Goal: Task Accomplishment & Management: Manage account settings

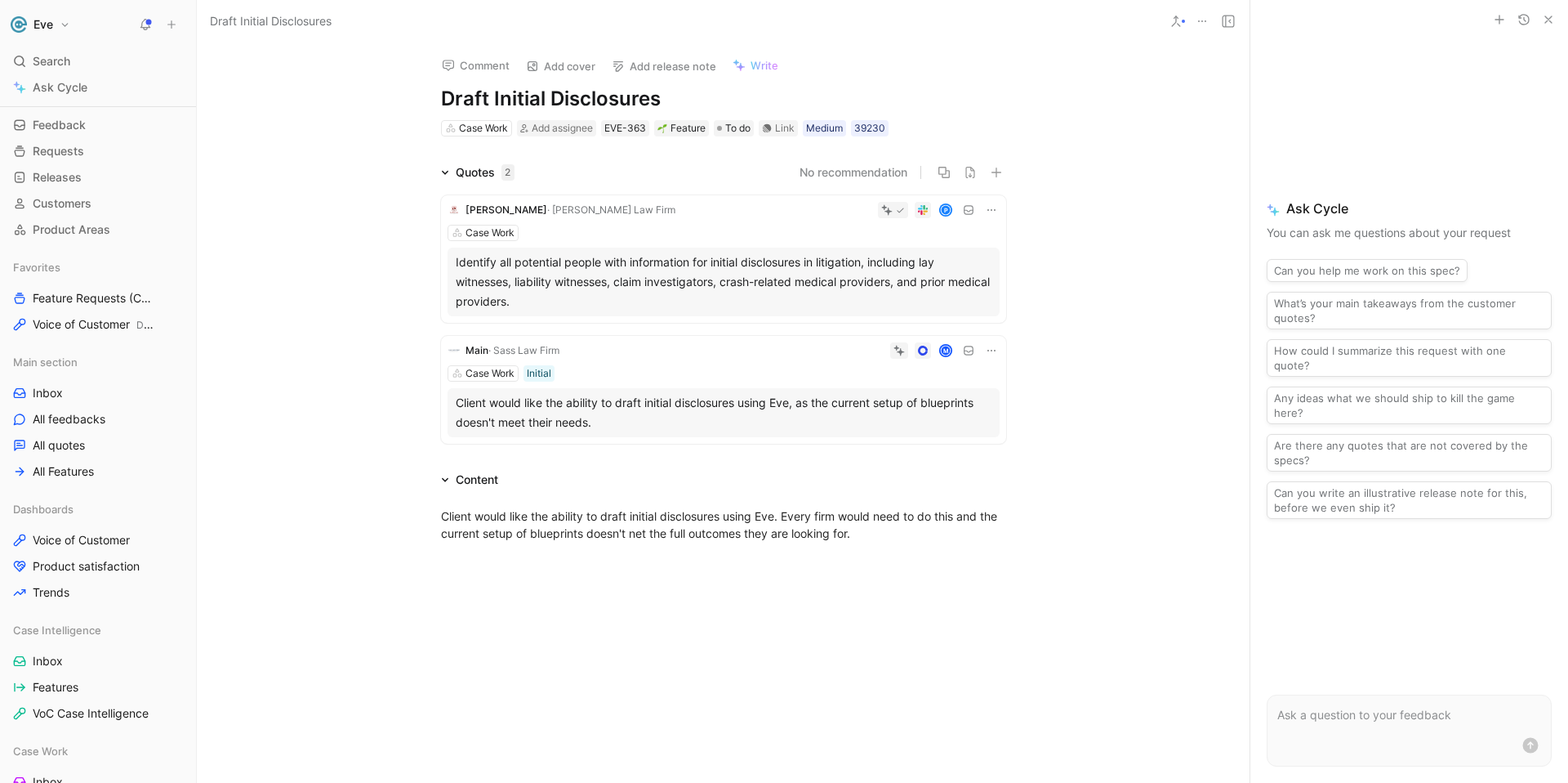
scroll to position [11, 0]
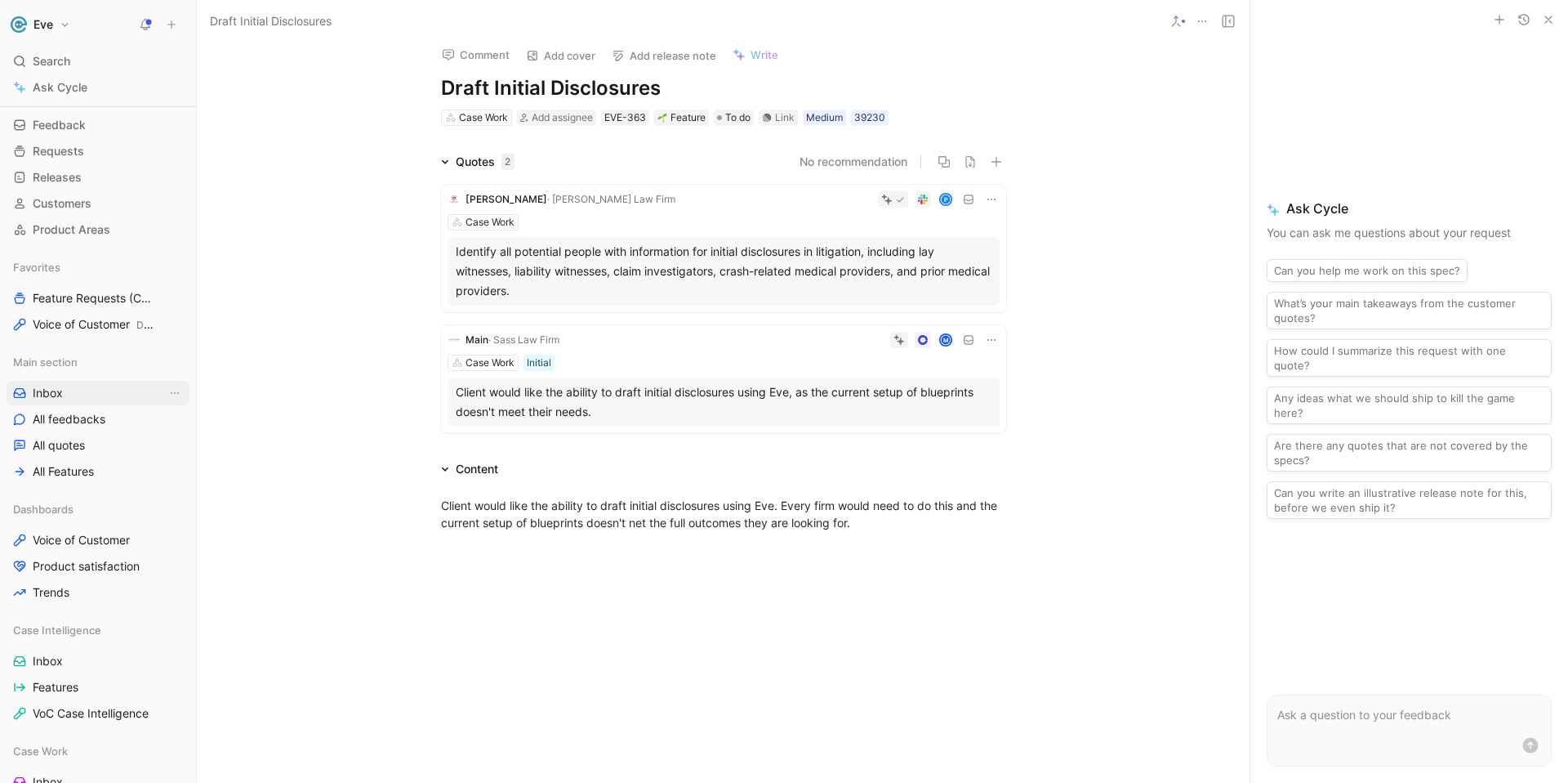
click at [55, 388] on span "Inbox" at bounding box center [48, 393] width 30 height 17
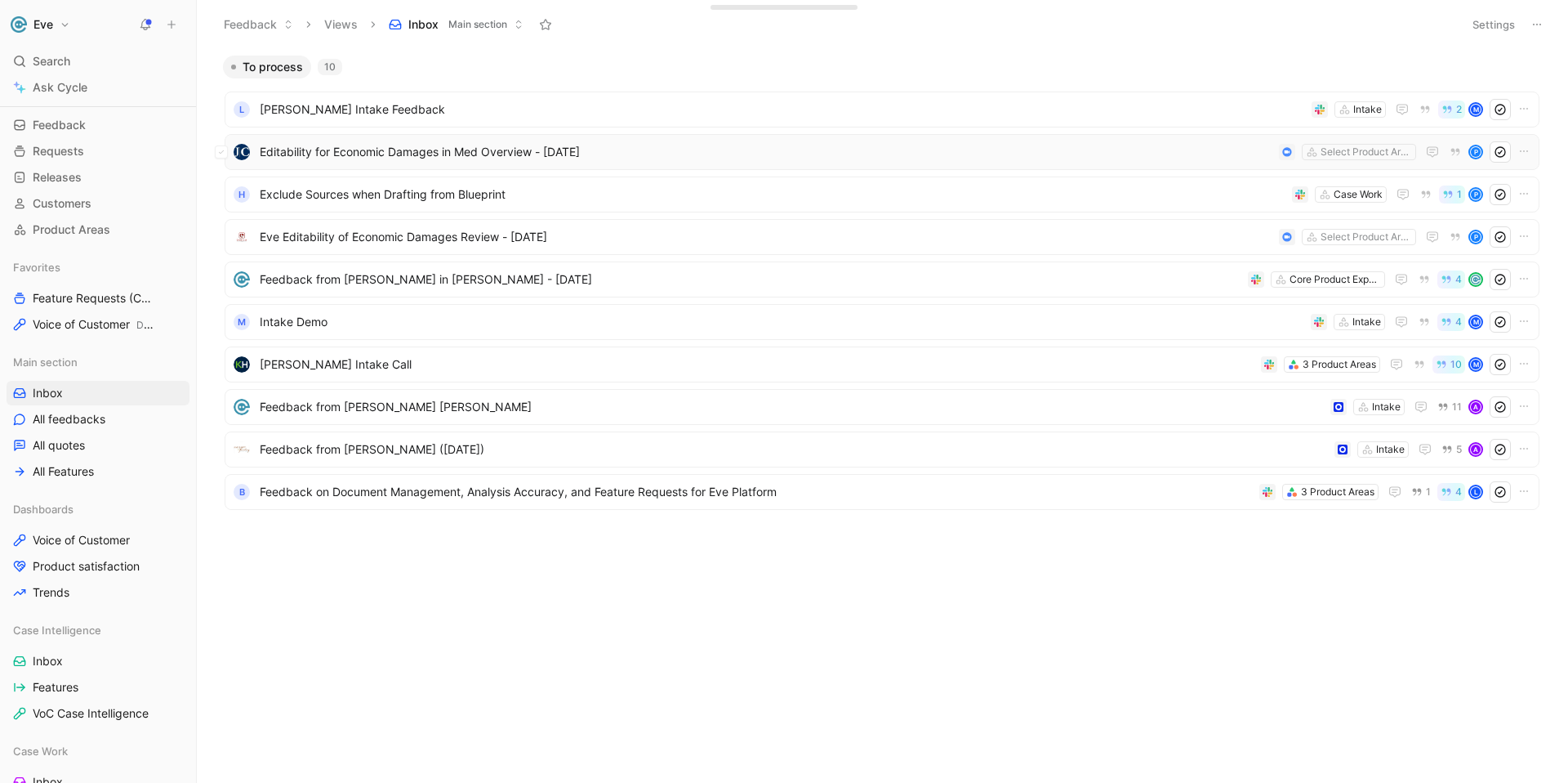
click at [456, 154] on span "Editability for Economic Damages in Med Overview - [DATE]" at bounding box center [766, 152] width 1013 height 20
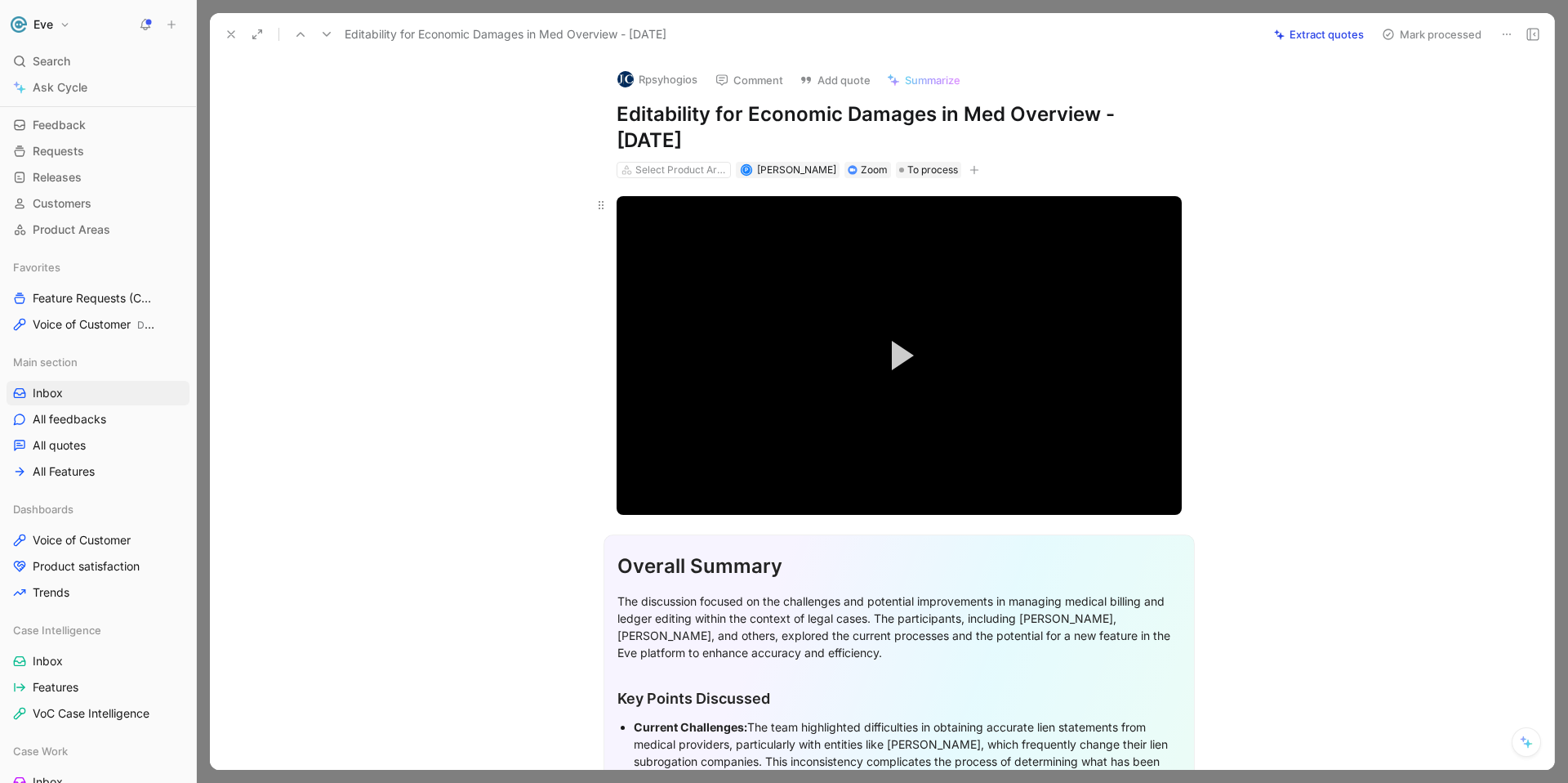
scroll to position [11, 0]
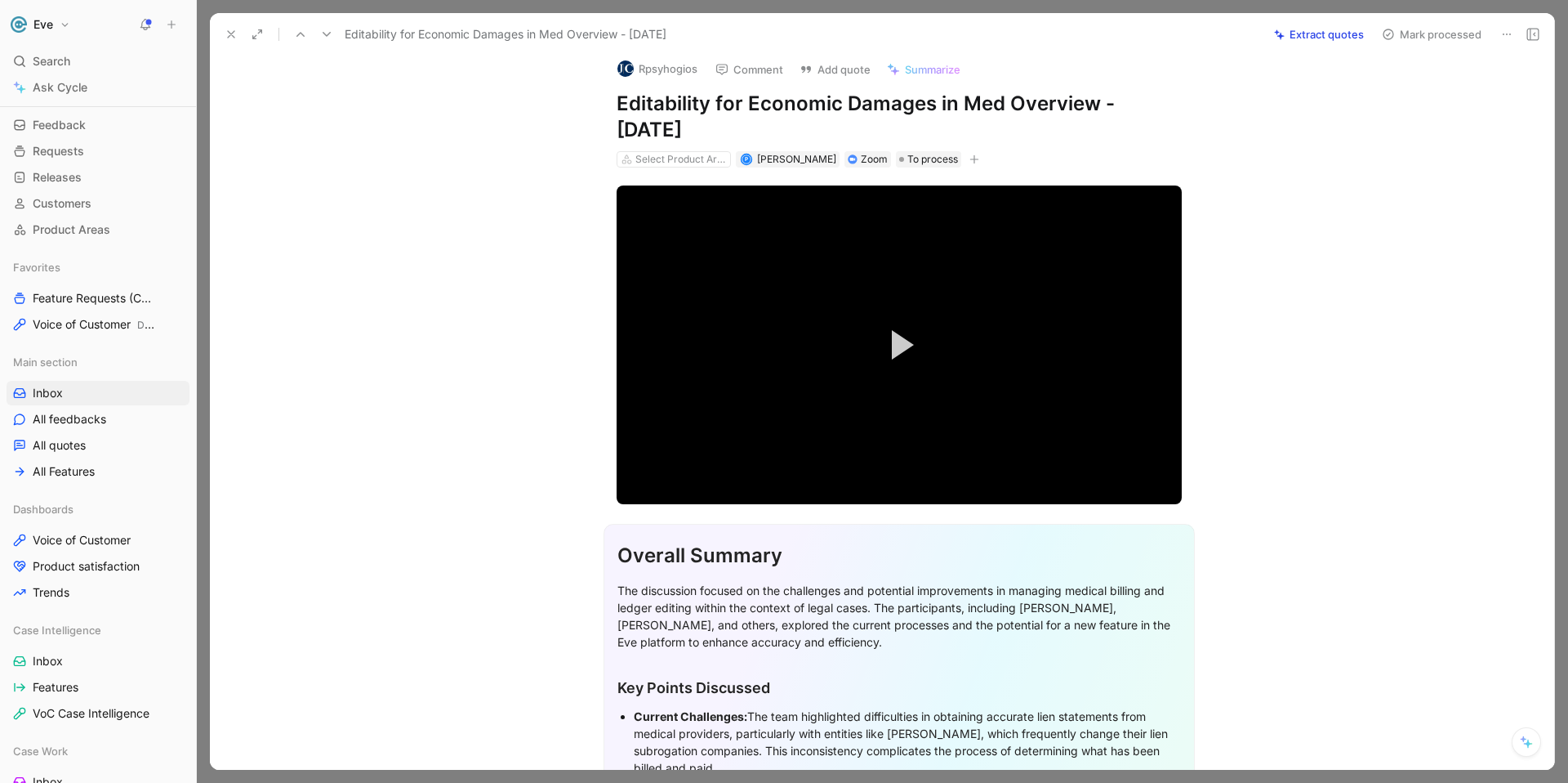
click at [1311, 36] on button "Extract quotes" at bounding box center [1319, 33] width 104 height 22
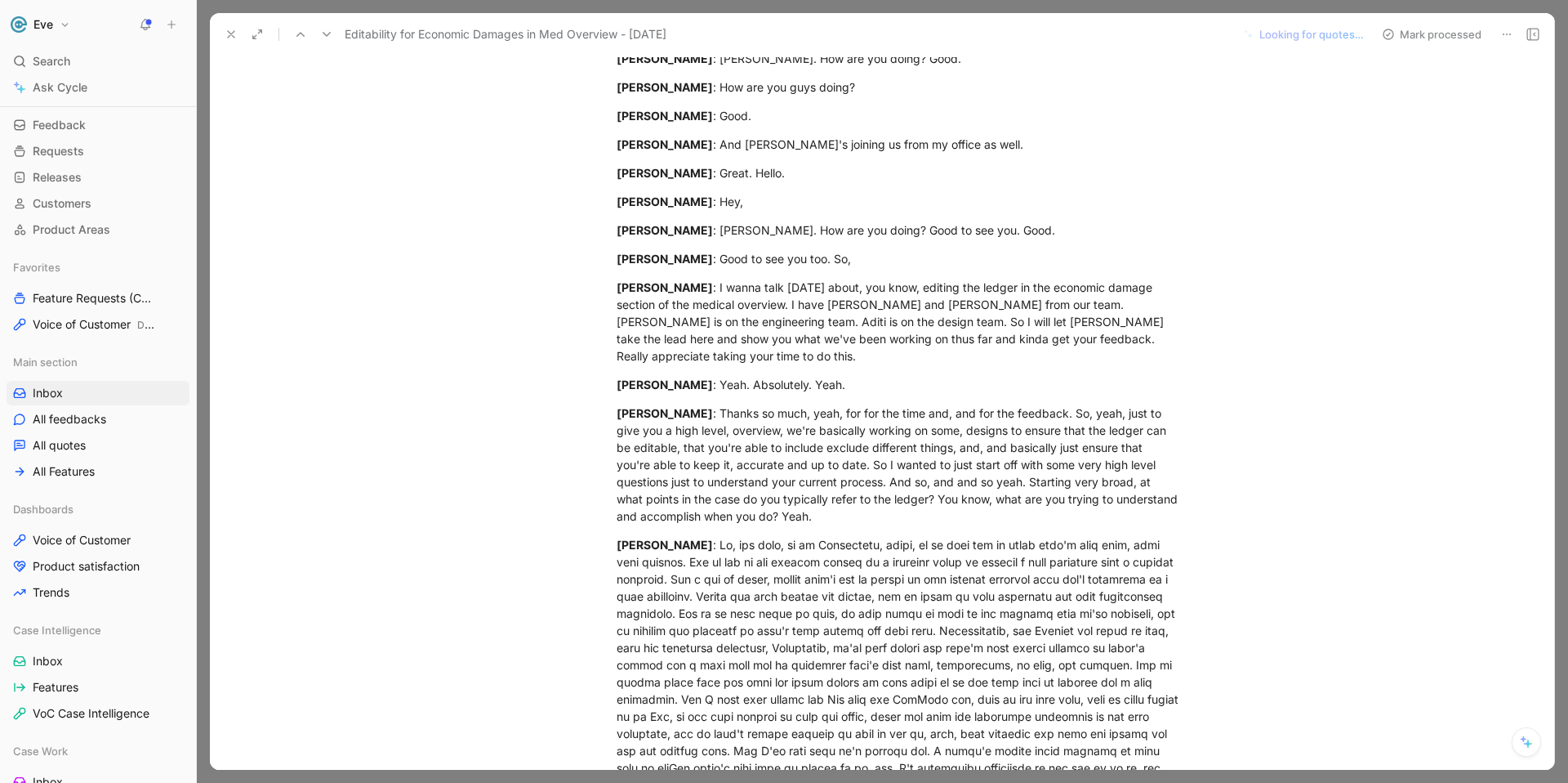
scroll to position [715, 0]
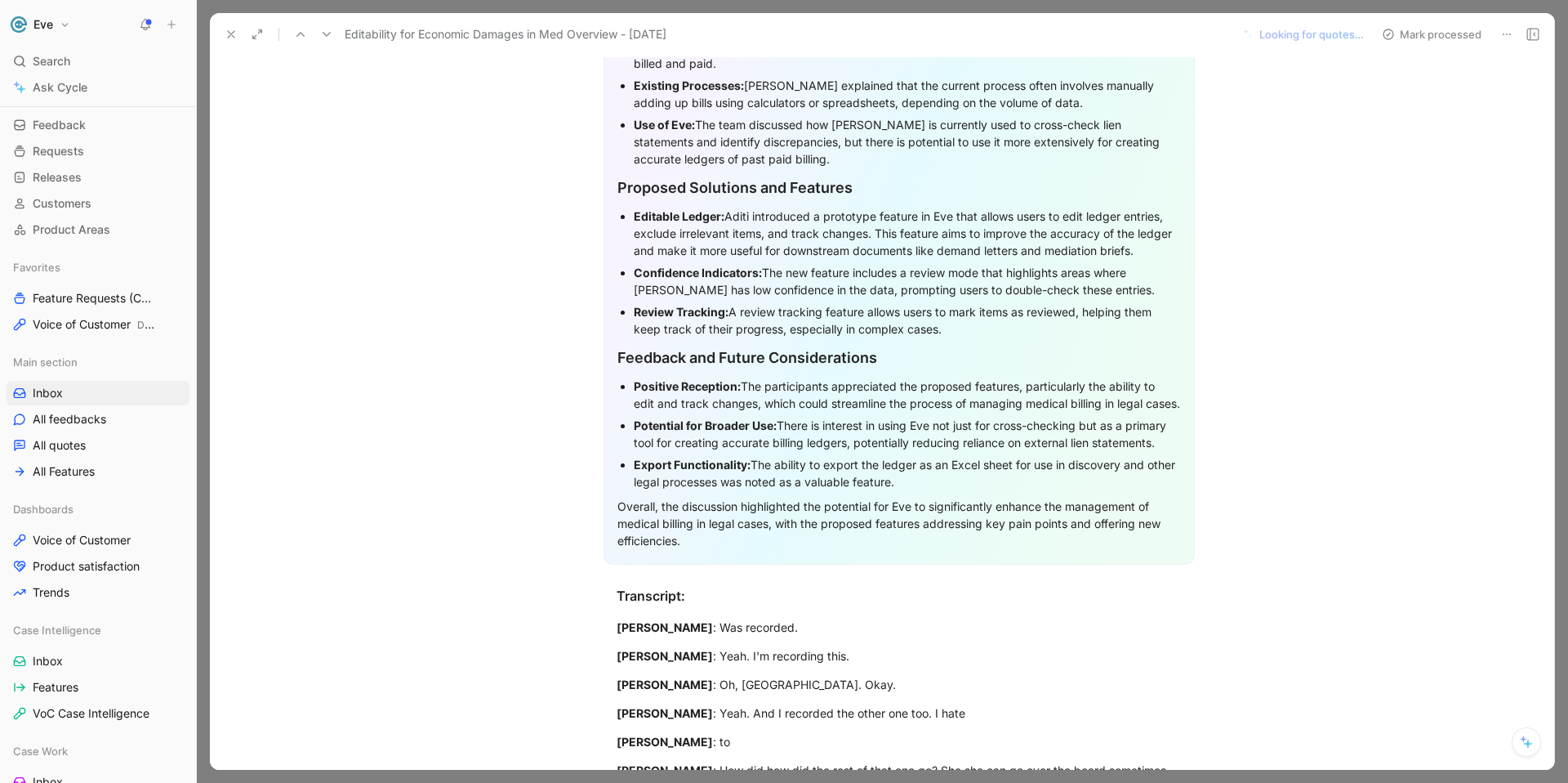
click at [236, 30] on icon at bounding box center [231, 34] width 13 height 13
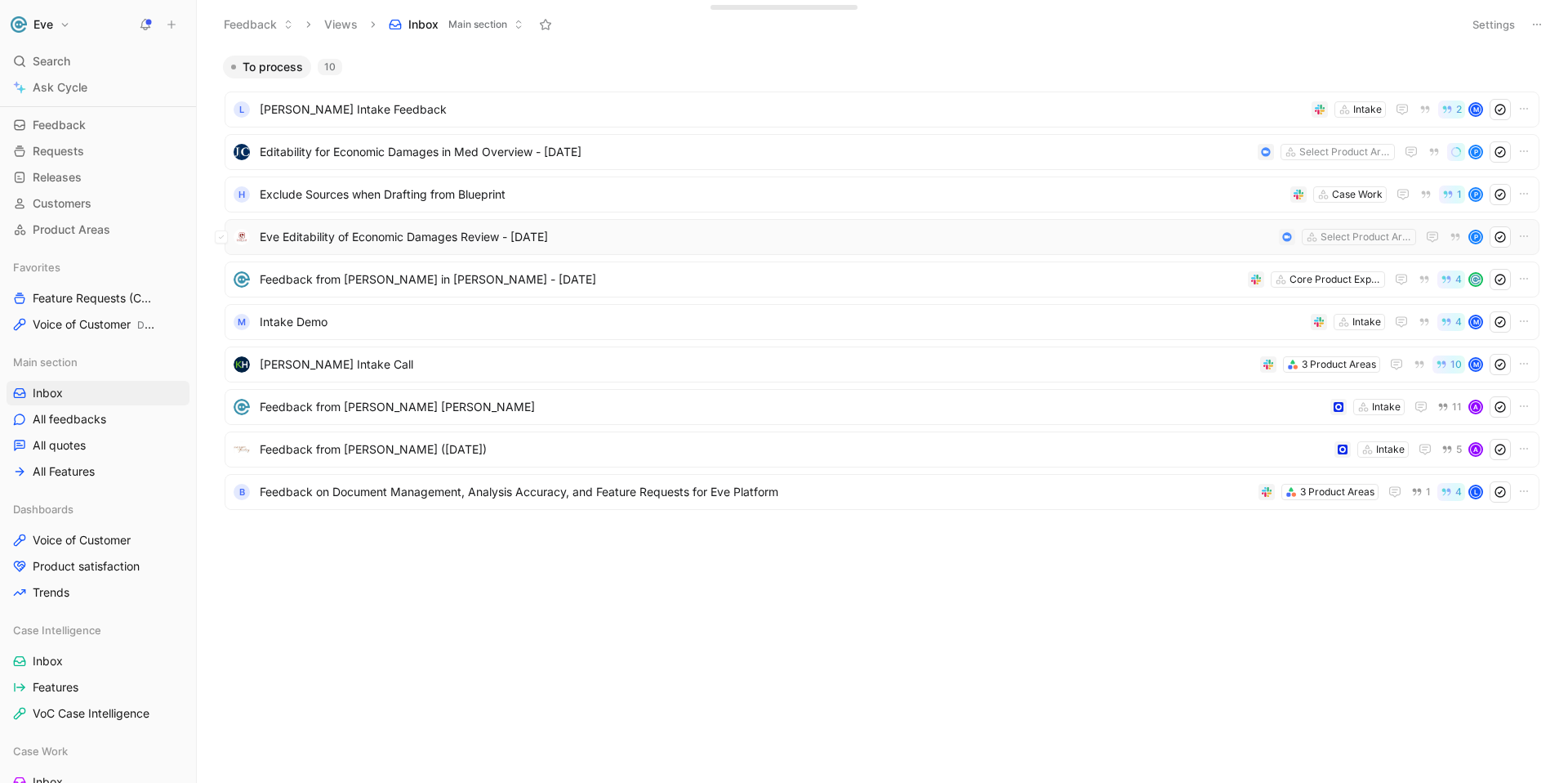
click at [395, 235] on span "Eve Editability of Economic Damages Review - [DATE]" at bounding box center [766, 237] width 1013 height 20
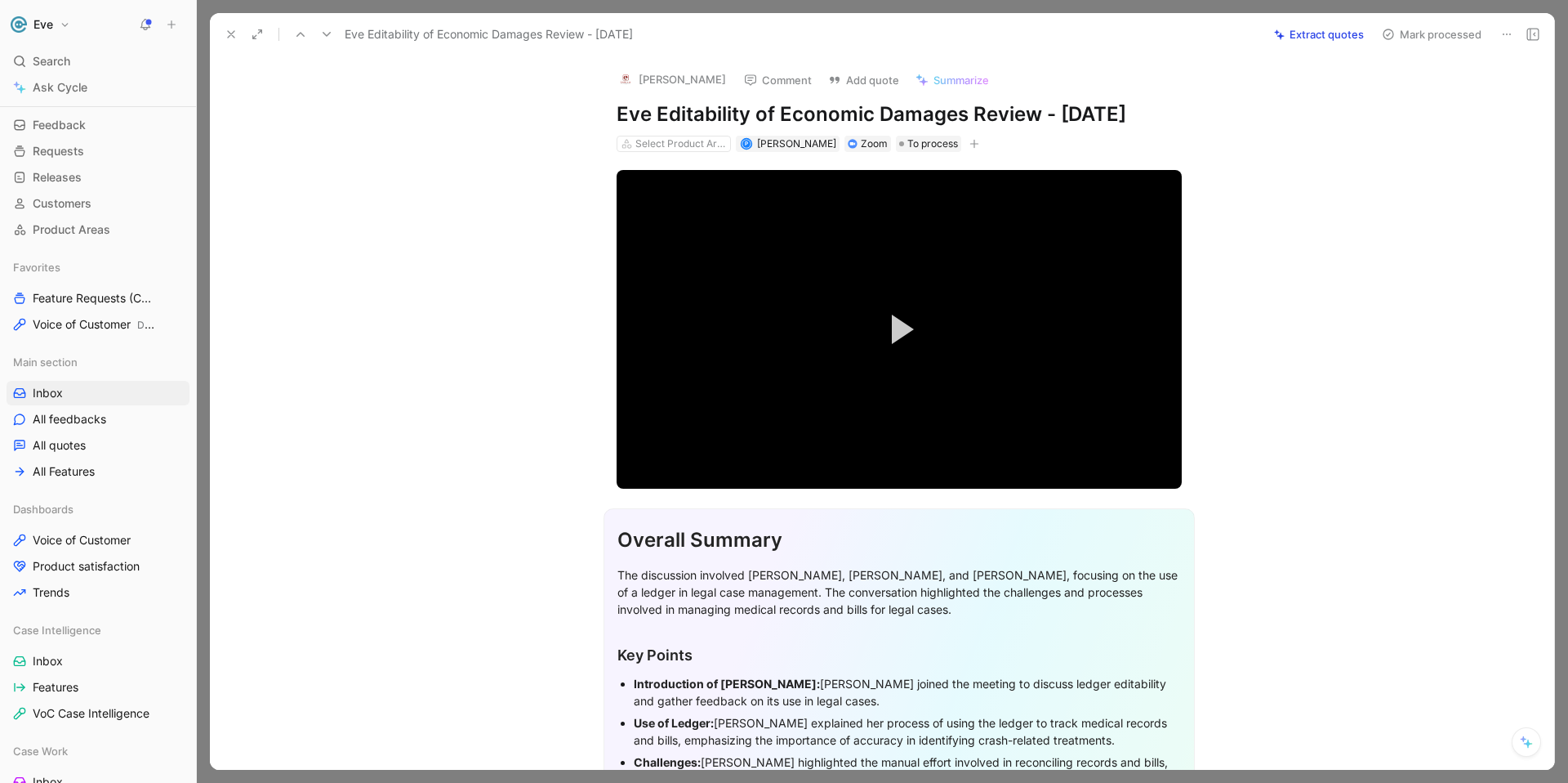
click at [1334, 31] on button "Extract quotes" at bounding box center [1319, 33] width 104 height 22
click at [232, 38] on icon at bounding box center [231, 34] width 13 height 13
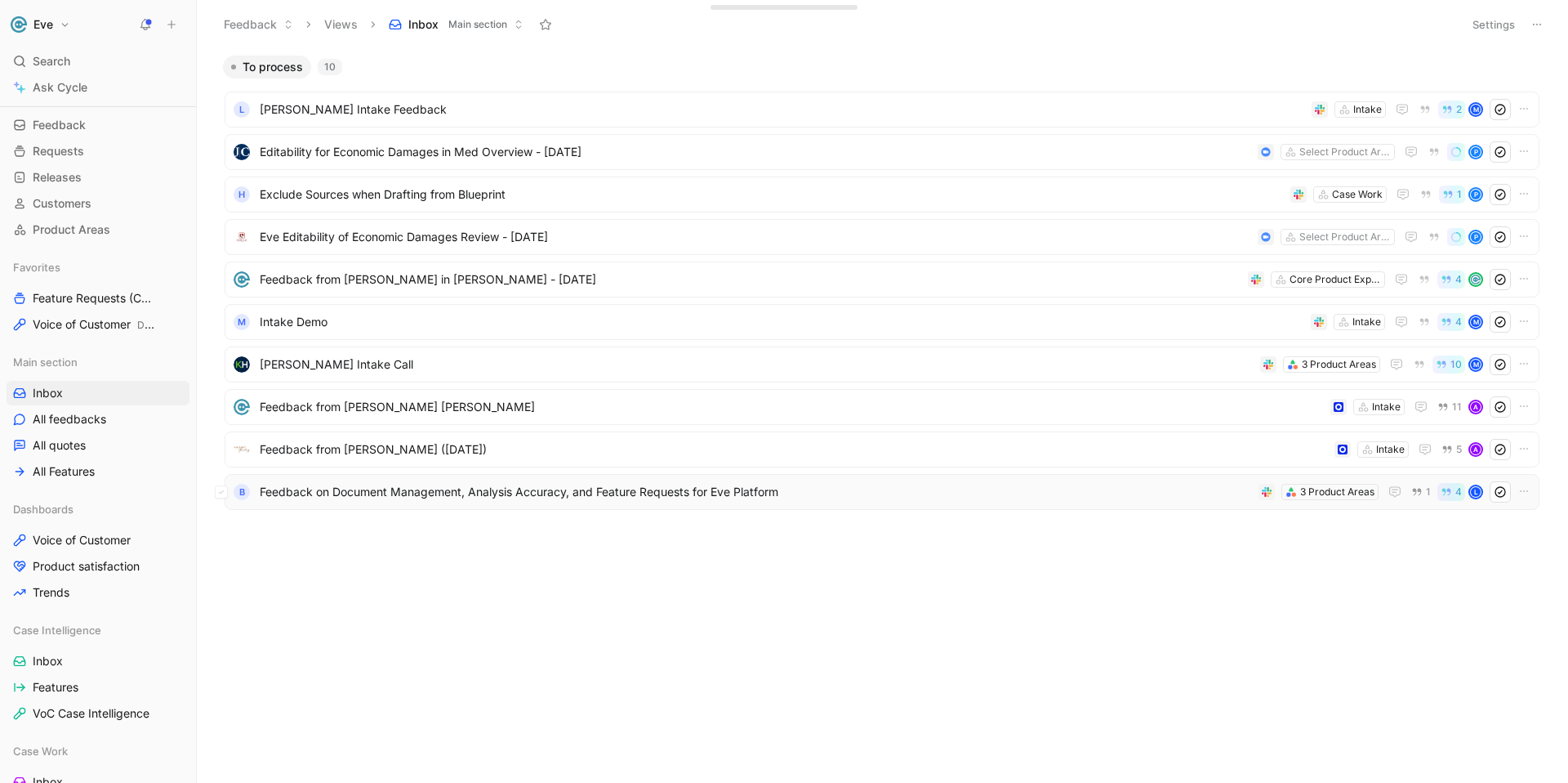
click at [488, 492] on span "Feedback on Document Management, Analysis Accuracy, and Feature Requests for Ev…" at bounding box center [756, 492] width 993 height 20
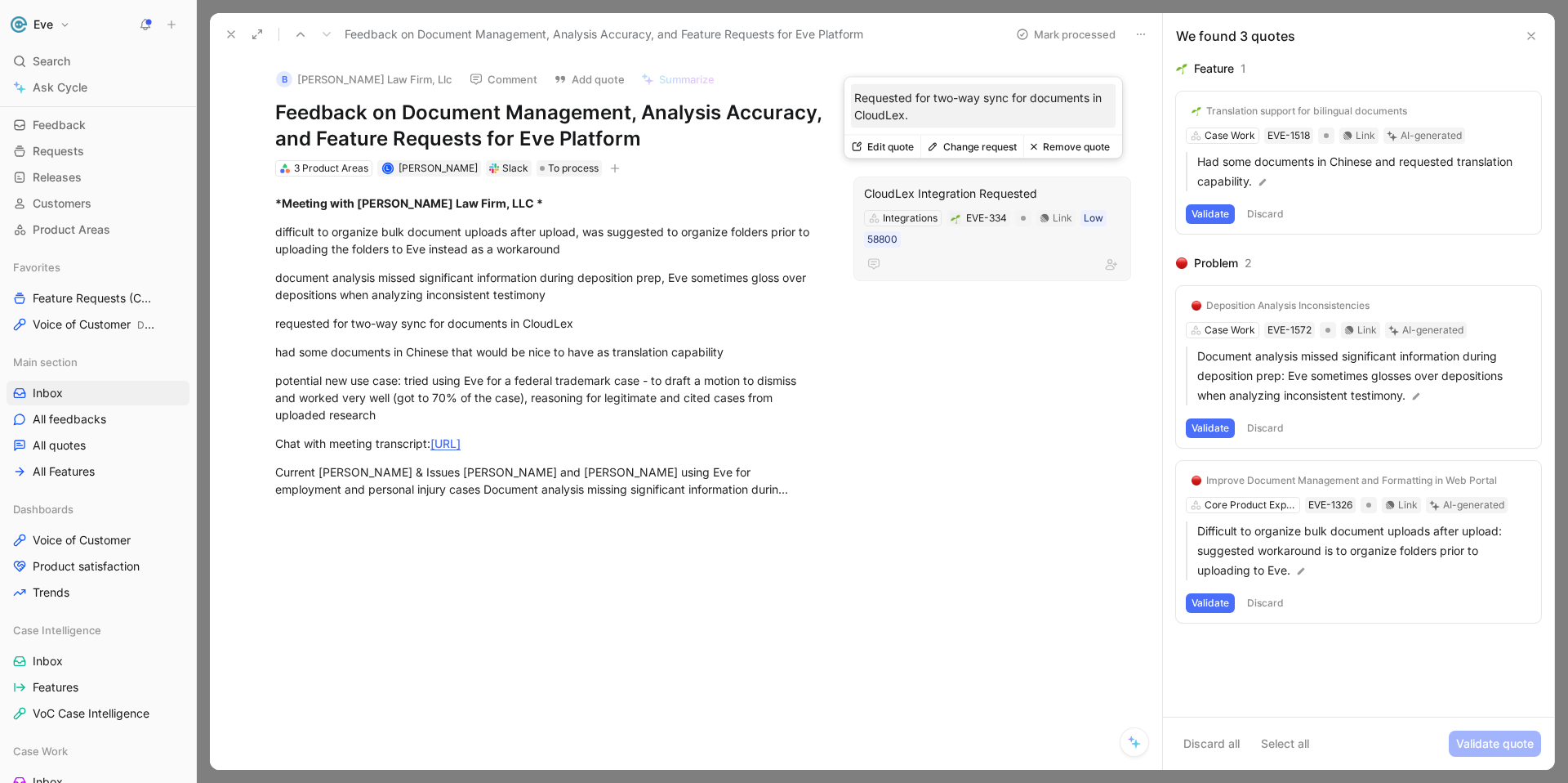
scroll to position [11, 0]
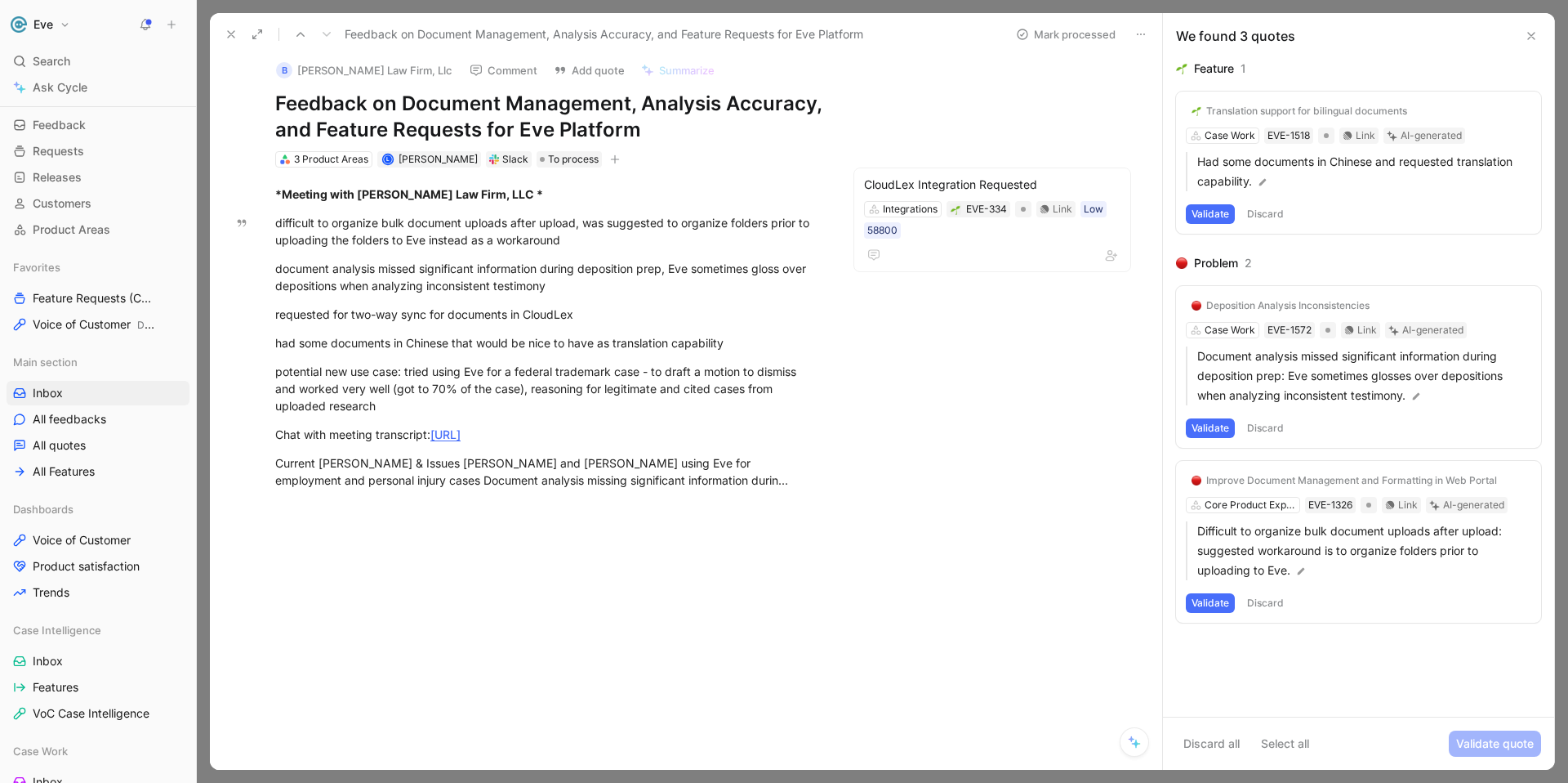
click at [1214, 214] on button "Validate" at bounding box center [1210, 215] width 49 height 20
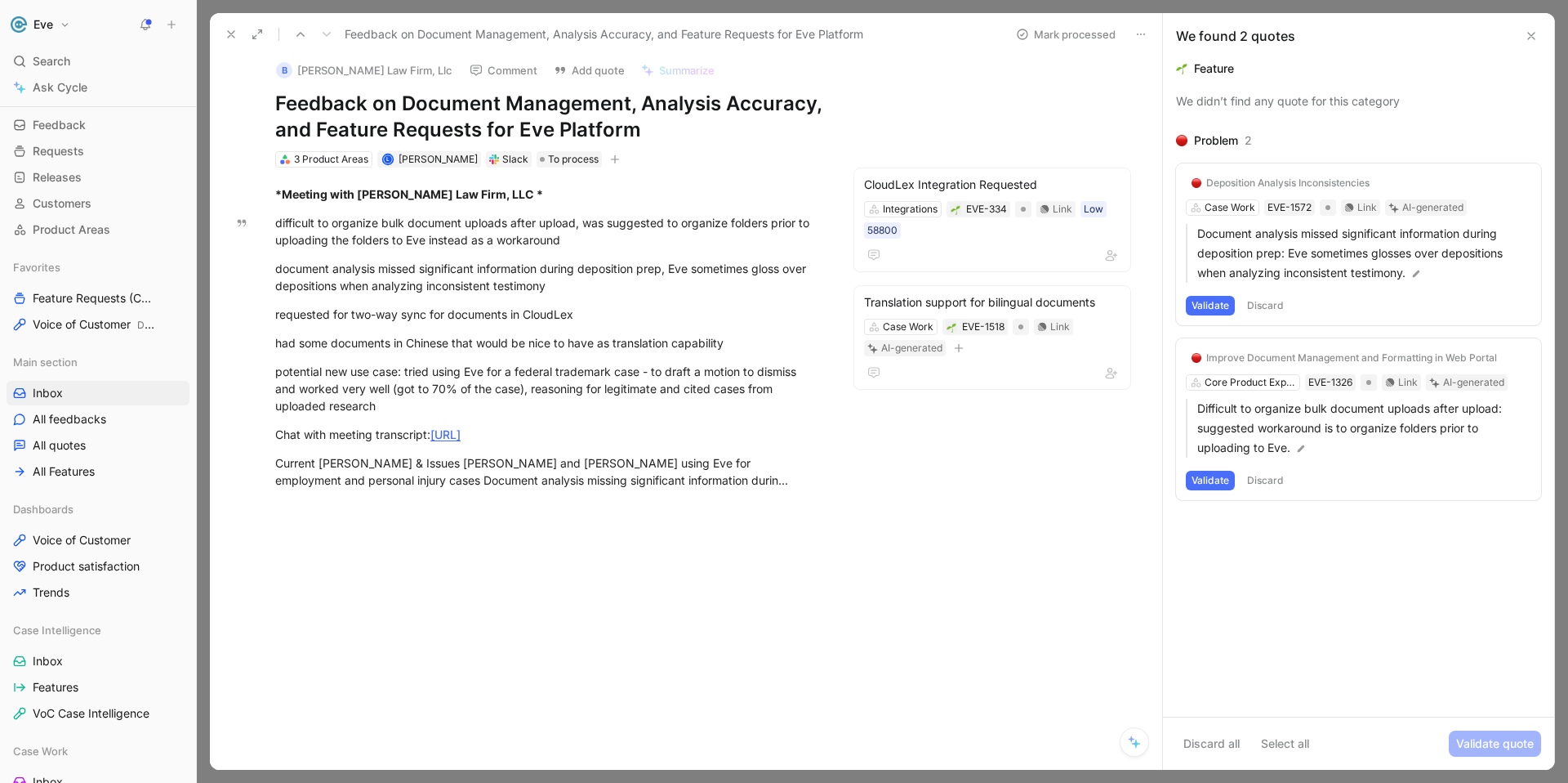
click at [1220, 303] on button "Validate" at bounding box center [1210, 305] width 49 height 20
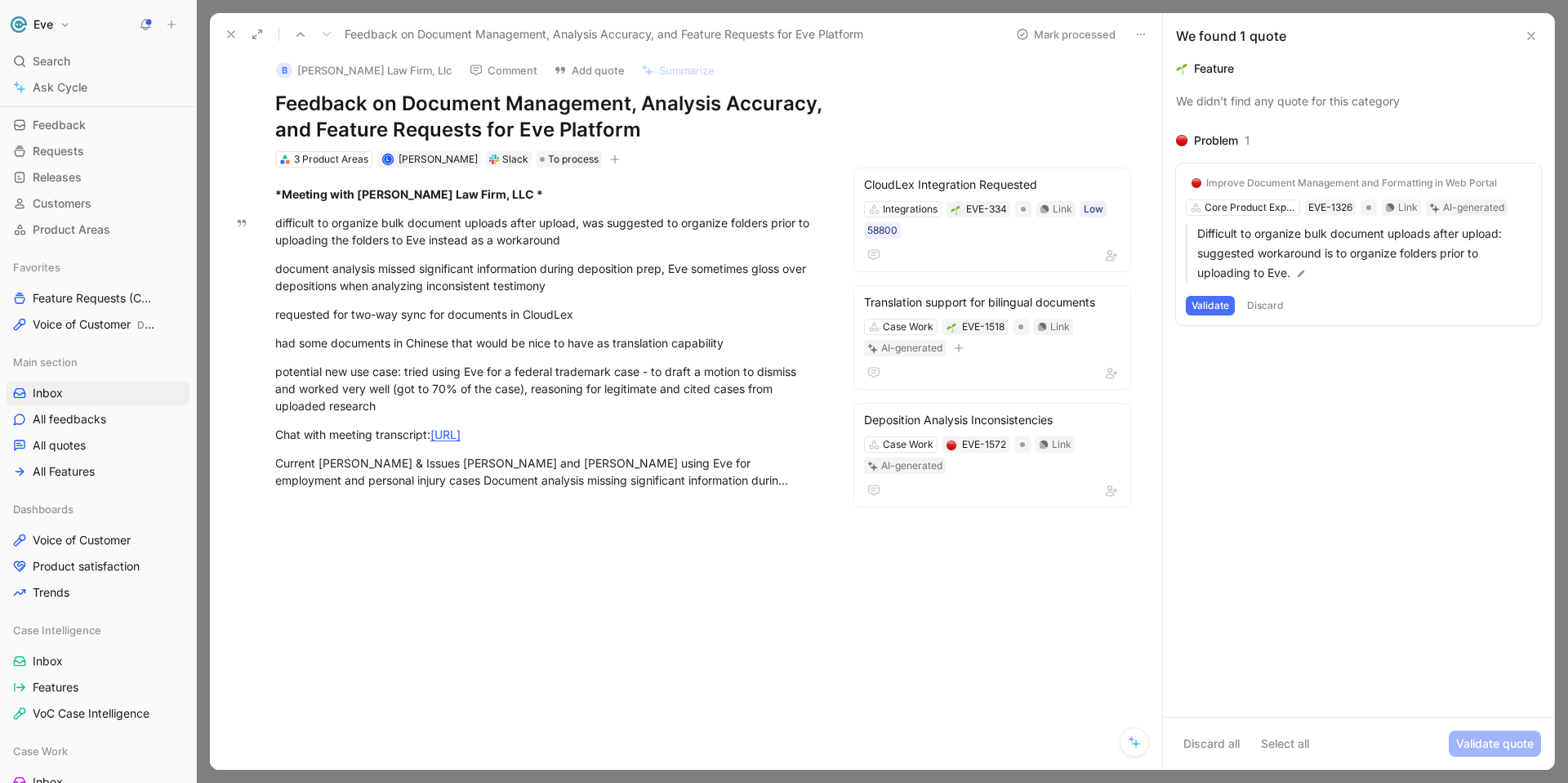
click at [1221, 304] on button "Validate" at bounding box center [1210, 305] width 49 height 20
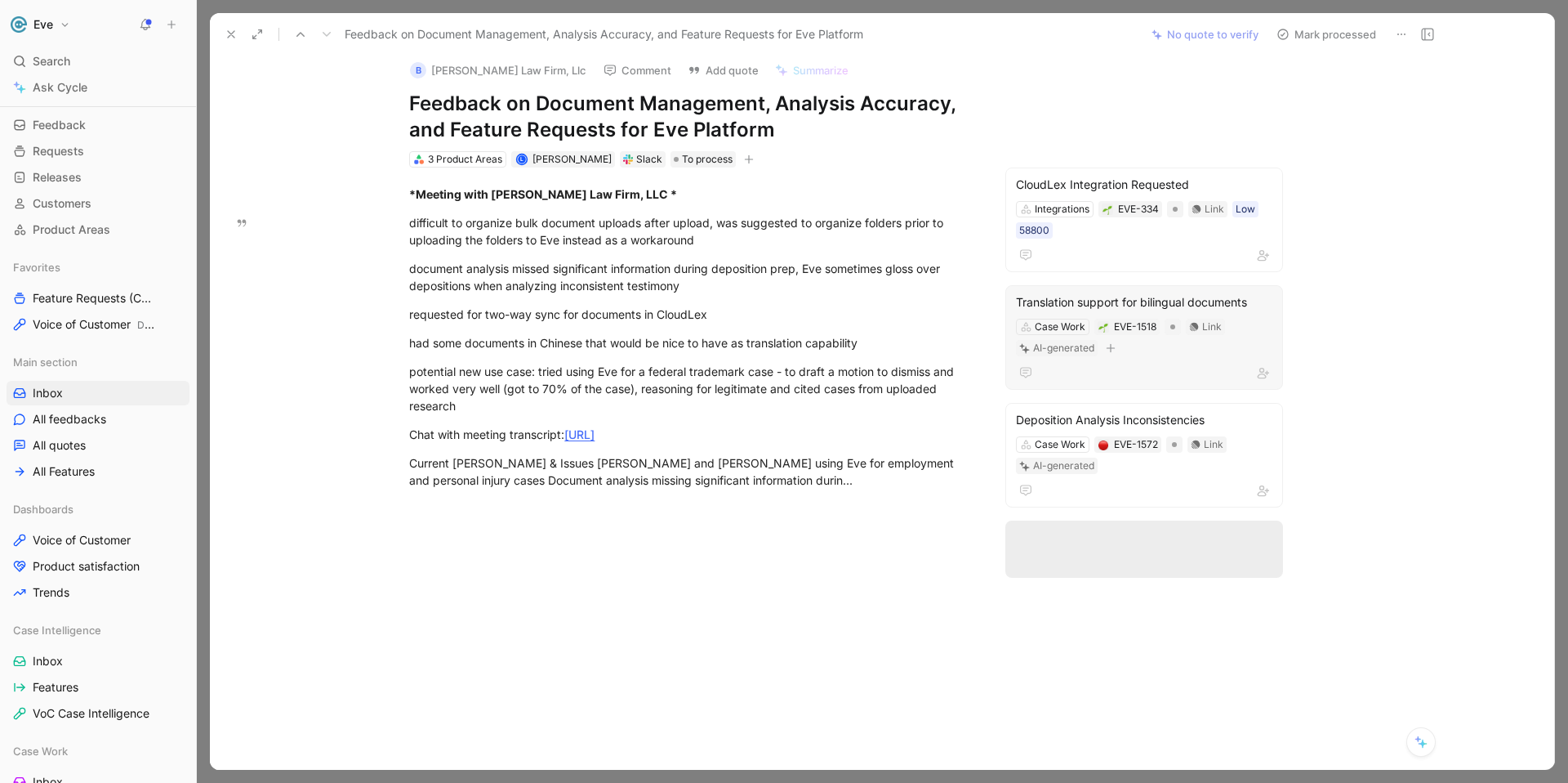
scroll to position [10, 0]
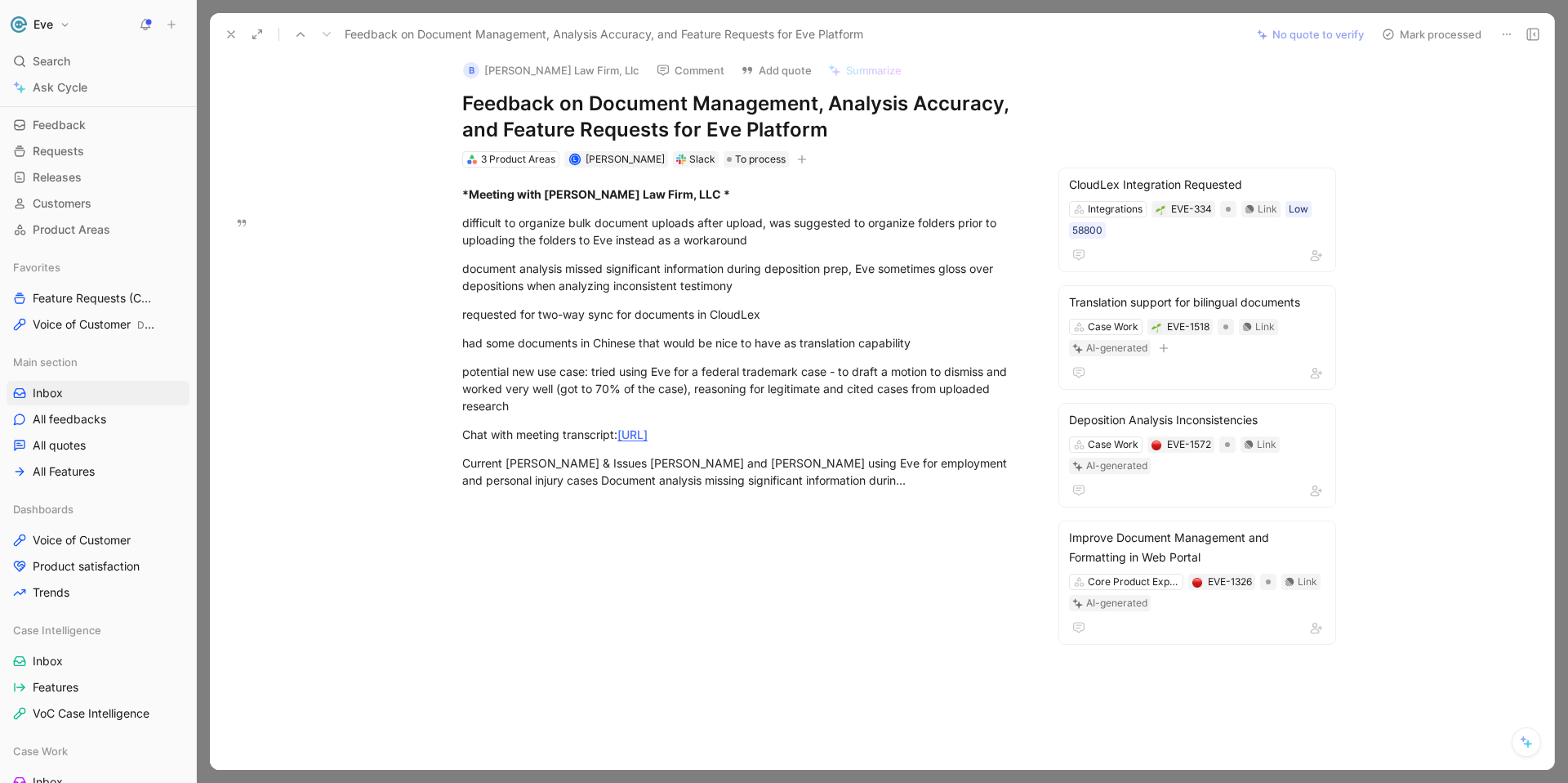
click at [1416, 33] on button "Mark processed" at bounding box center [1432, 33] width 114 height 22
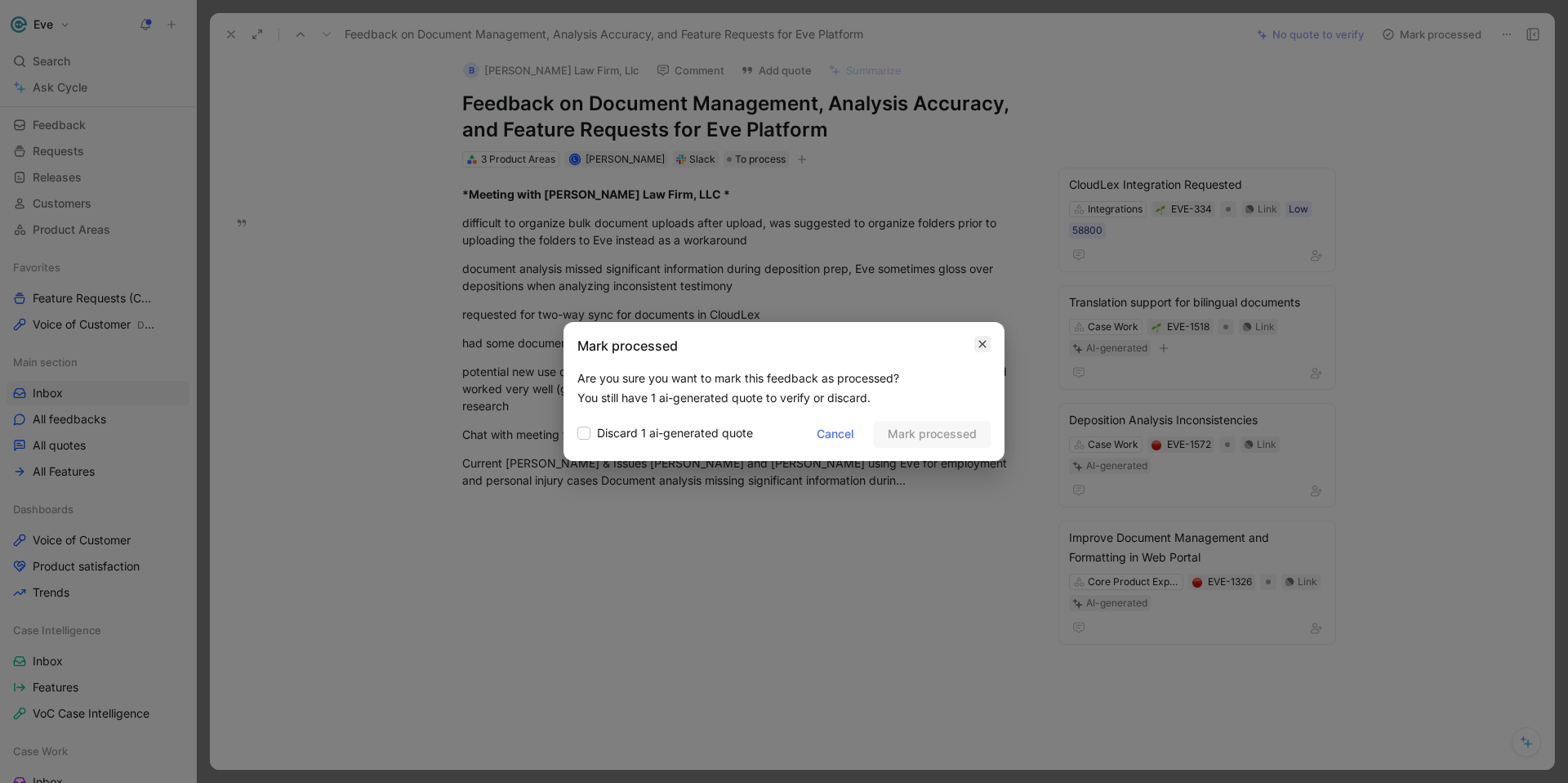
click at [981, 341] on icon "button" at bounding box center [982, 343] width 10 height 13
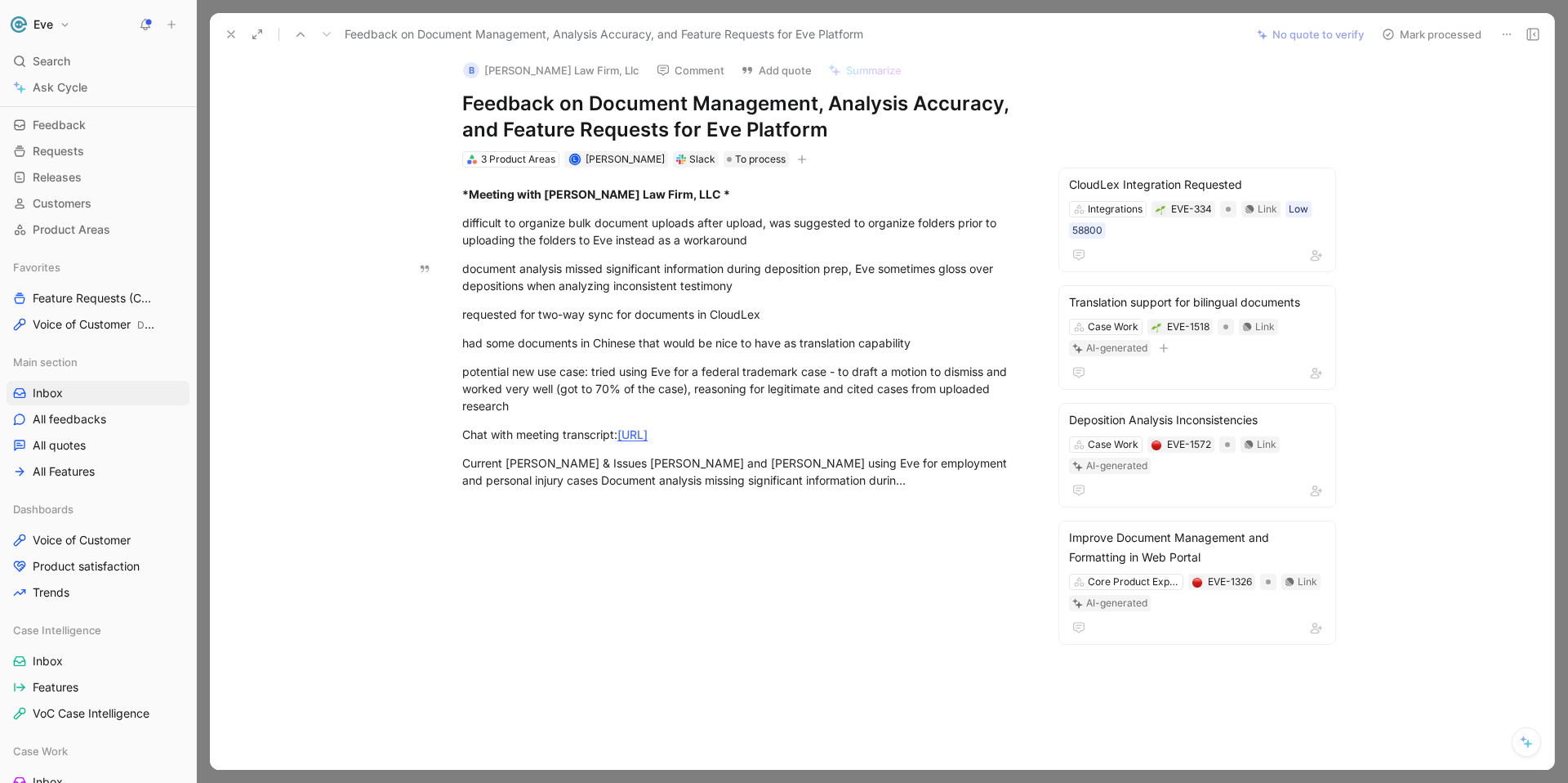
click at [1417, 34] on button "Mark processed" at bounding box center [1432, 33] width 114 height 22
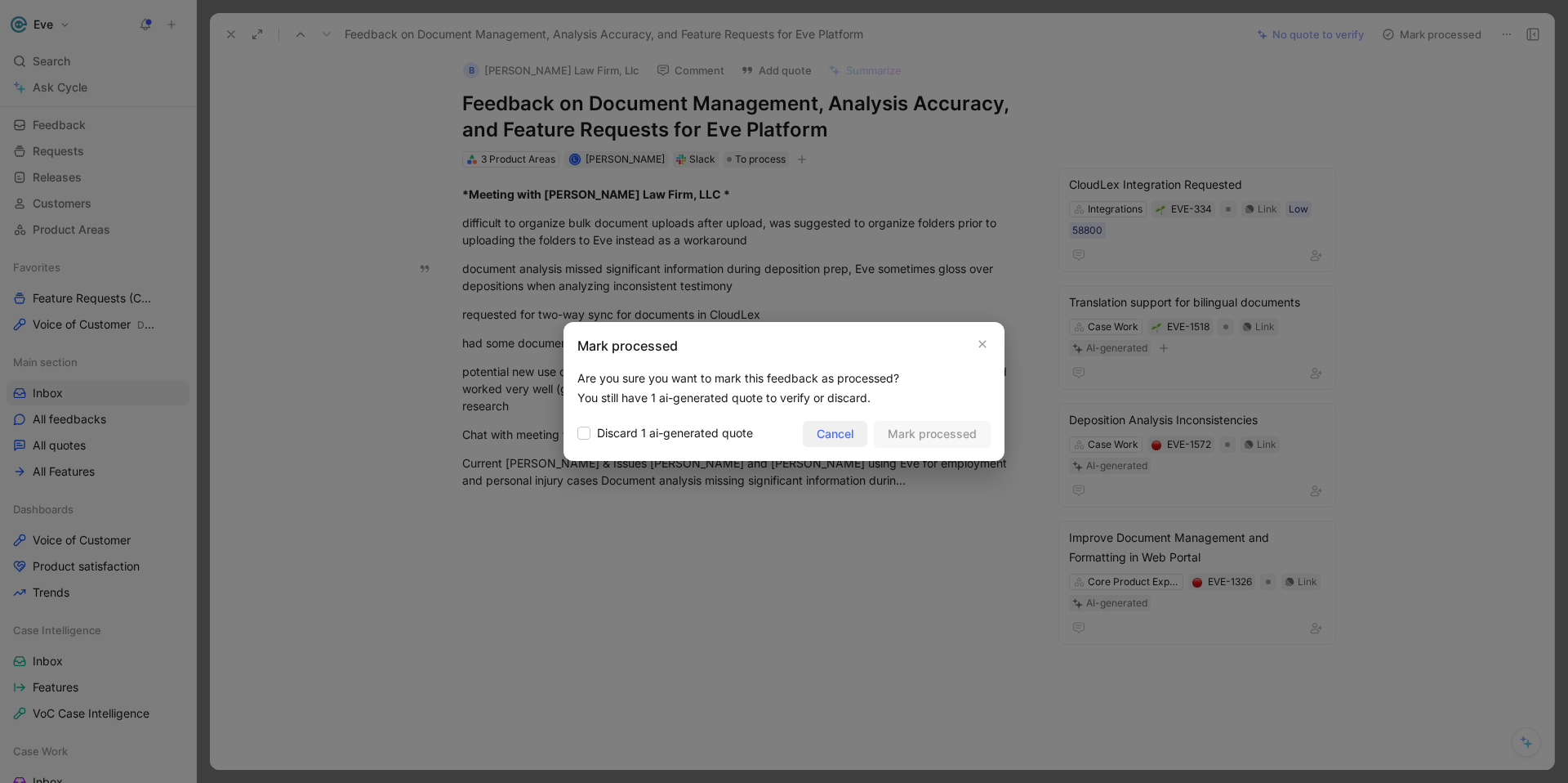
click at [822, 432] on span "Cancel" at bounding box center [835, 434] width 37 height 20
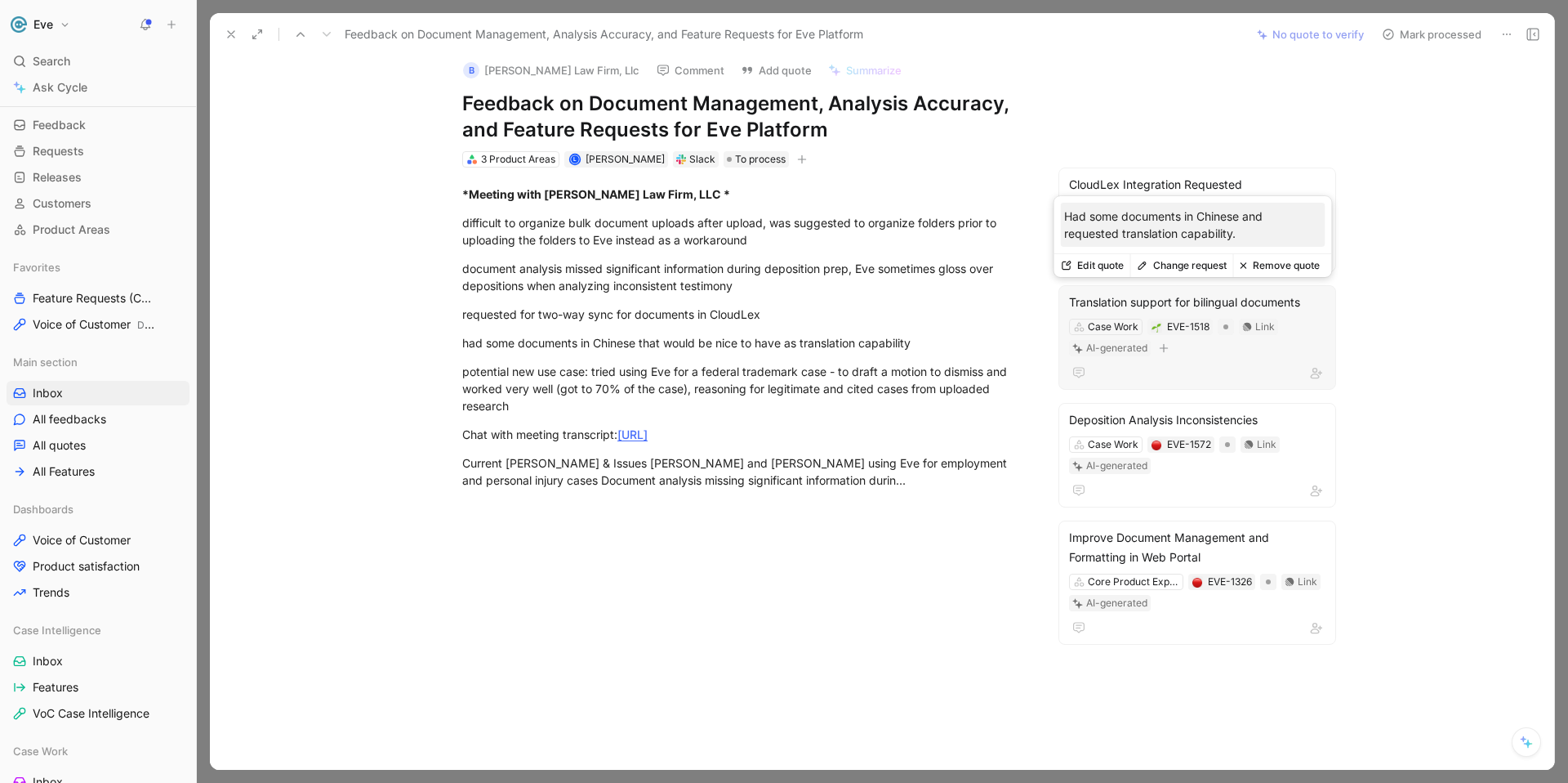
scroll to position [9, 0]
click at [1298, 38] on button "No quote to verify" at bounding box center [1311, 33] width 122 height 22
click at [1407, 38] on button "Mark processed" at bounding box center [1432, 33] width 114 height 22
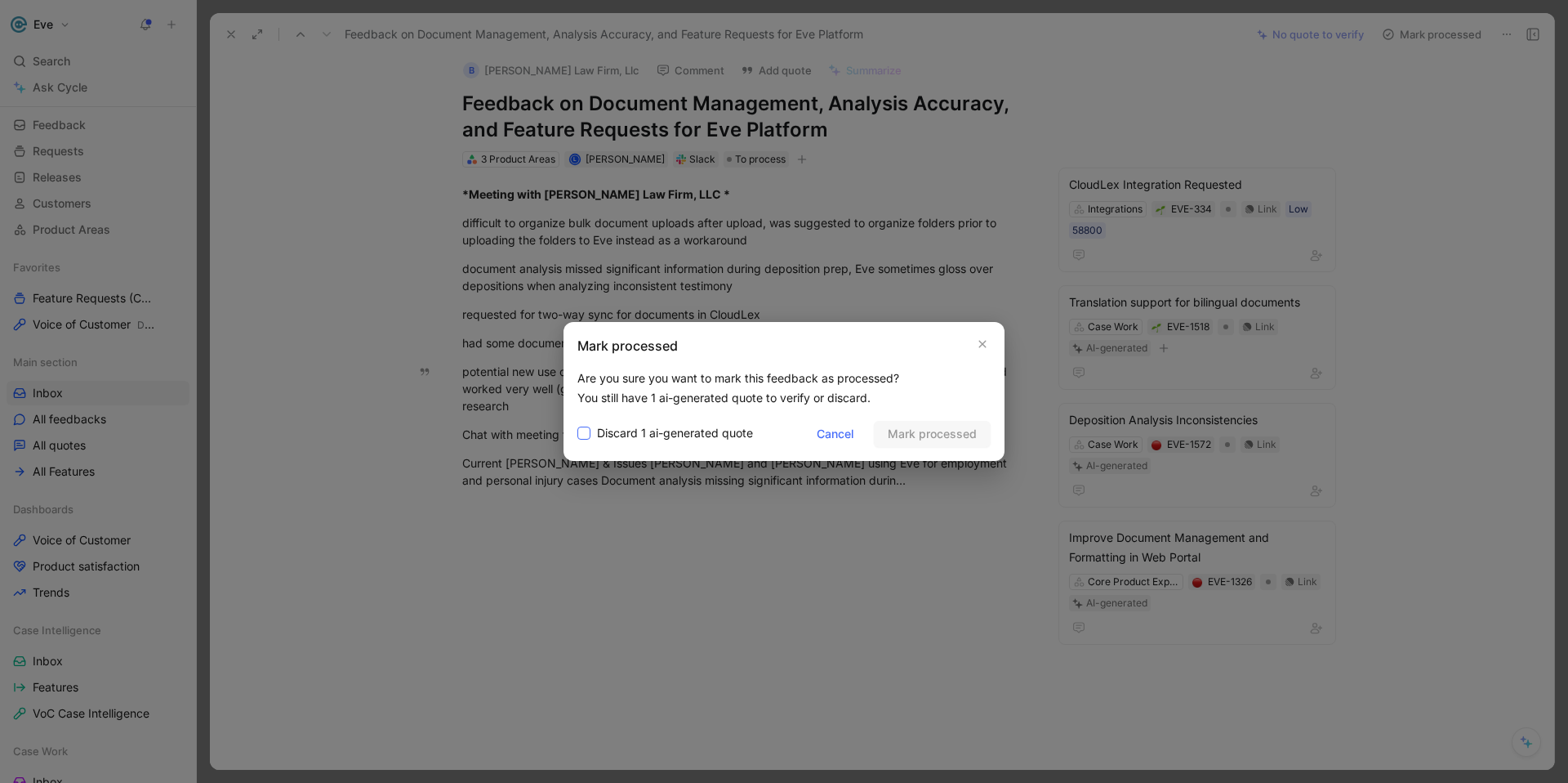
click at [581, 432] on icon at bounding box center [584, 433] width 10 height 10
click at [578, 423] on input "Discard 1 ai-generated quote" at bounding box center [578, 423] width 0 height 0
click at [928, 434] on span "Mark processed" at bounding box center [932, 434] width 89 height 20
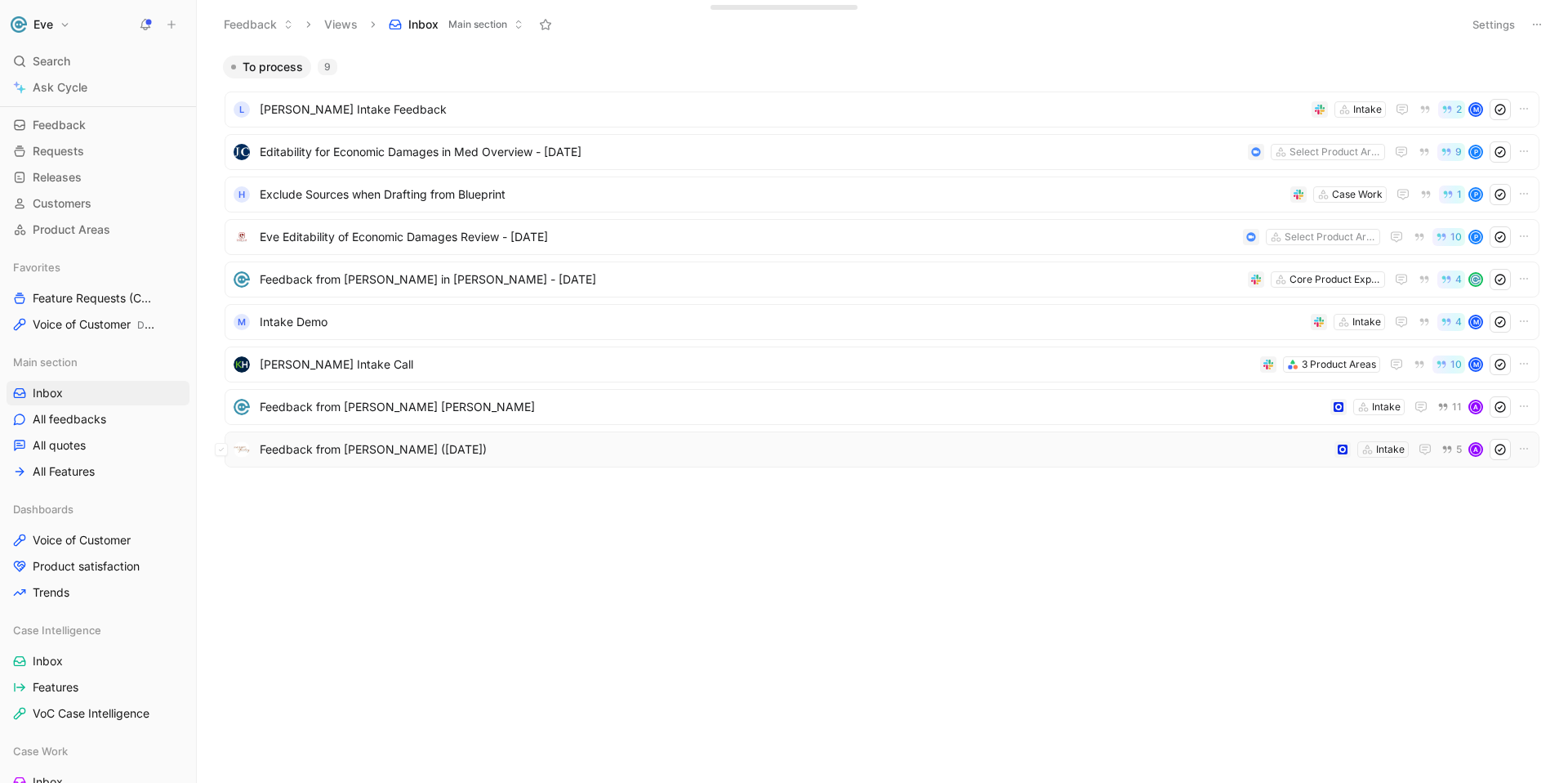
click at [566, 452] on span "Feedback from [PERSON_NAME] ([DATE])" at bounding box center [794, 450] width 1068 height 20
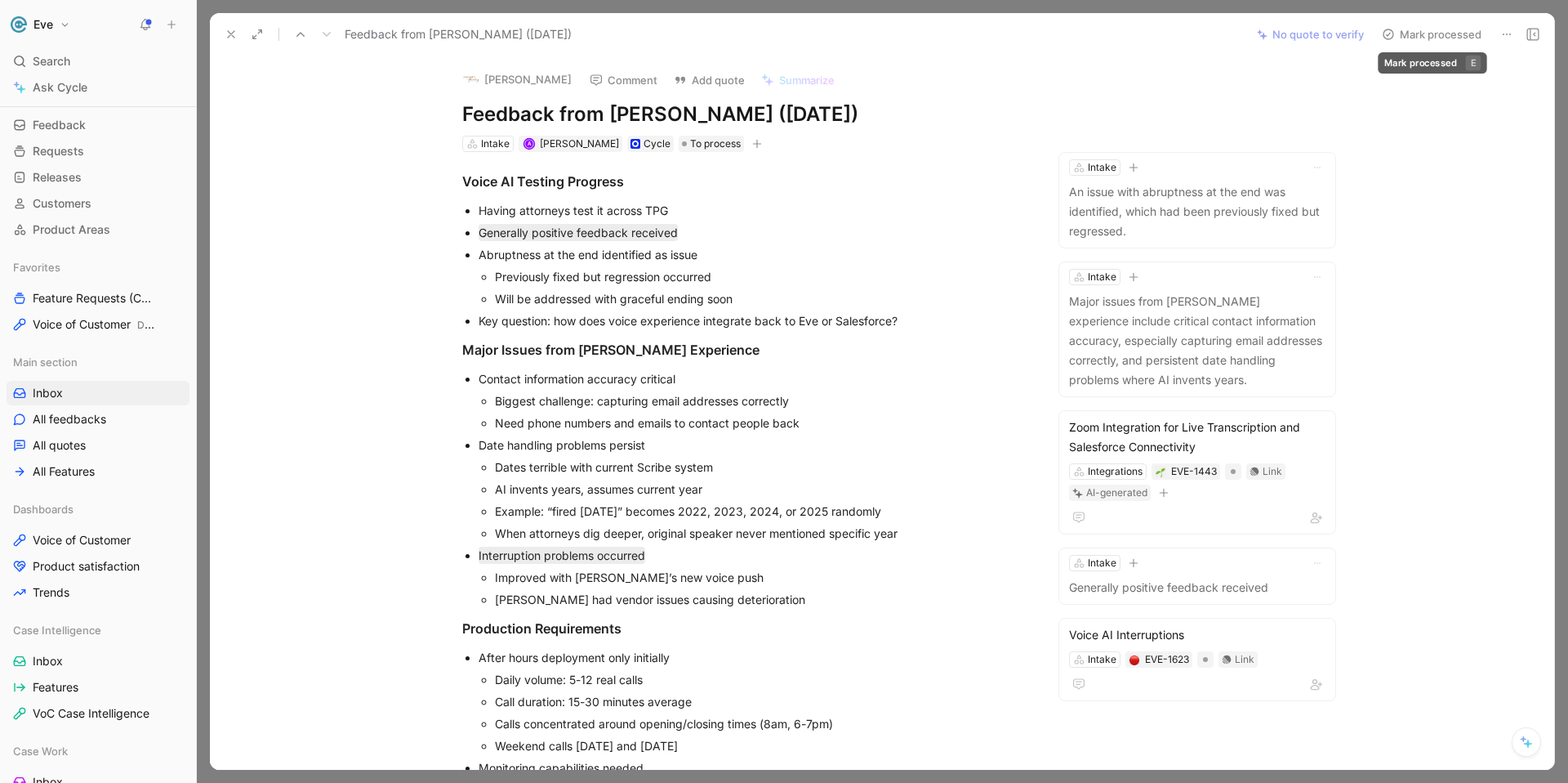
click at [1418, 28] on button "Mark processed" at bounding box center [1432, 33] width 114 height 22
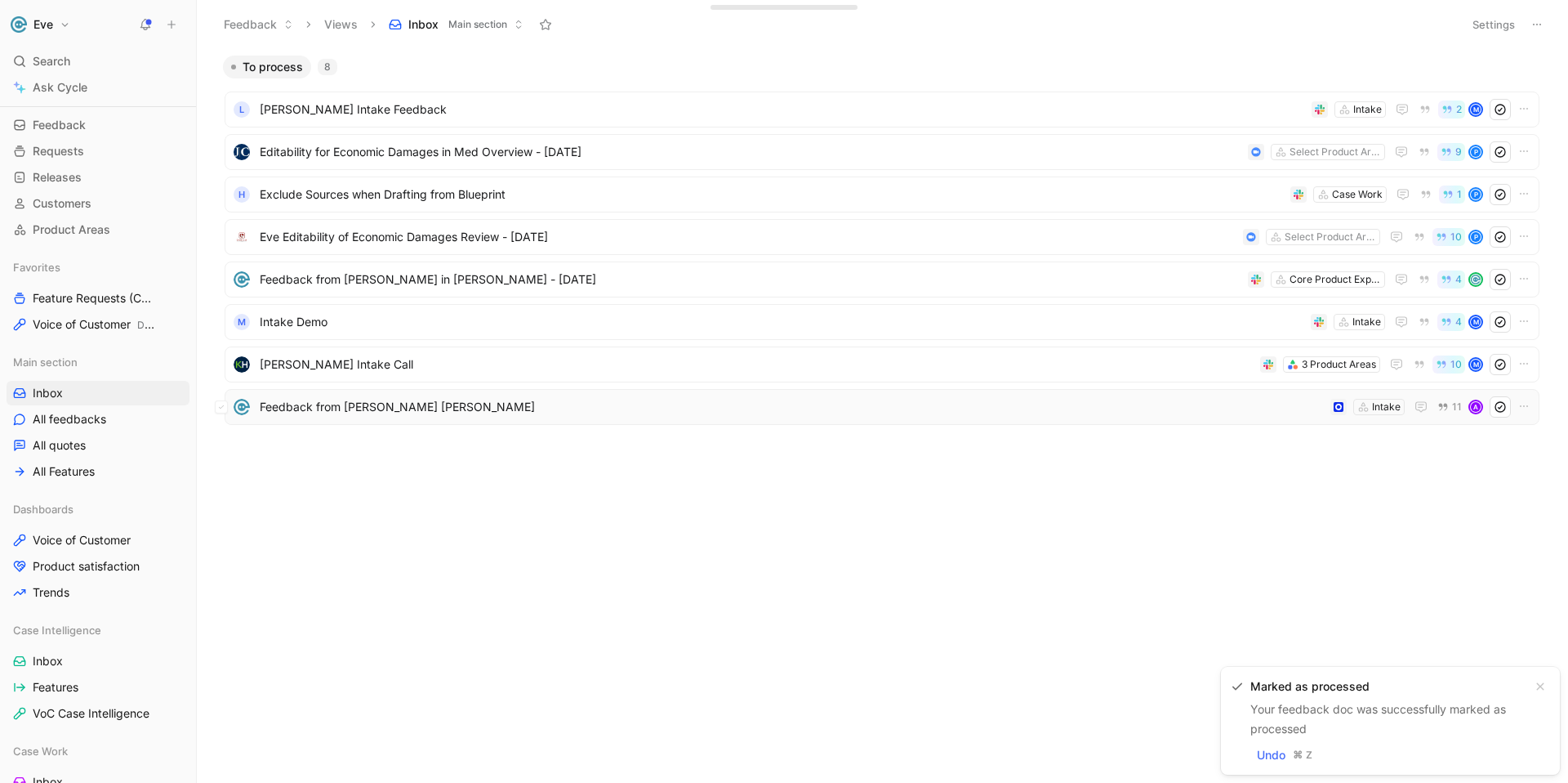
click at [461, 402] on span "Feedback from [PERSON_NAME] [PERSON_NAME]" at bounding box center [792, 407] width 1064 height 20
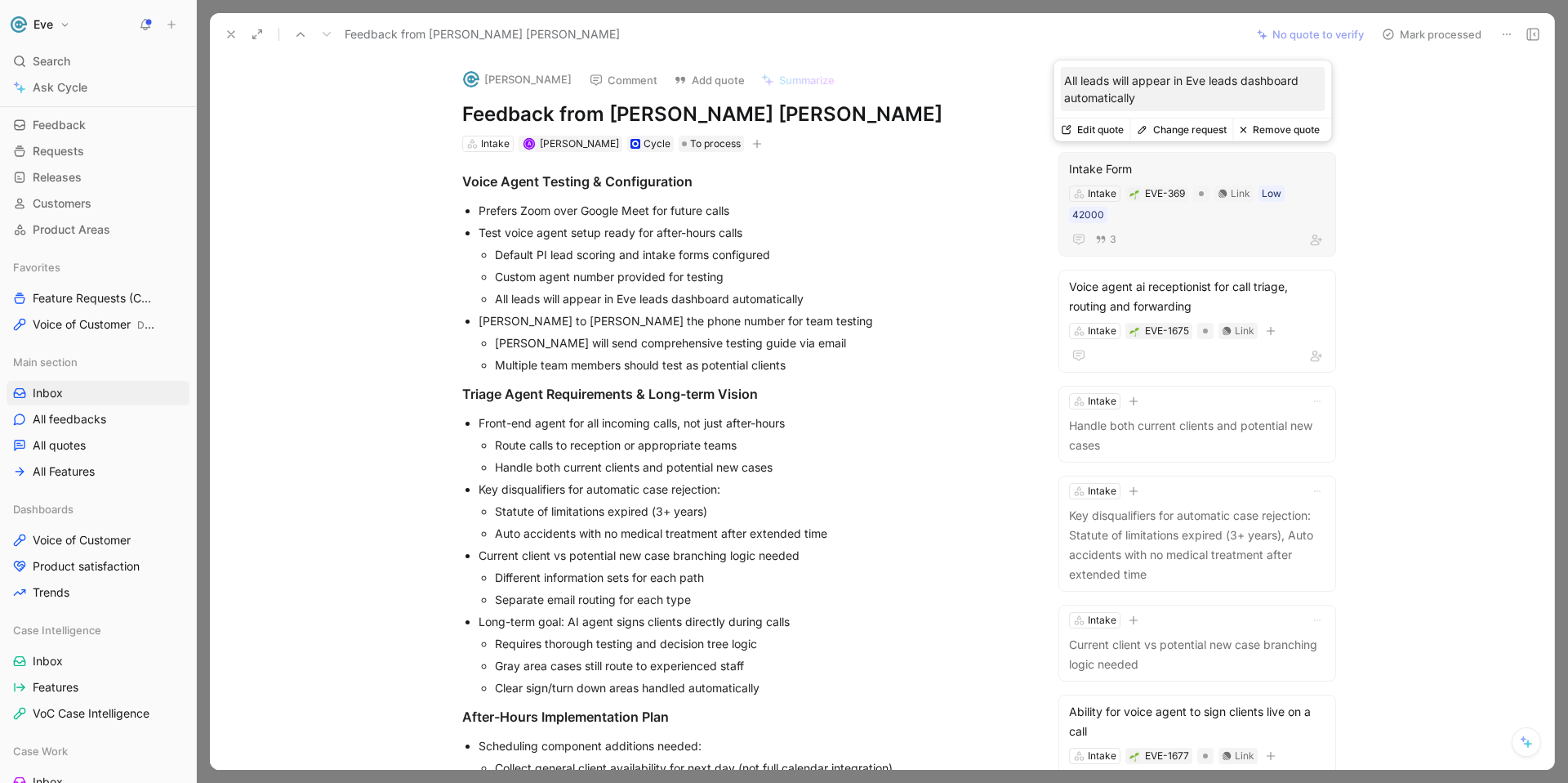
scroll to position [11, 0]
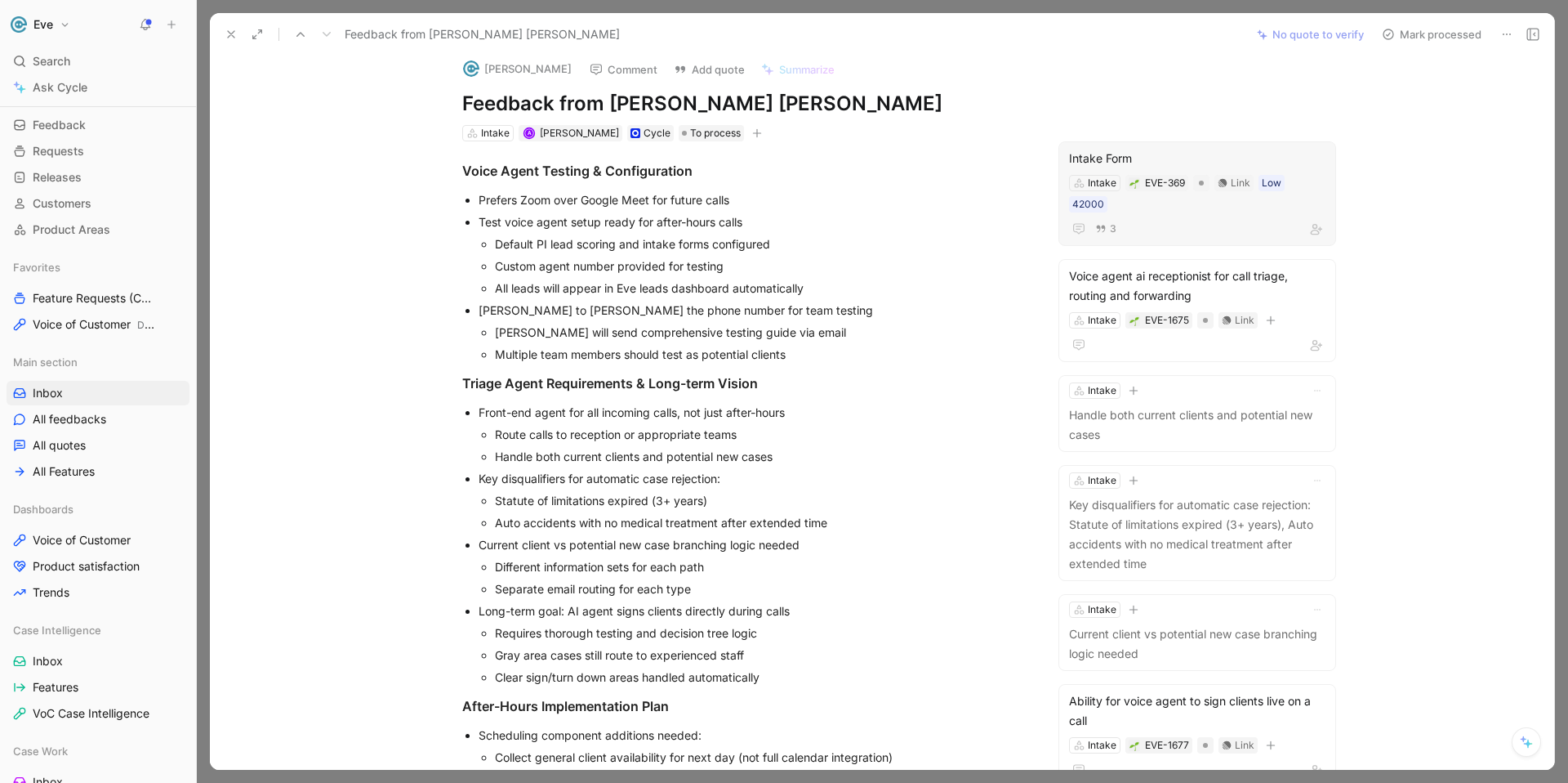
click at [1126, 200] on div "Intake EVE-369 Link Low 42000" at bounding box center [1198, 194] width 260 height 41
click at [1146, 203] on div "Intake EVE-369 Link Low 42000" at bounding box center [1198, 194] width 260 height 41
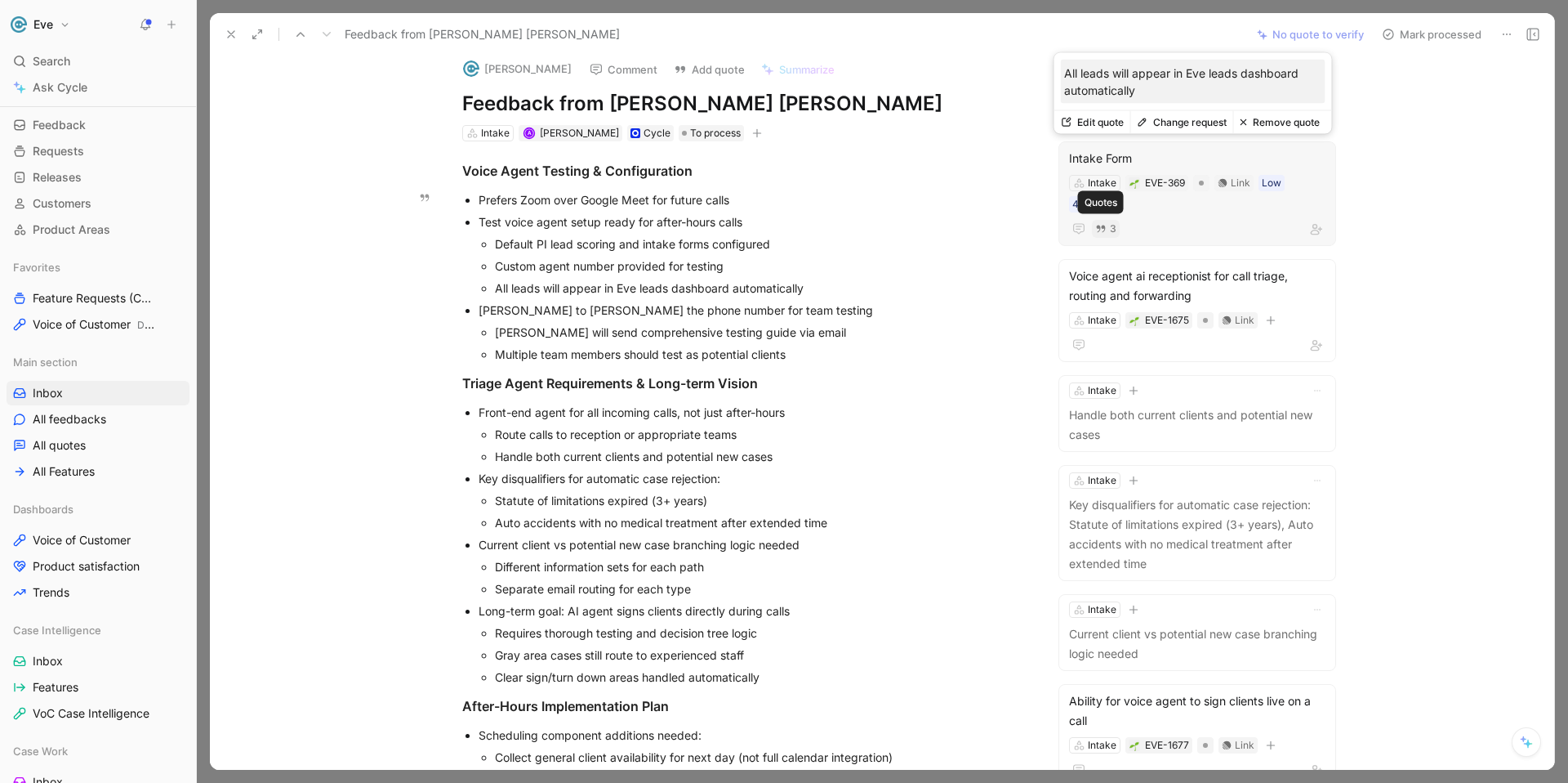
click at [1110, 230] on span "3" at bounding box center [1113, 229] width 7 height 10
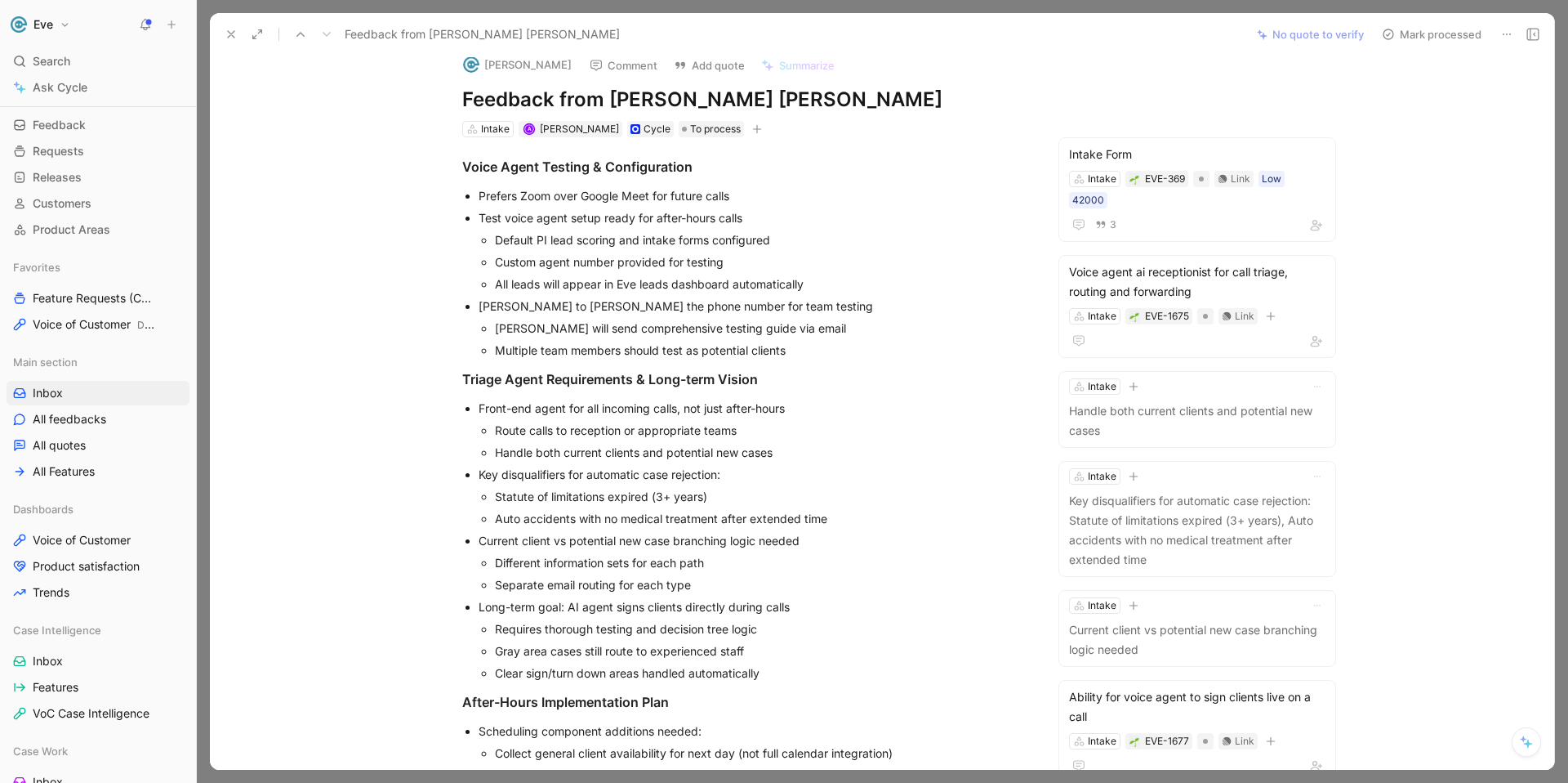
scroll to position [25, 0]
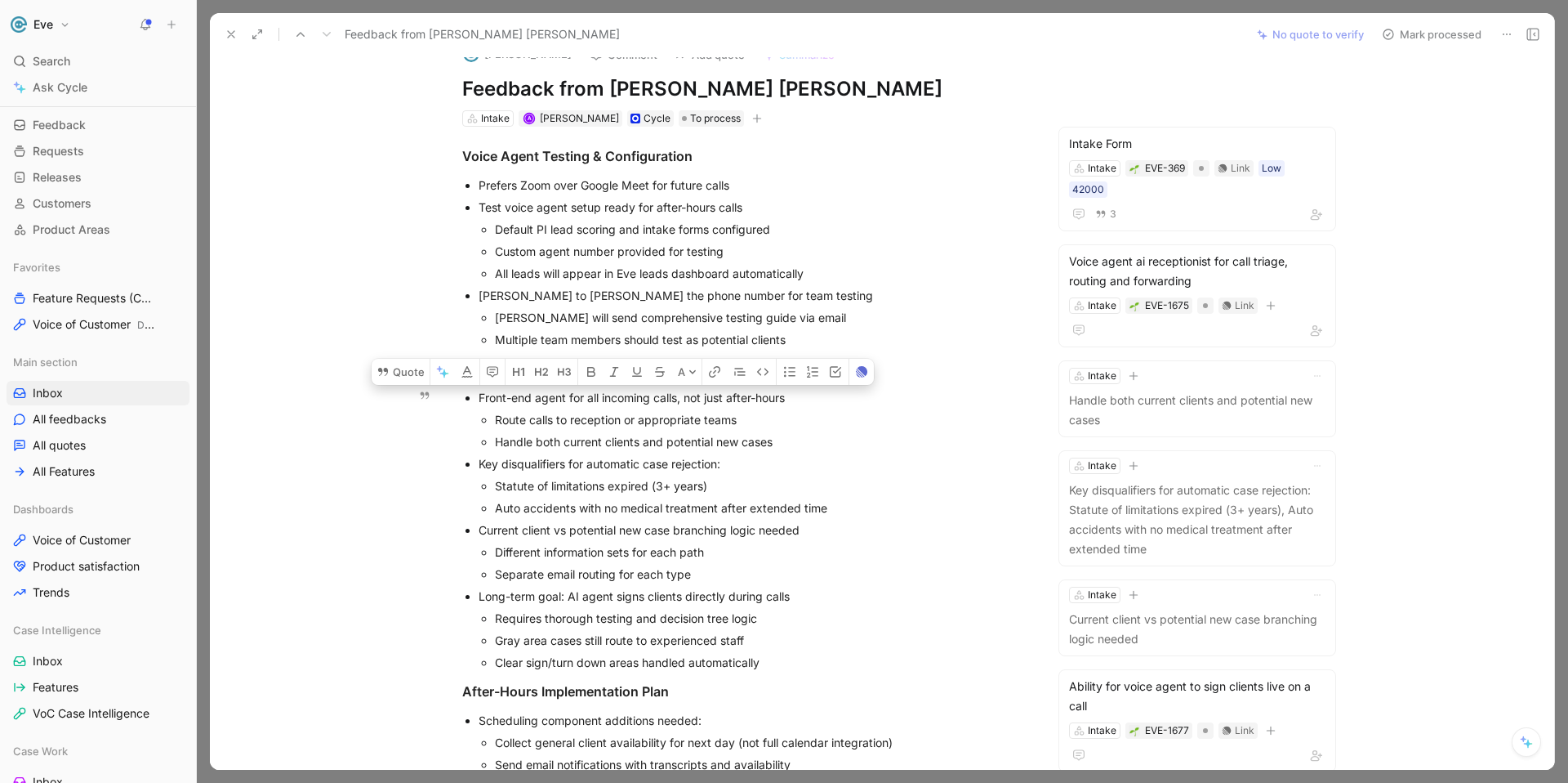
drag, startPoint x: 475, startPoint y: 396, endPoint x: 804, endPoint y: 446, distance: 332.8
click at [804, 446] on li "Front-end agent for all incoming calls, not just after-hours Route calls to rec…" at bounding box center [752, 420] width 549 height 66
click at [405, 372] on button "Quote" at bounding box center [401, 372] width 58 height 26
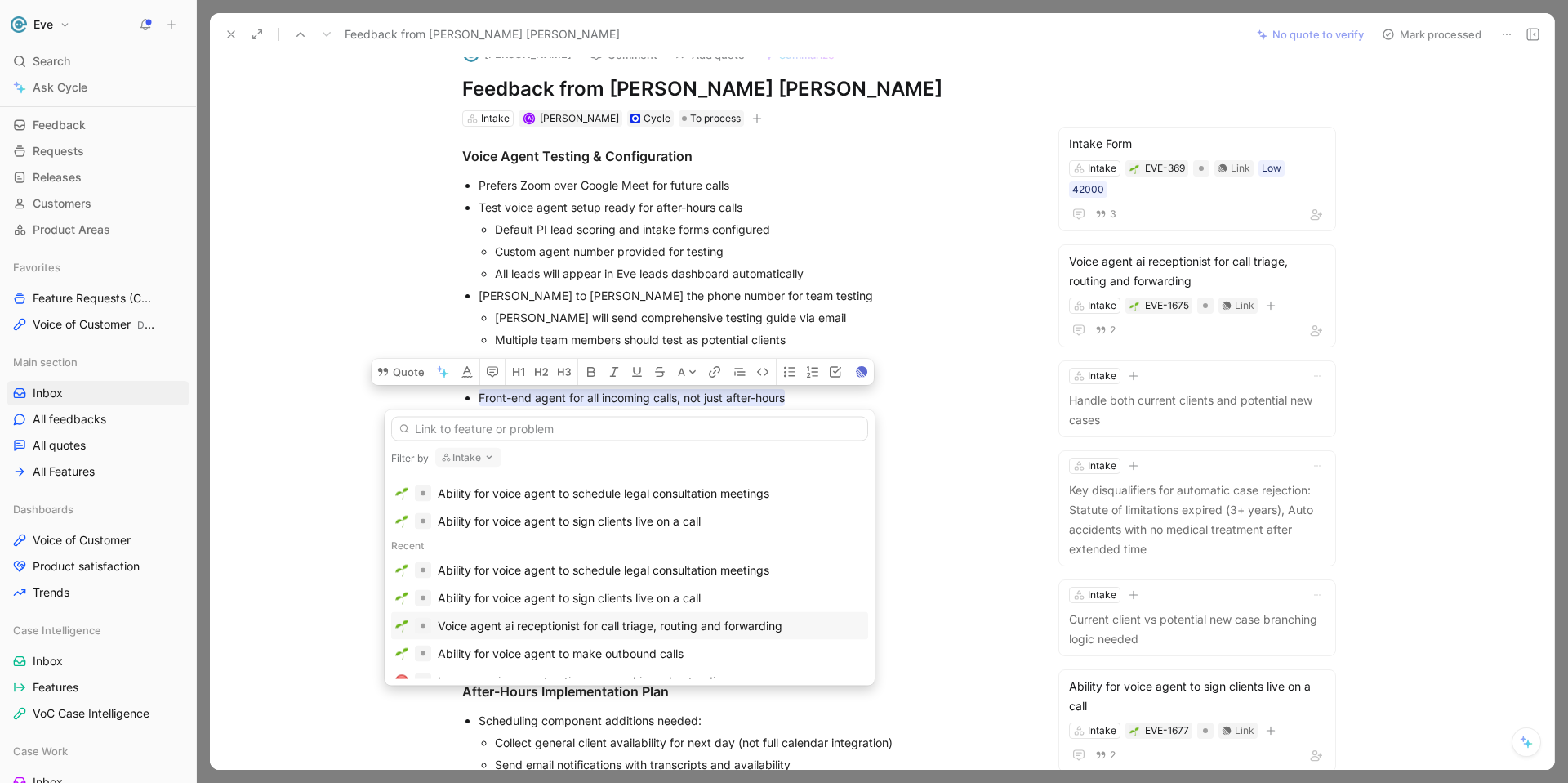
scroll to position [109, 0]
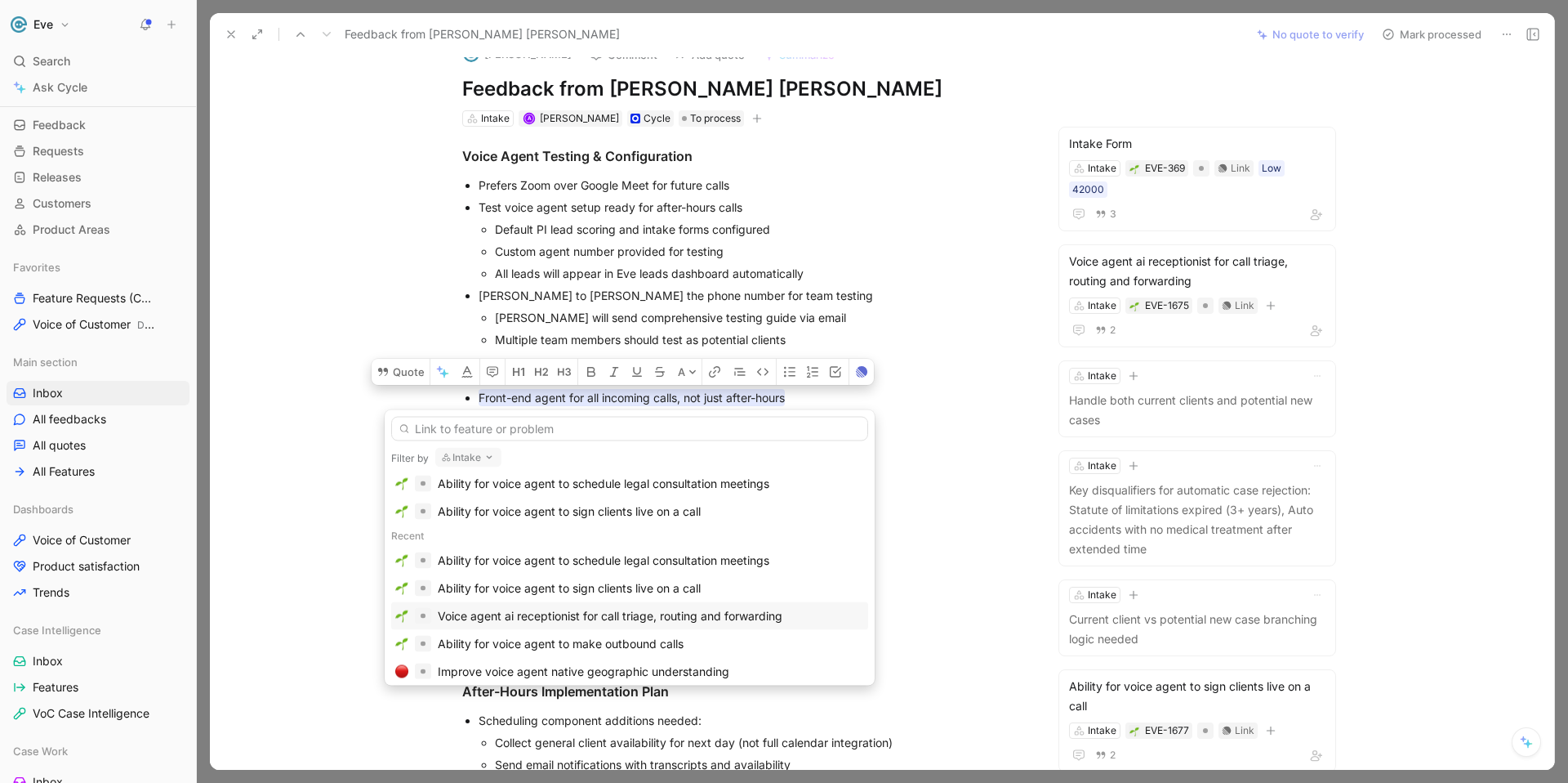
click at [508, 615] on div "Voice agent ai receptionist for call triage, routing and forwarding" at bounding box center [610, 616] width 345 height 20
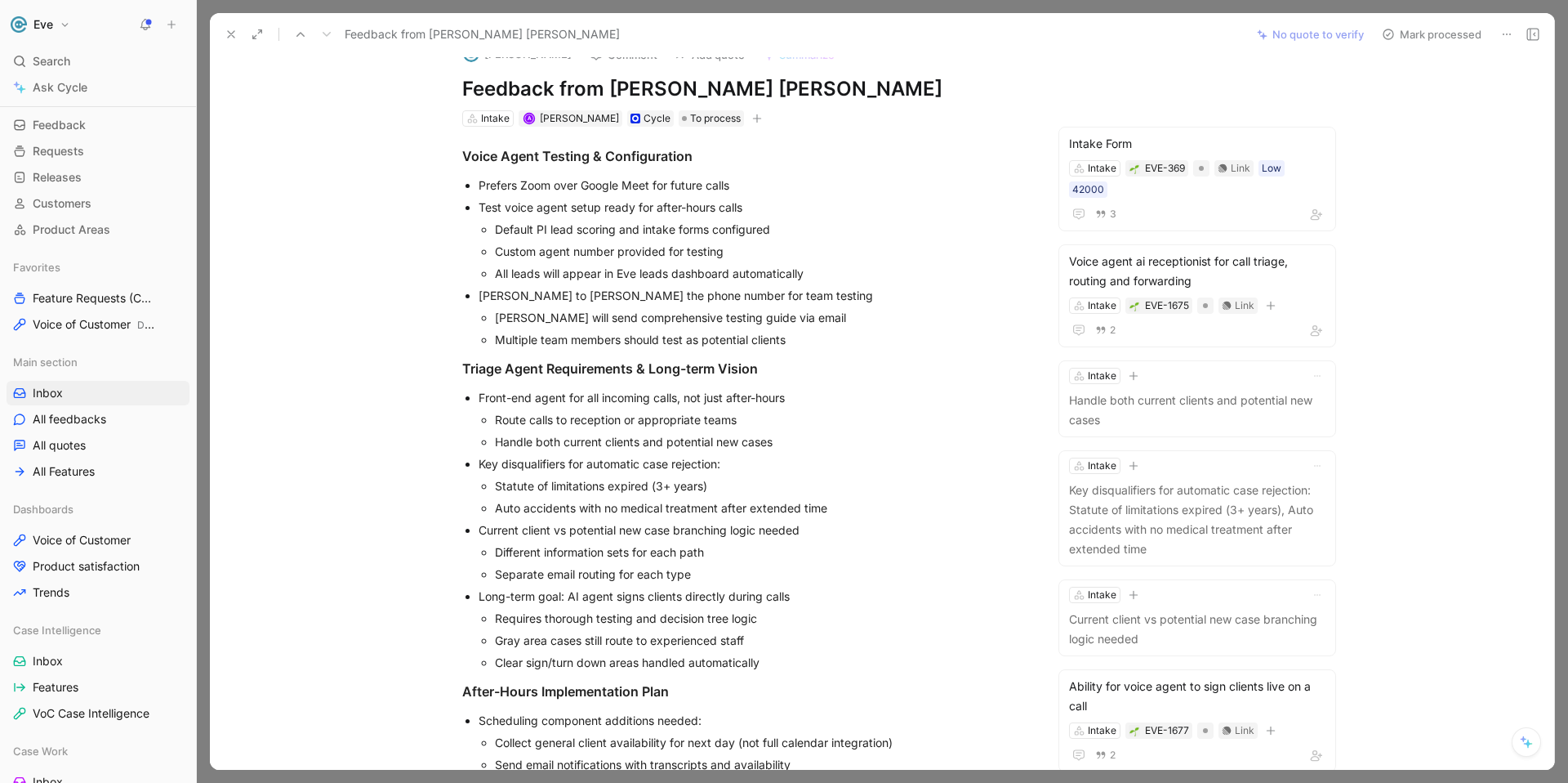
scroll to position [0, 0]
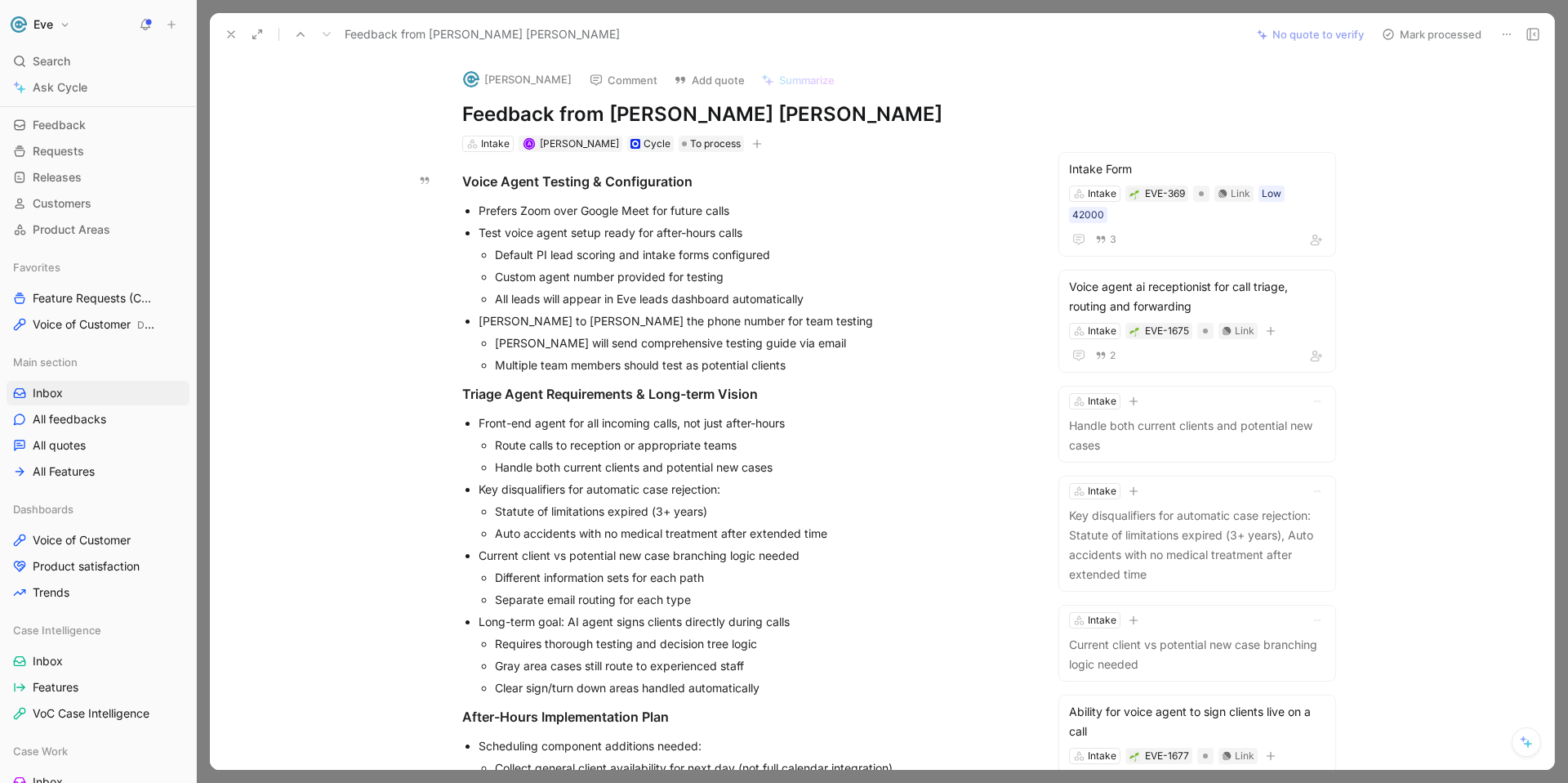
click at [563, 81] on button "[PERSON_NAME]" at bounding box center [517, 79] width 124 height 24
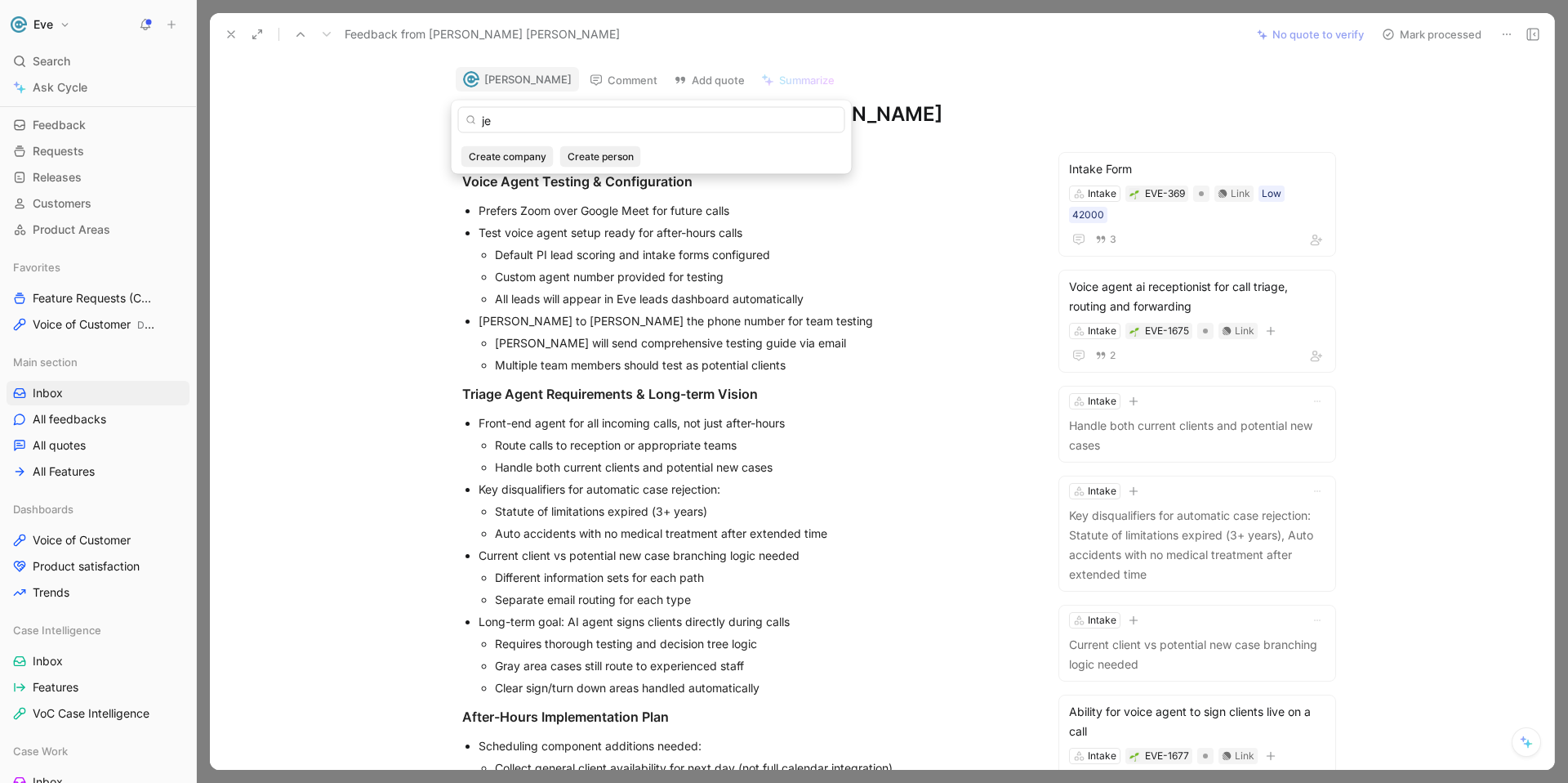
type input "j"
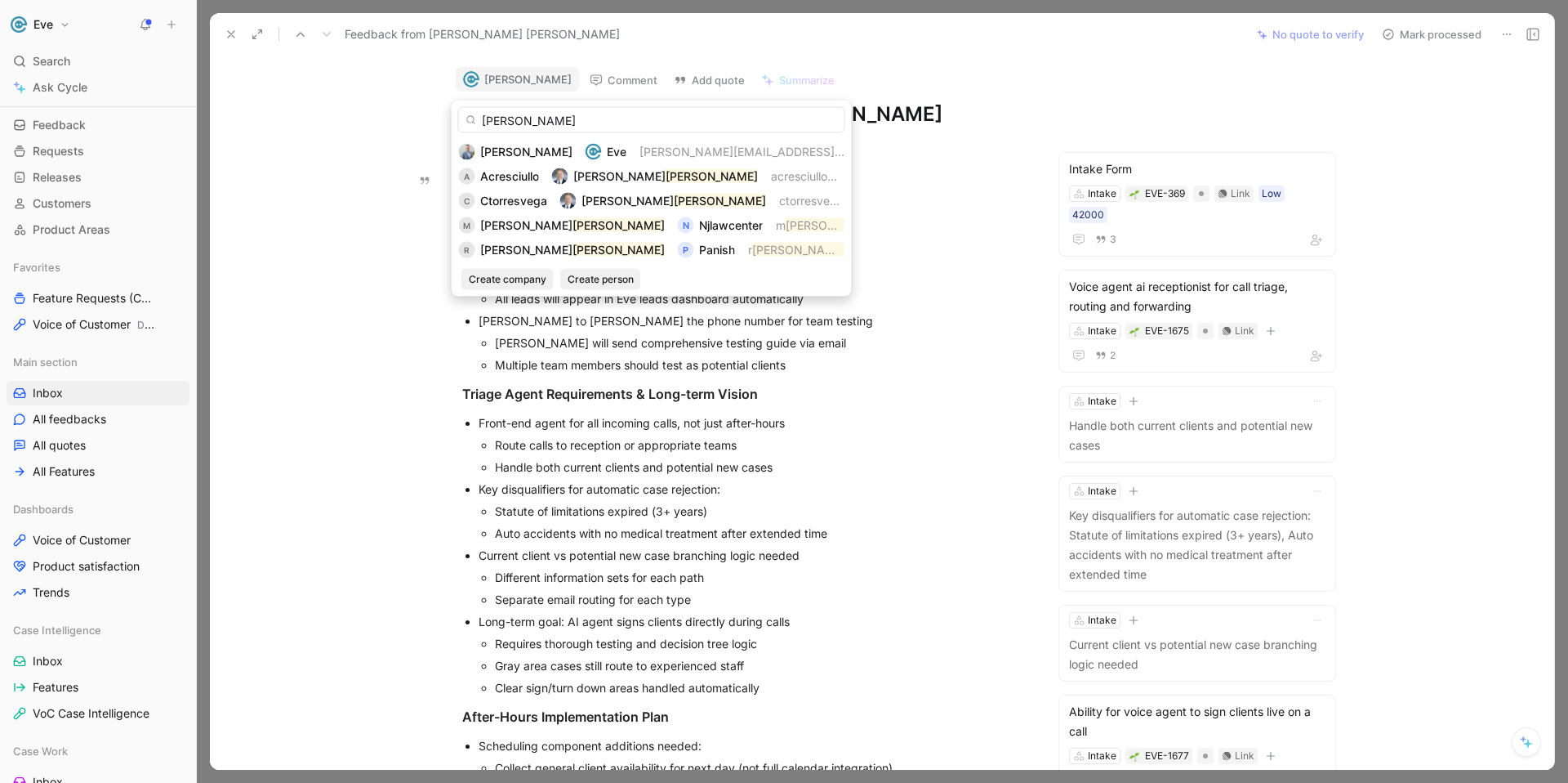
type input "[PERSON_NAME]"
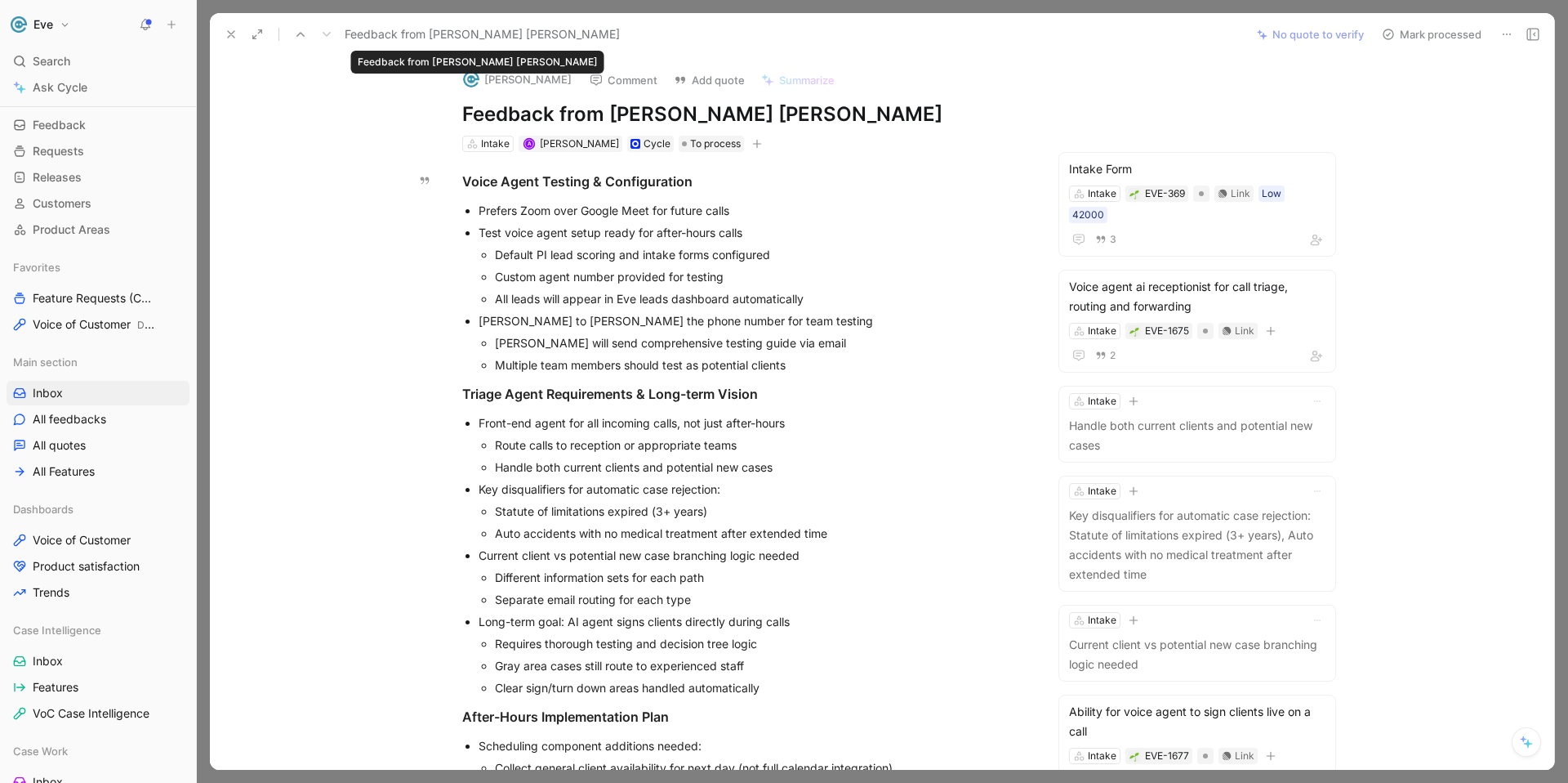
drag, startPoint x: 528, startPoint y: 33, endPoint x: 432, endPoint y: 33, distance: 96.0
copy span "[PERSON_NAME] [PERSON_NAME]"
click at [524, 81] on button "[PERSON_NAME]" at bounding box center [517, 79] width 124 height 24
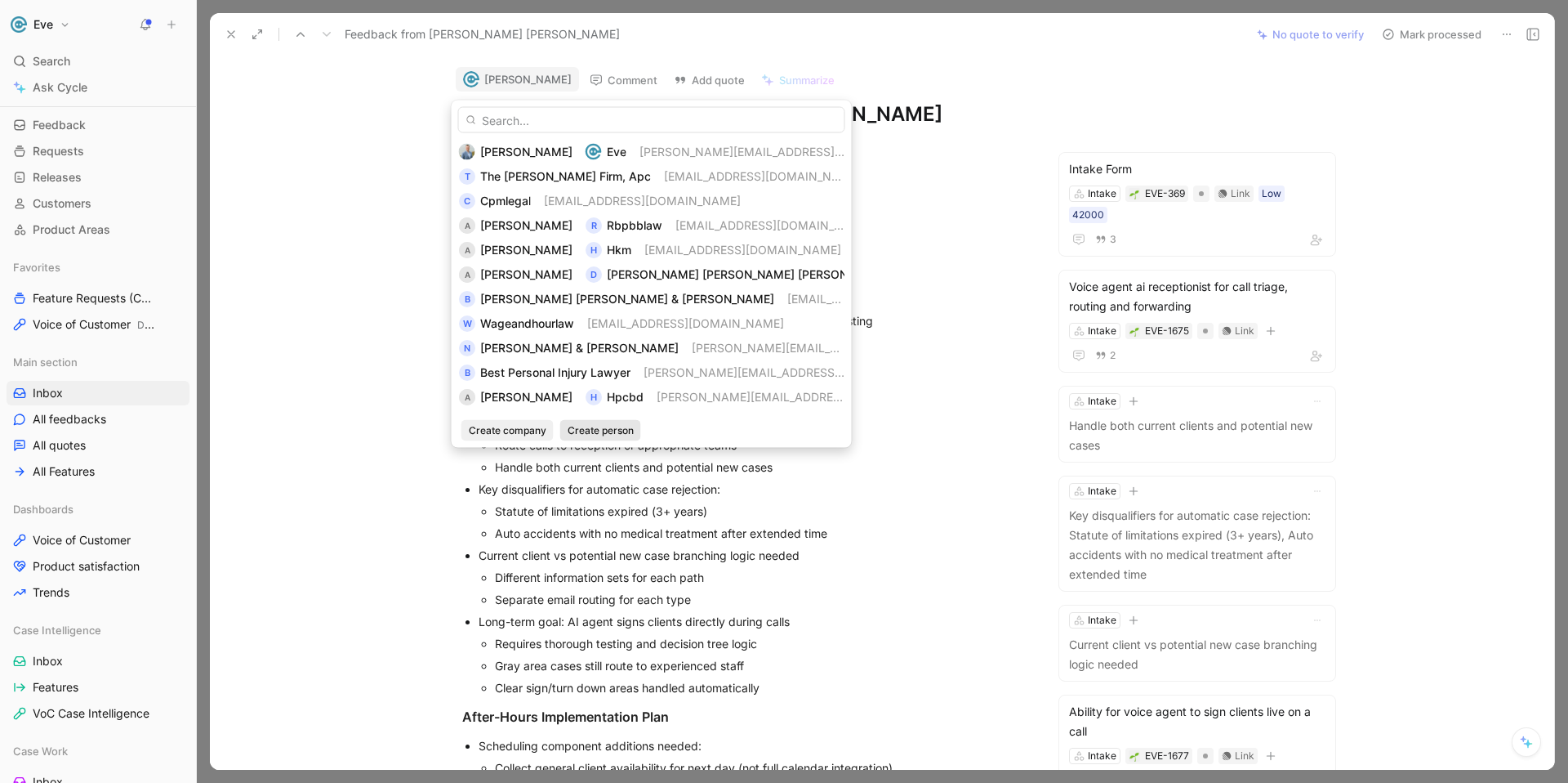
click at [590, 433] on span "Create person" at bounding box center [601, 430] width 66 height 17
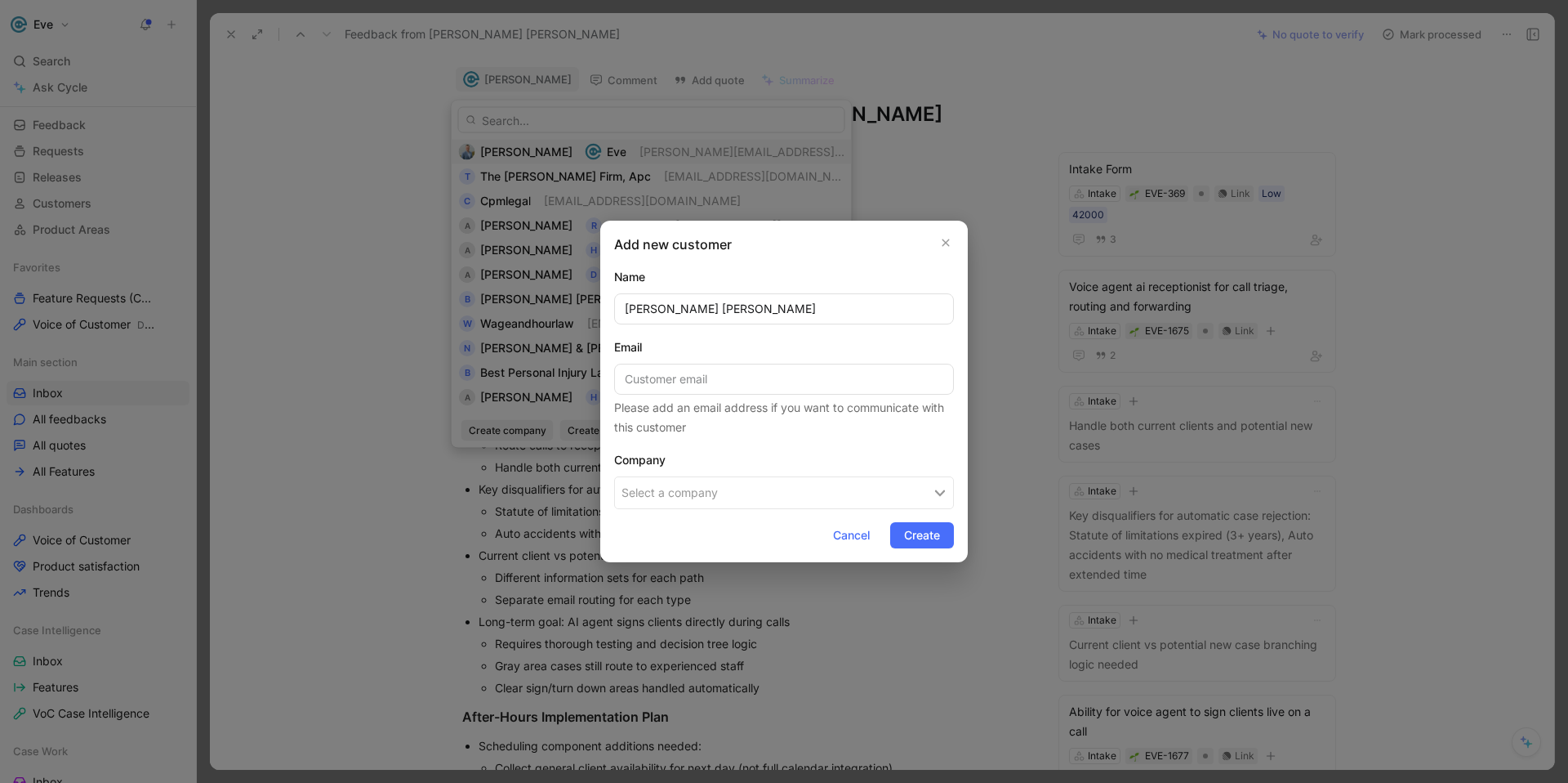
type input "[PERSON_NAME] [PERSON_NAME]"
click at [732, 265] on div "Add new customer Name [PERSON_NAME] [PERSON_NAME] Email Please add an email add…" at bounding box center [784, 391] width 367 height 341
click at [742, 488] on button "Select a company" at bounding box center [784, 493] width 340 height 33
click at [915, 538] on span "Create" at bounding box center [922, 535] width 36 height 20
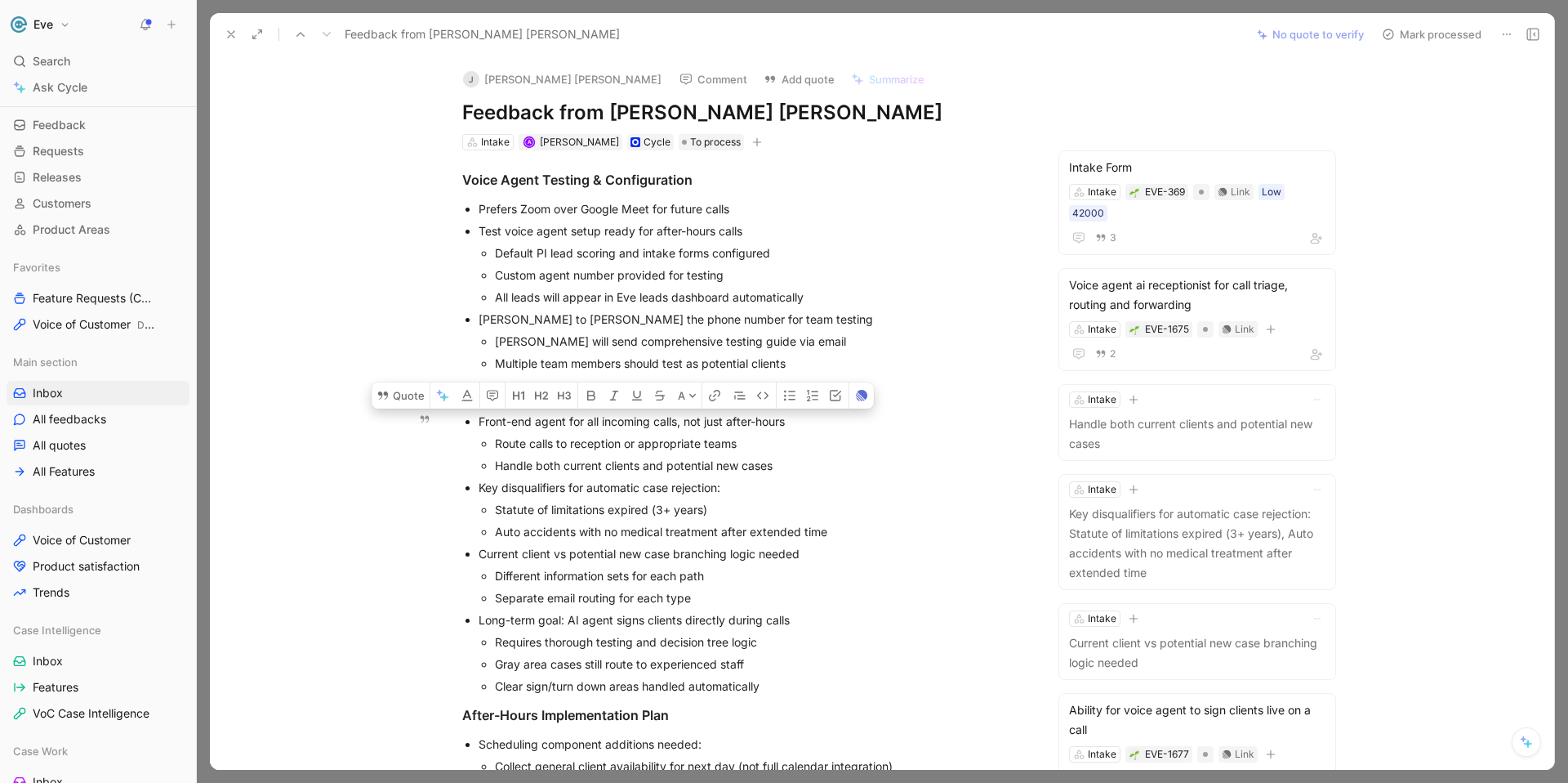
drag, startPoint x: 477, startPoint y: 422, endPoint x: 774, endPoint y: 468, distance: 300.5
click at [774, 468] on li "Front-end agent for all incoming calls, not just after-hours Route calls to rec…" at bounding box center [752, 444] width 549 height 66
click at [396, 391] on button "Quote" at bounding box center [401, 395] width 58 height 26
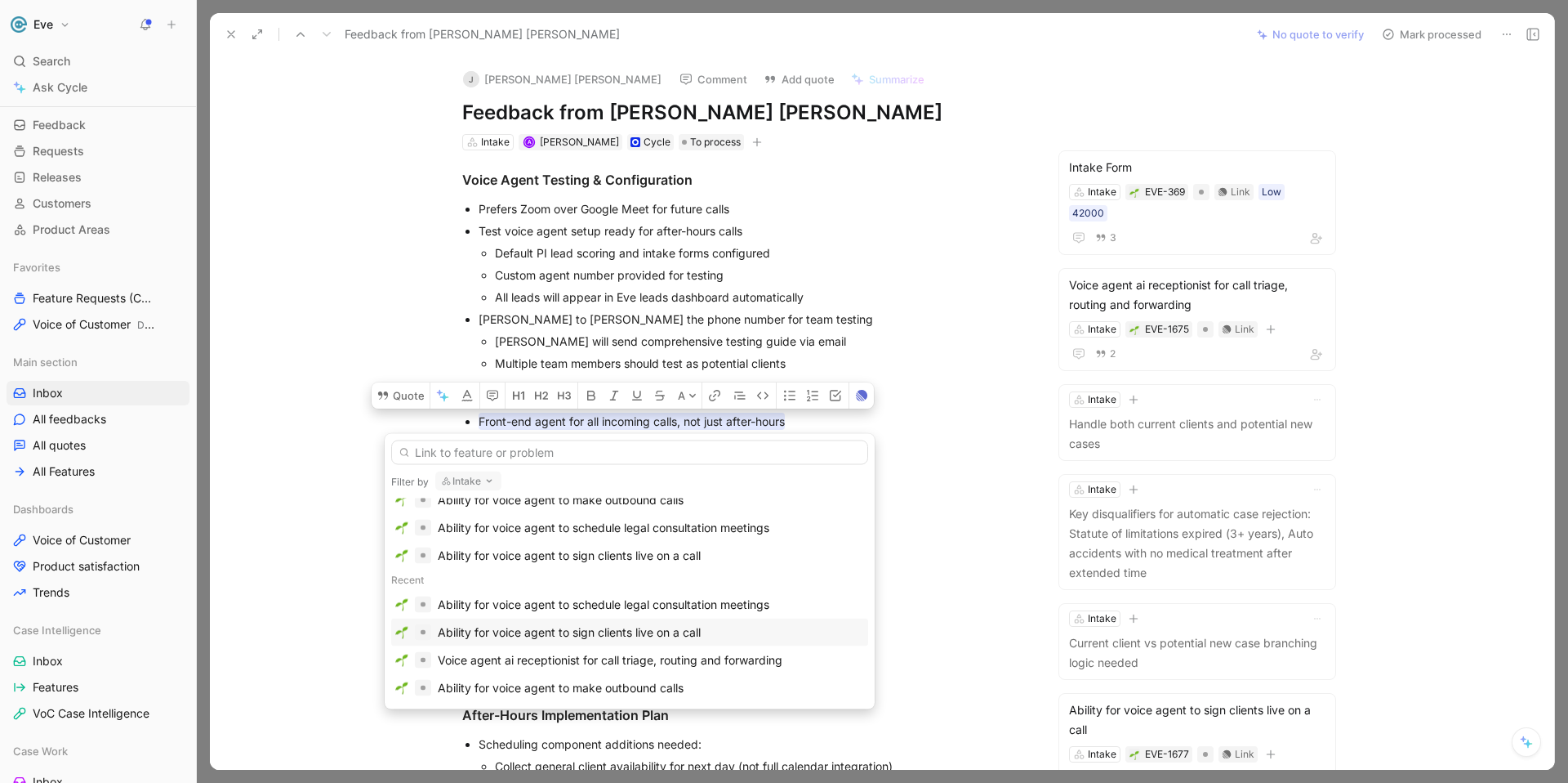
scroll to position [78, 0]
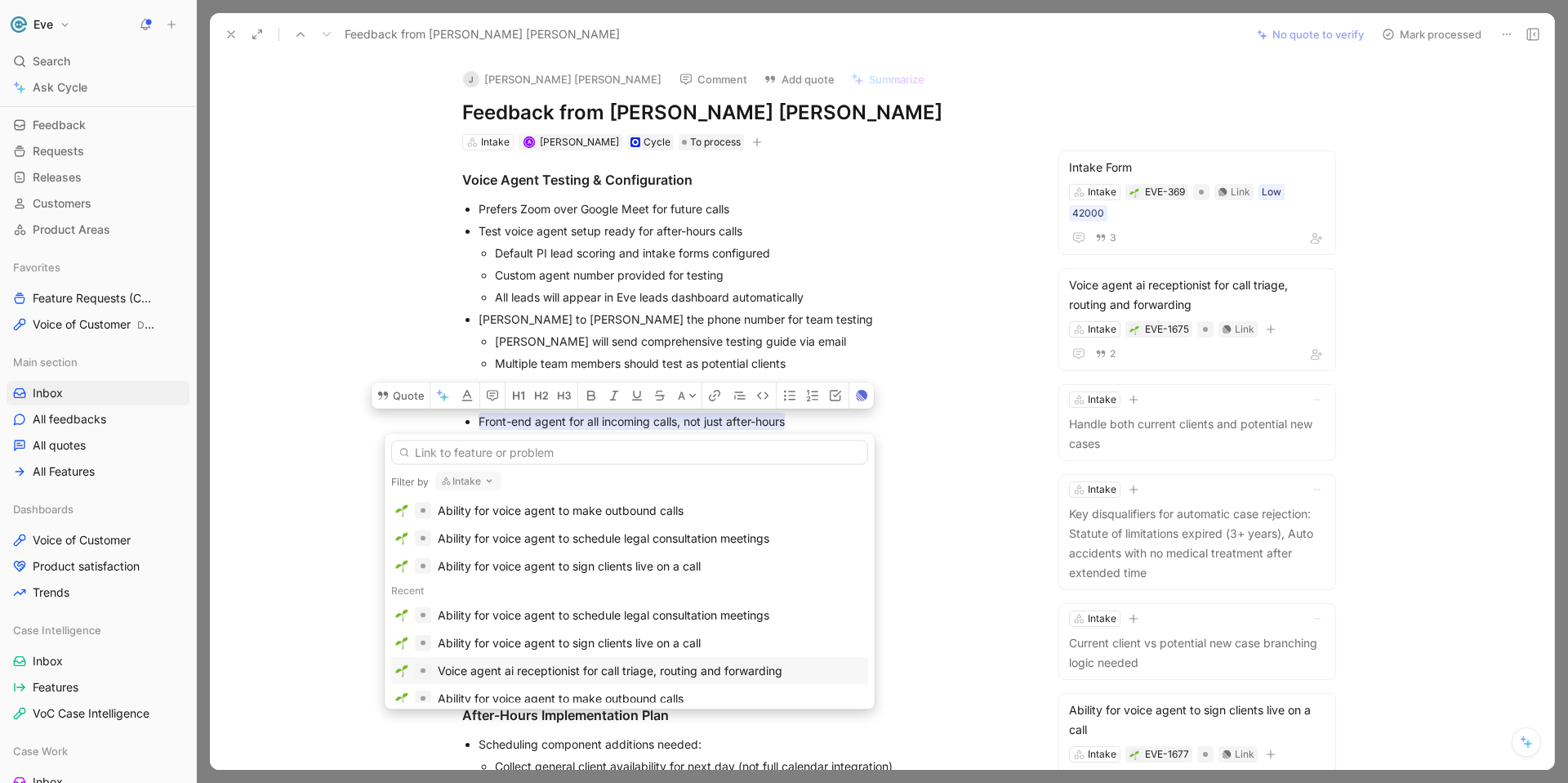
click at [541, 666] on div "Voice agent ai receptionist for call triage, routing and forwarding" at bounding box center [610, 671] width 345 height 20
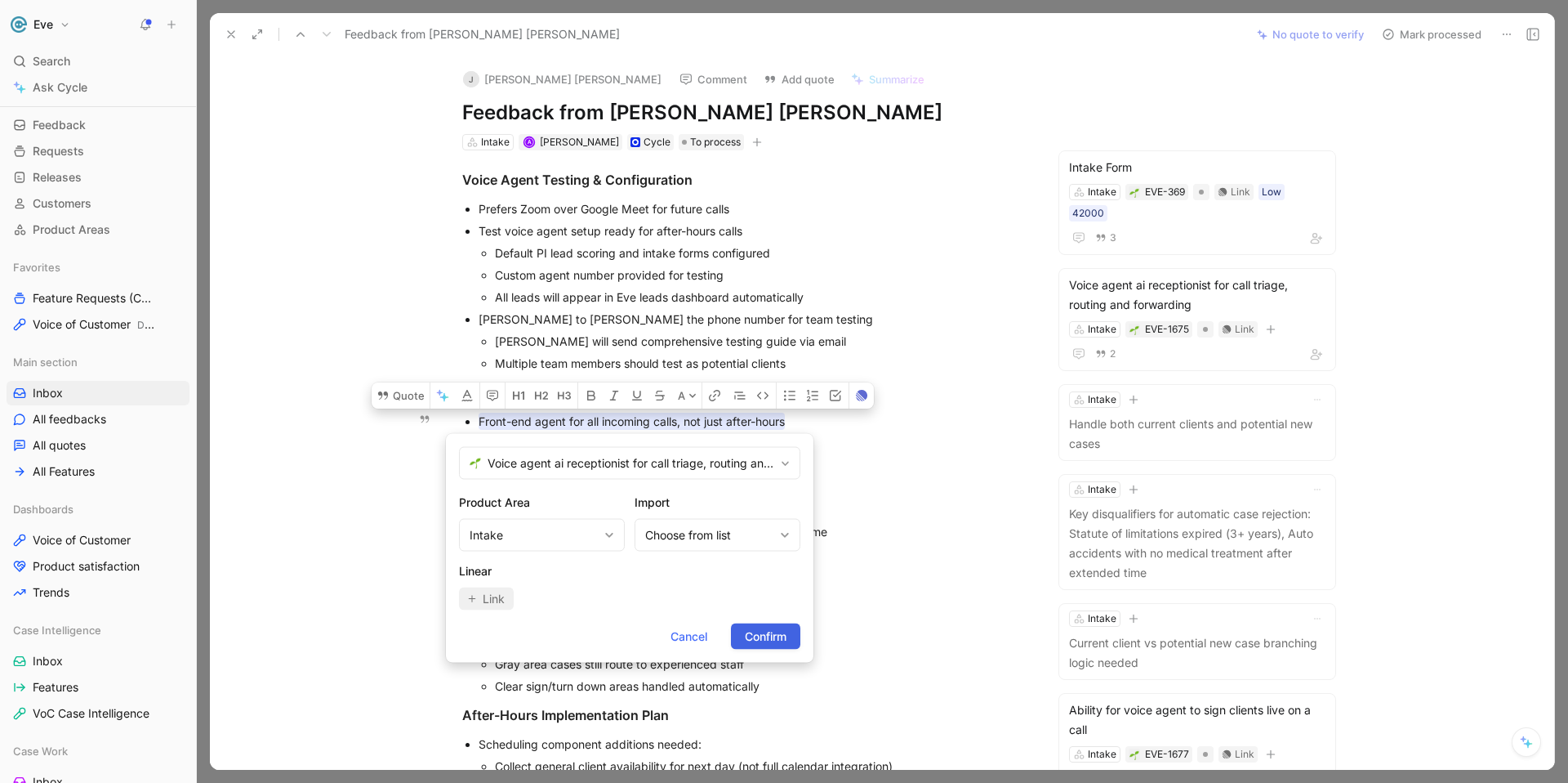
click at [771, 627] on span "Confirm" at bounding box center [766, 637] width 42 height 20
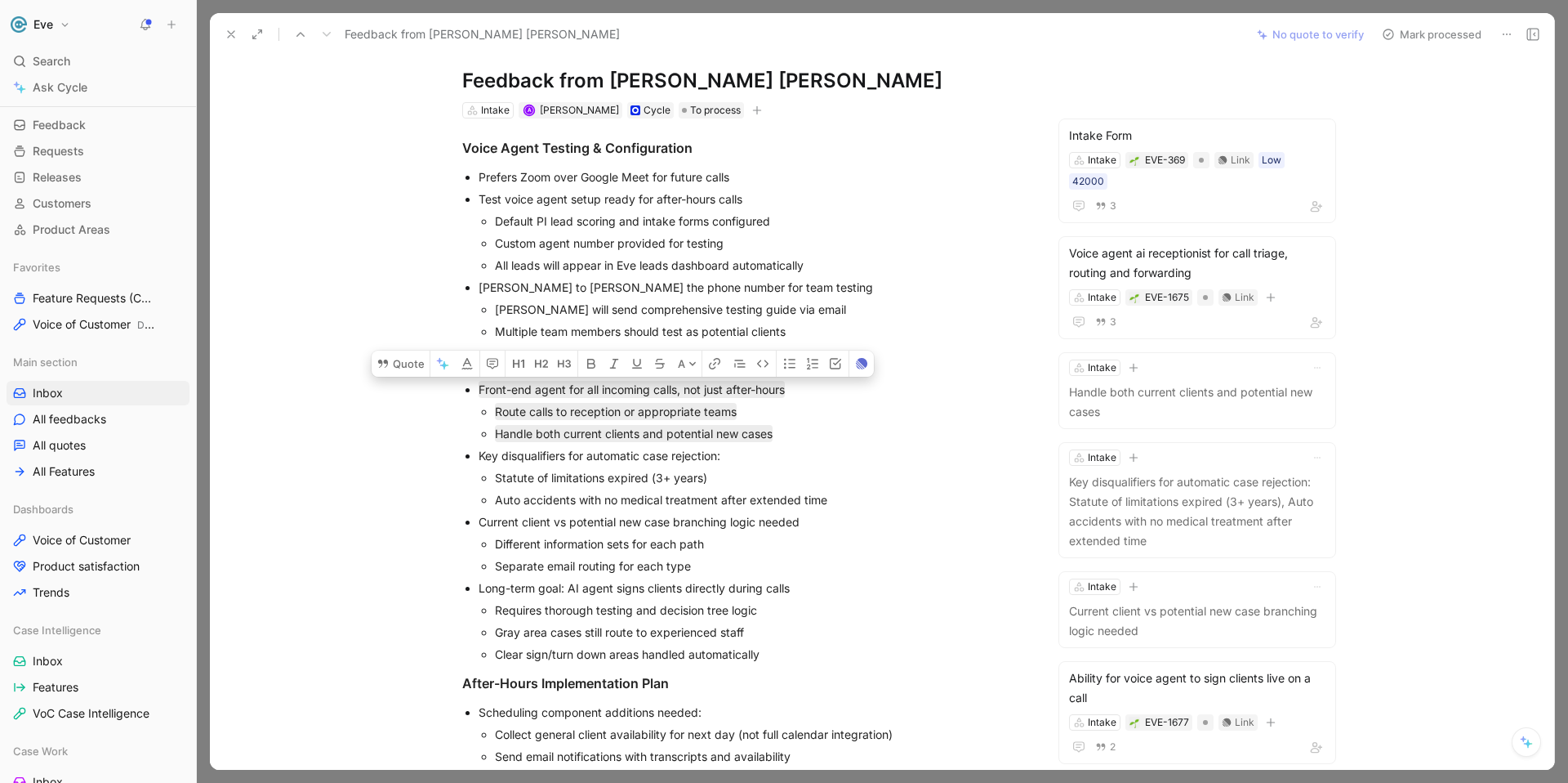
scroll to position [43, 0]
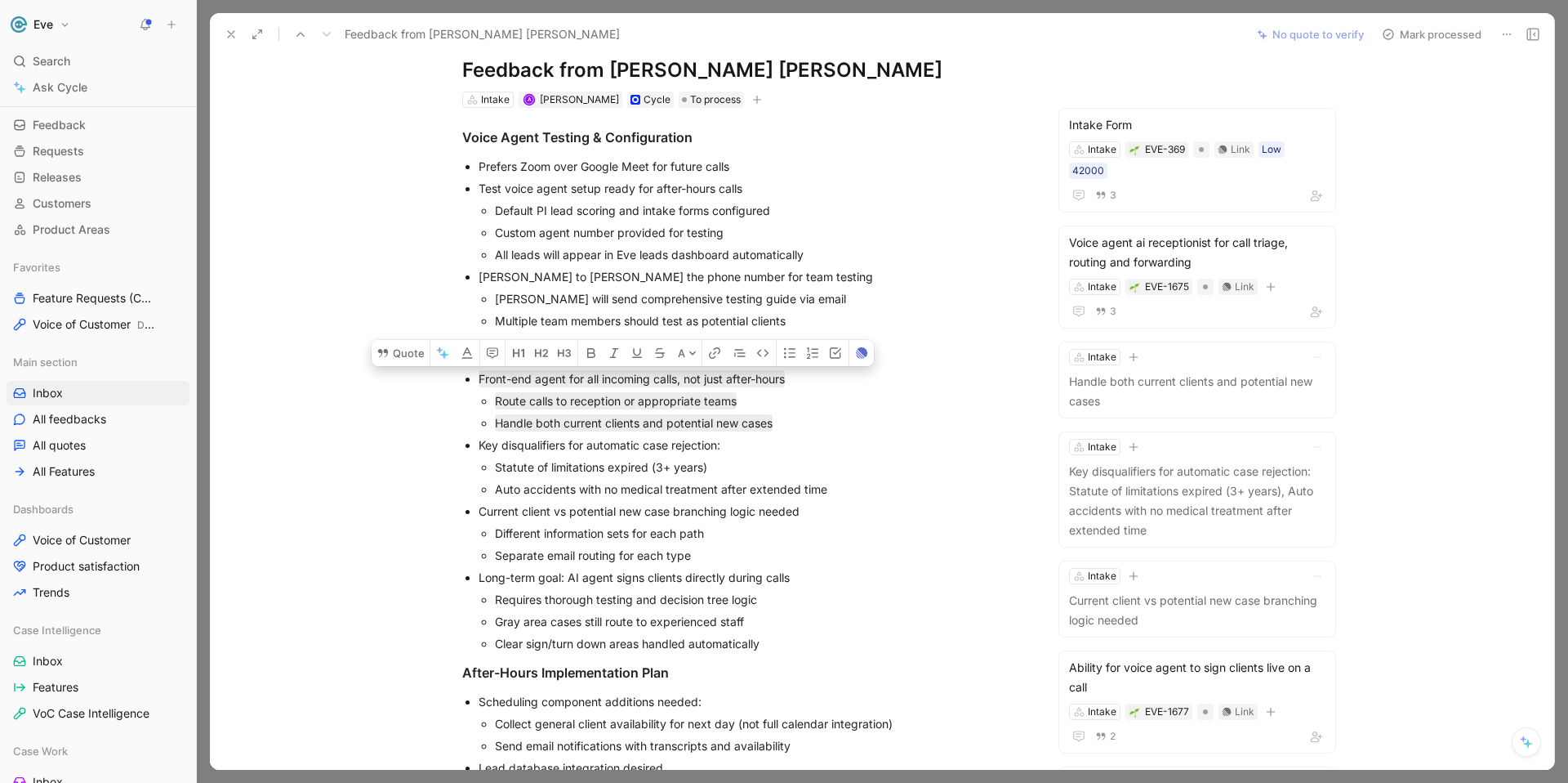
click at [570, 476] on p "Statute of limitations expired (3+ years)" at bounding box center [761, 467] width 533 height 22
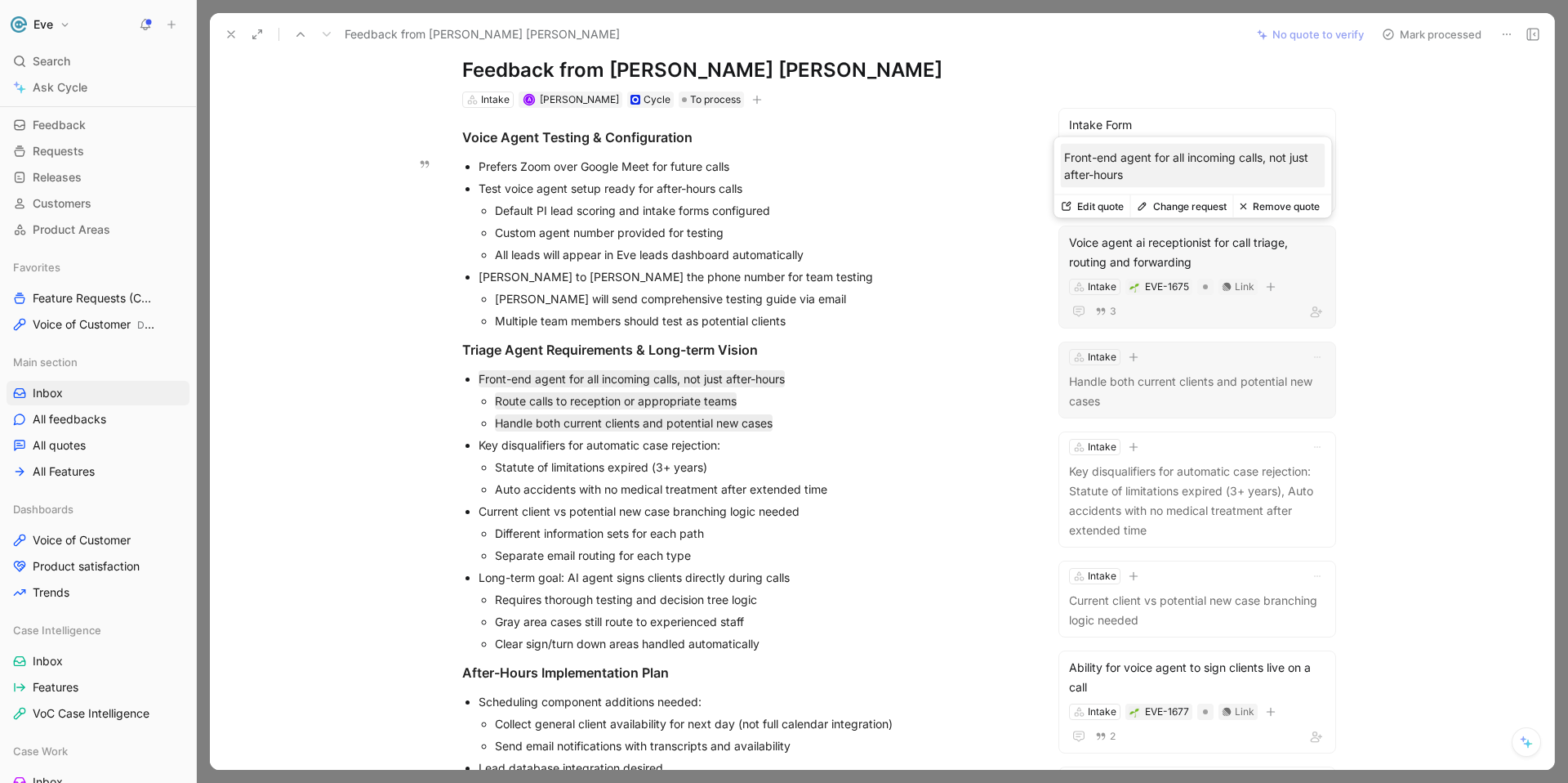
scroll to position [63, 0]
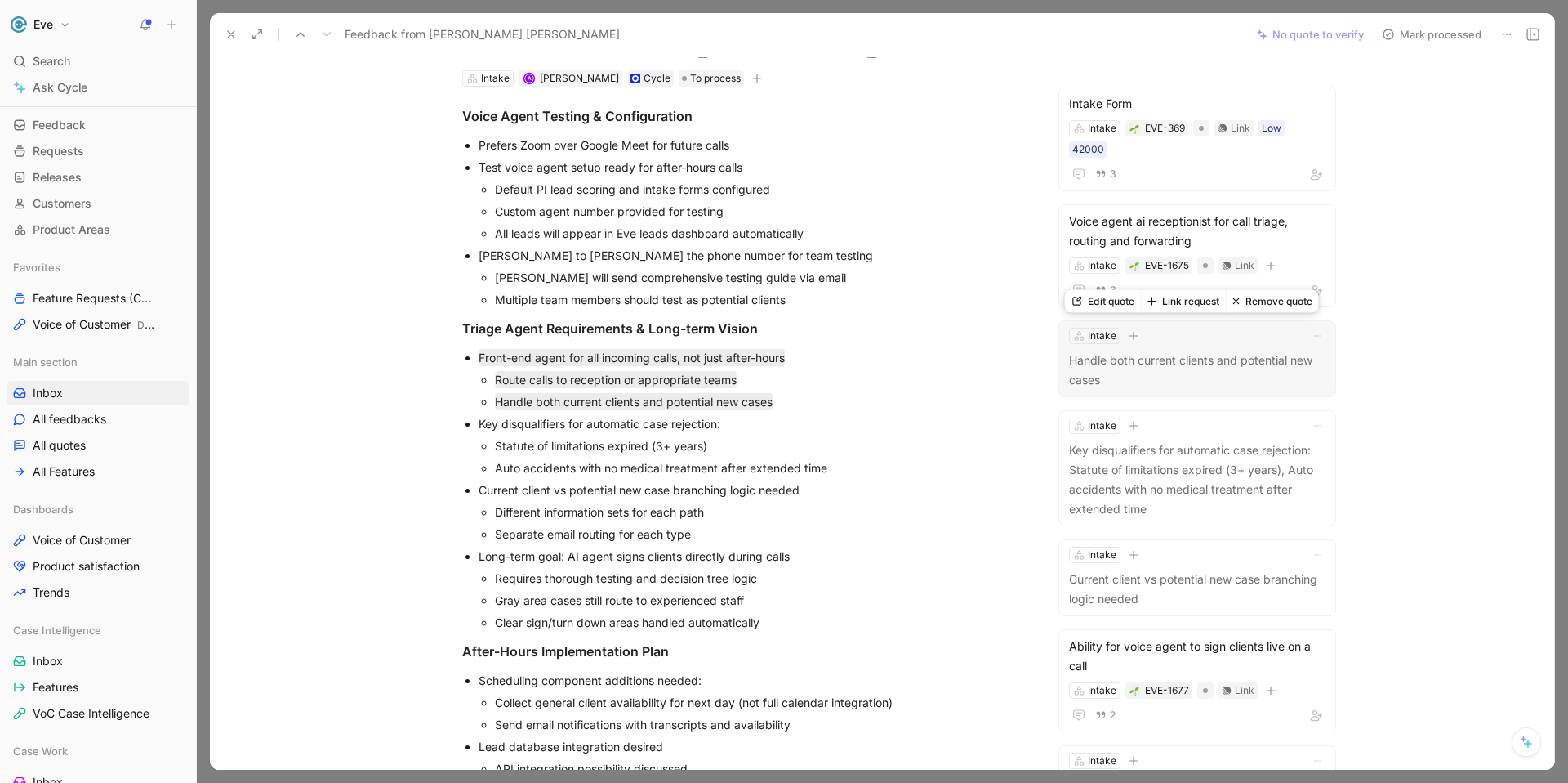
click at [1144, 357] on p "Handle both current clients and potential new cases" at bounding box center [1197, 371] width 256 height 39
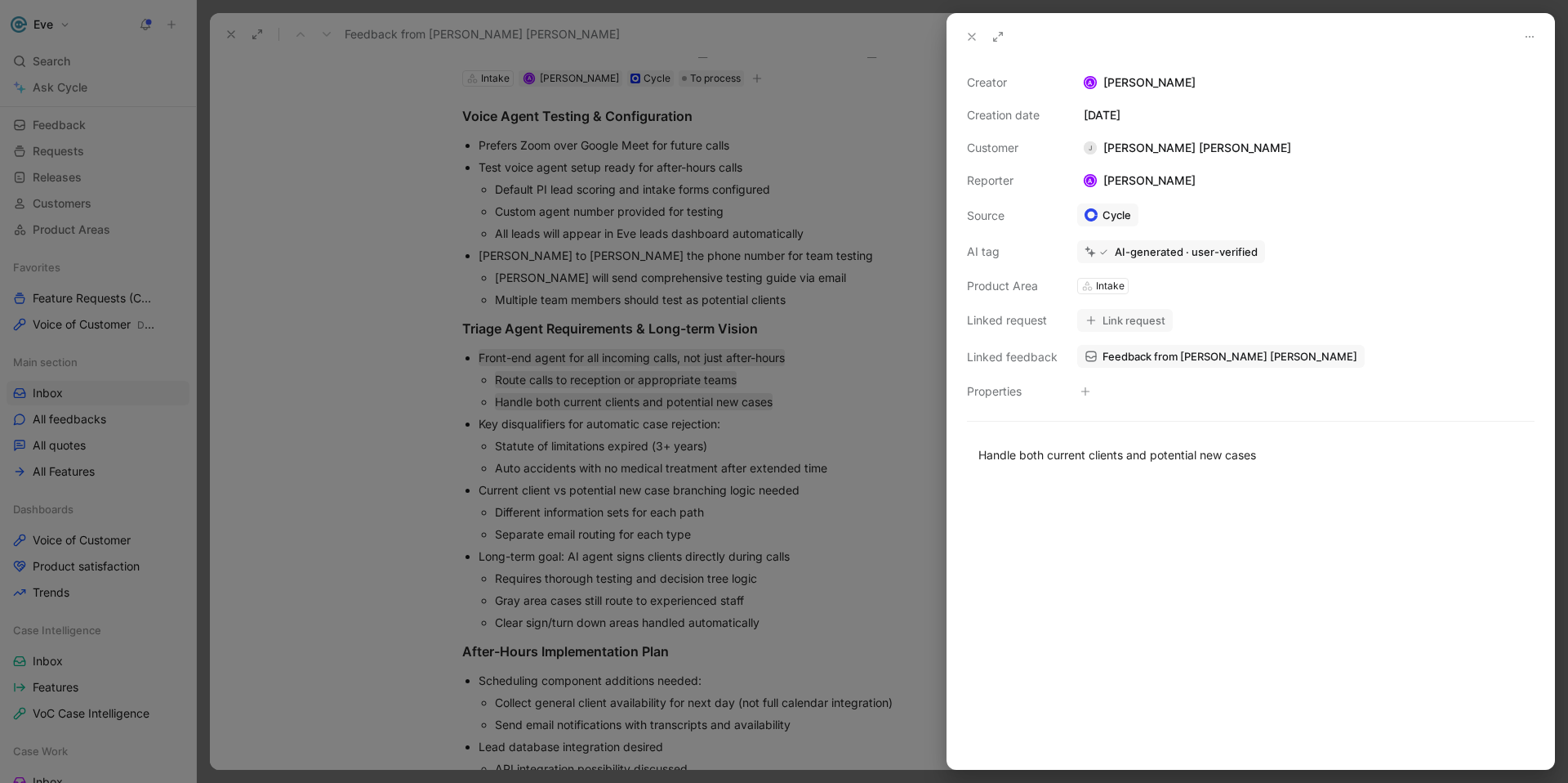
click at [1023, 333] on div "Creator A [PERSON_NAME] Creation date [DATE] Customer [PERSON_NAME] [PERSON_NAM…" at bounding box center [1251, 237] width 568 height 329
click at [1123, 325] on button "Link request" at bounding box center [1126, 320] width 96 height 22
click at [1109, 322] on button "Link request" at bounding box center [1126, 320] width 96 height 22
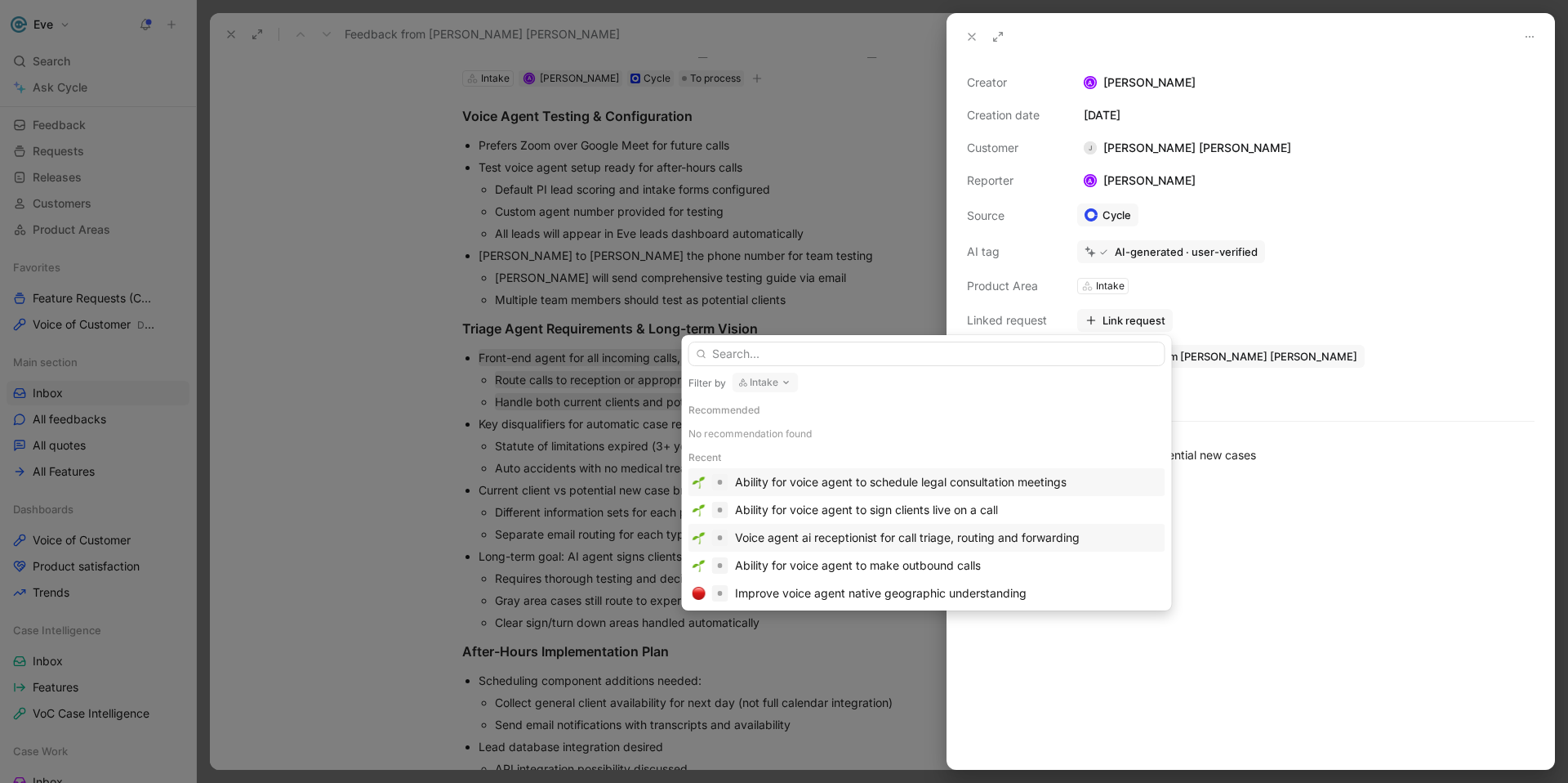
click at [809, 538] on div "Voice agent ai receptionist for call triage, routing and forwarding" at bounding box center [907, 538] width 345 height 20
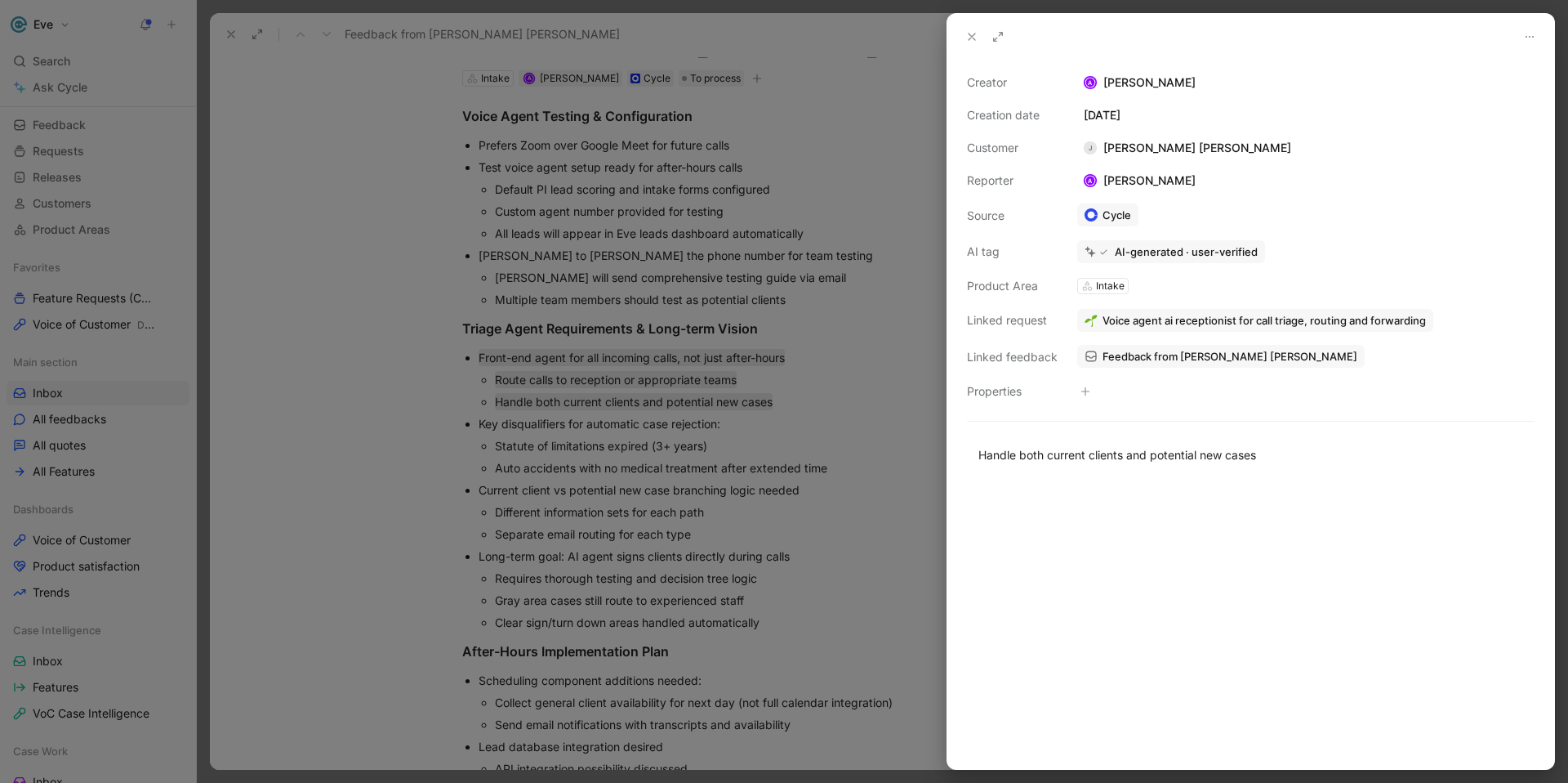
click at [977, 38] on icon at bounding box center [972, 36] width 13 height 13
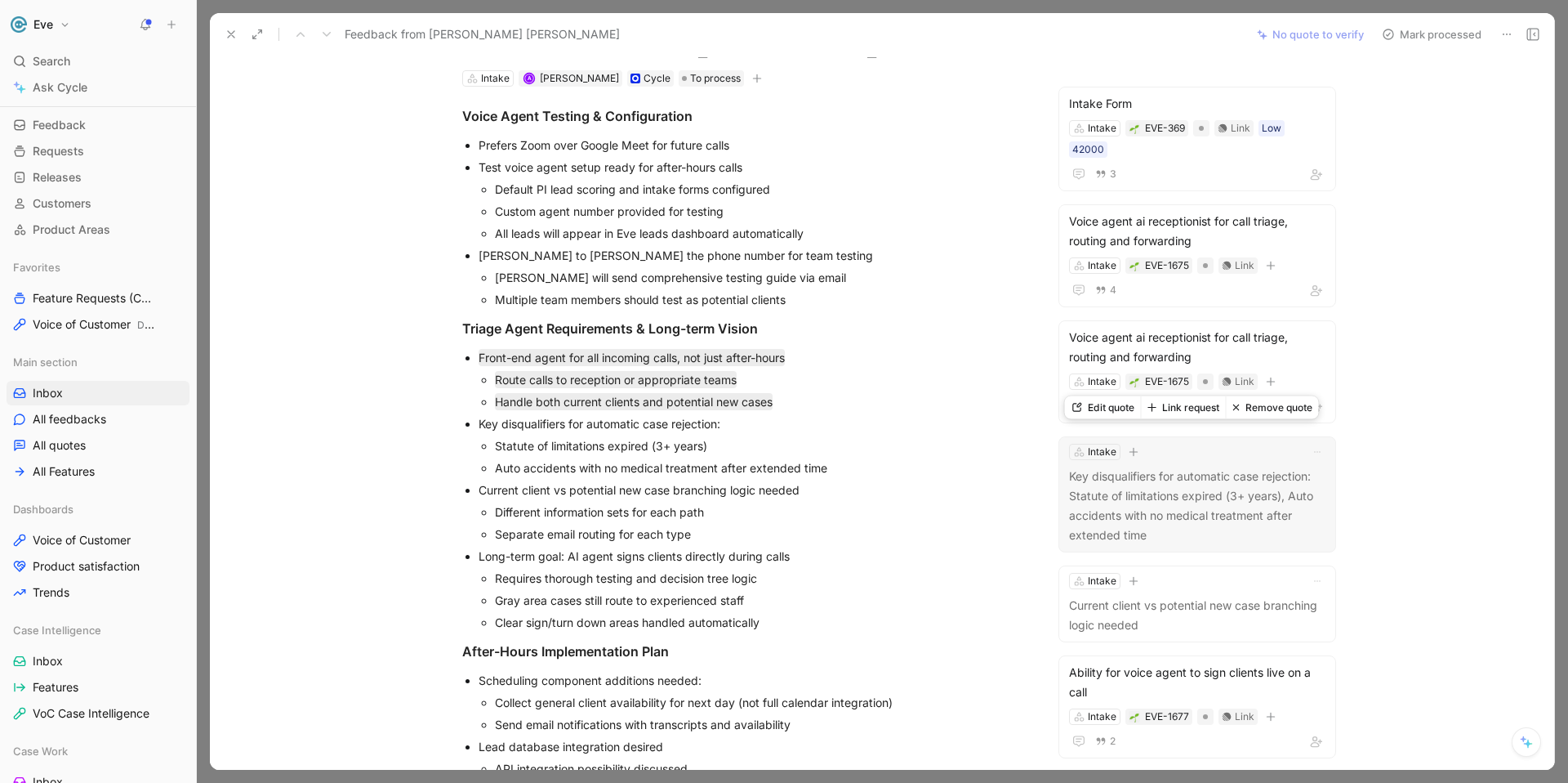
scroll to position [73, 0]
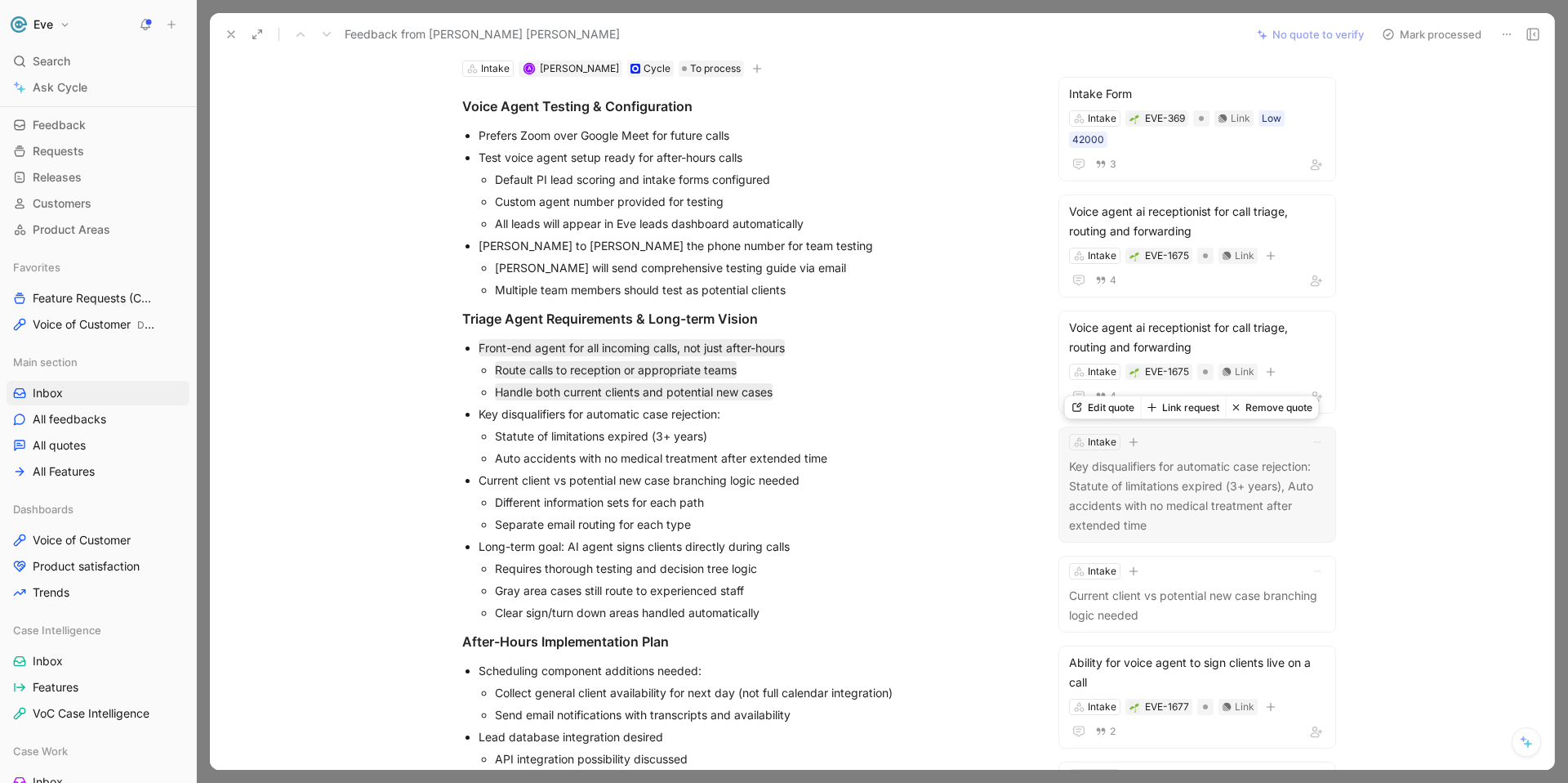
click at [1139, 496] on p "Key disqualifiers for automatic case rejection: Statute of limitations expired …" at bounding box center [1197, 496] width 256 height 78
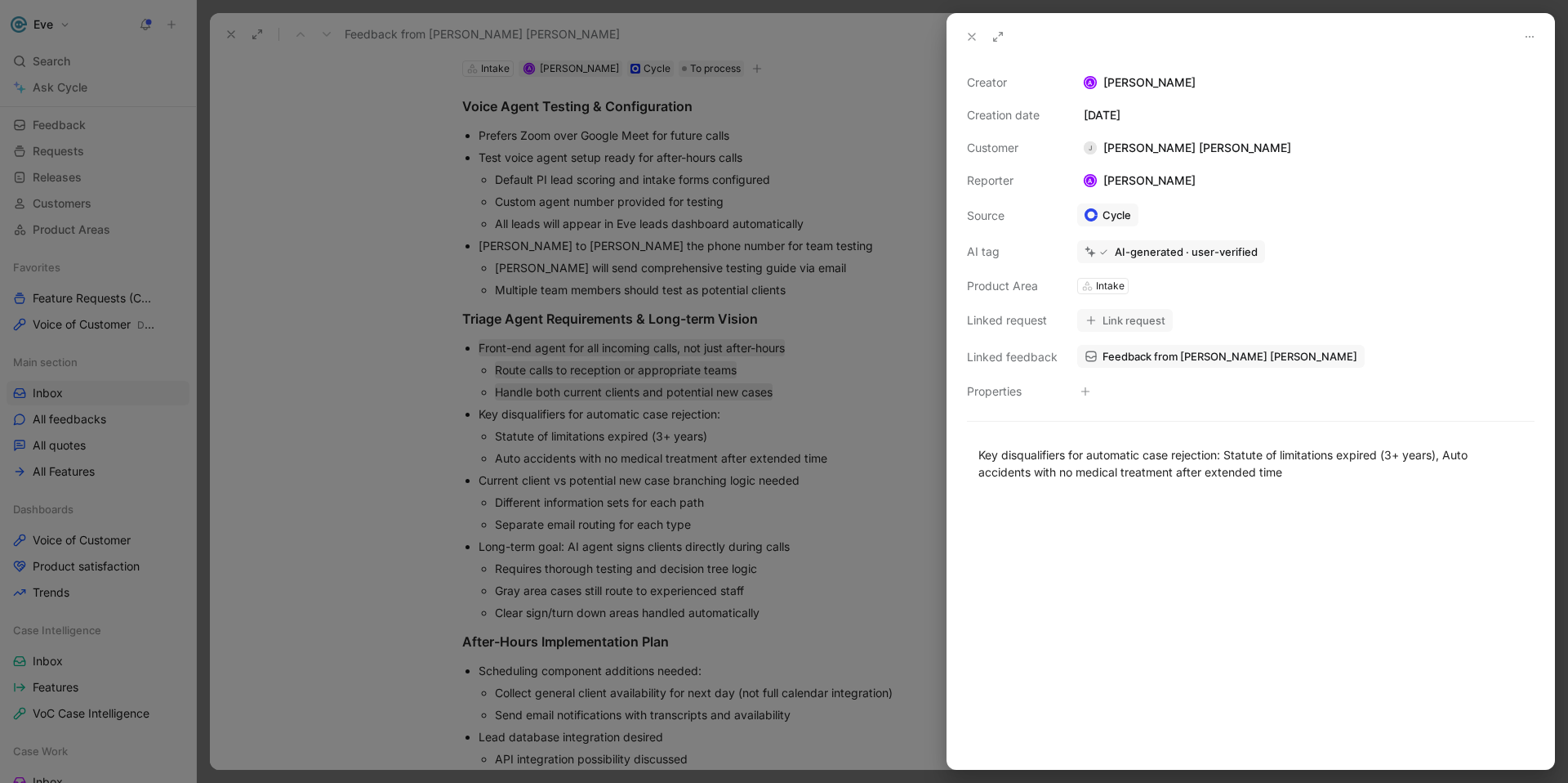
click at [1120, 318] on button "Link request" at bounding box center [1126, 320] width 96 height 22
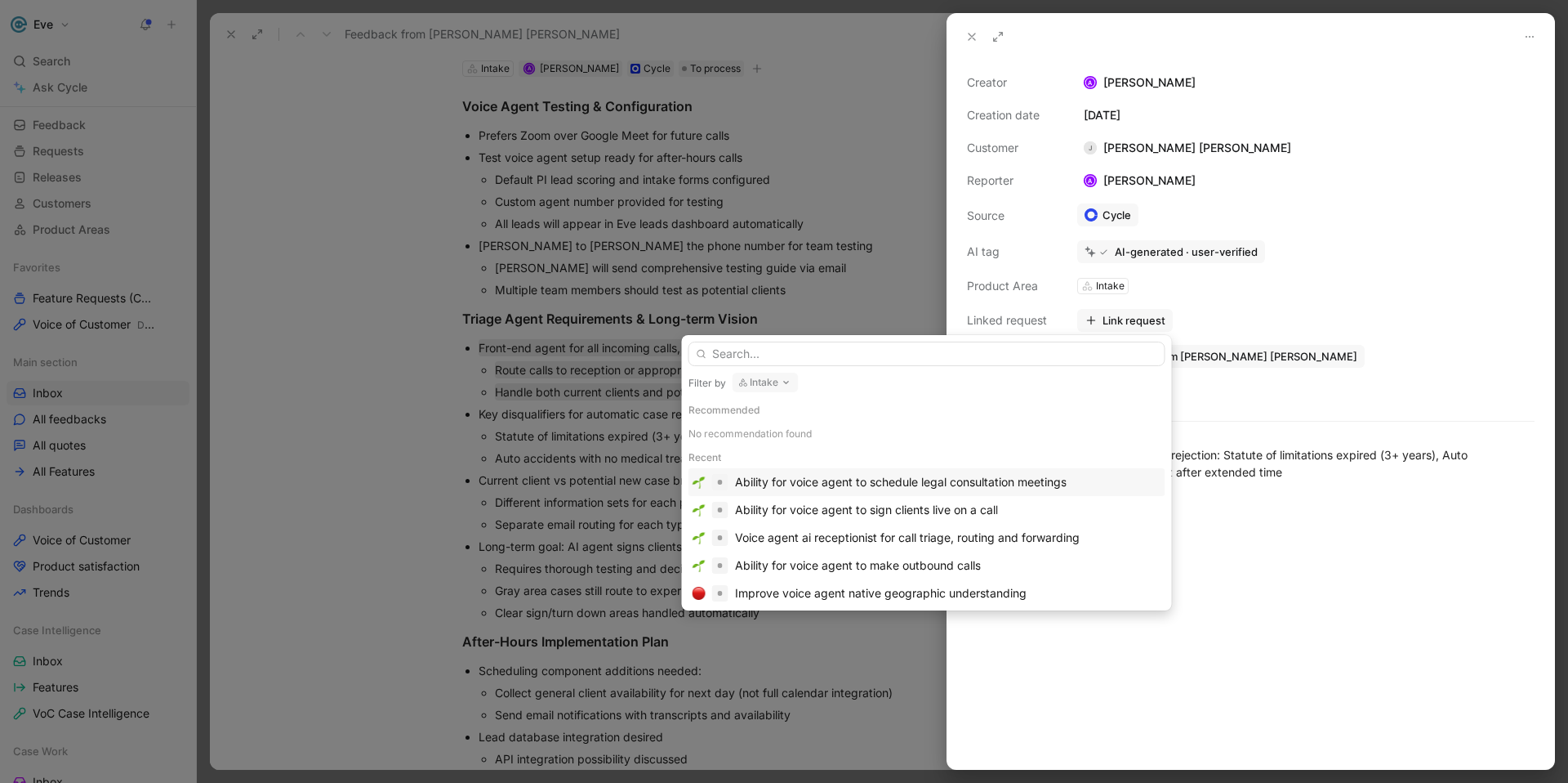
drag, startPoint x: 1098, startPoint y: 437, endPoint x: 987, endPoint y: 422, distance: 112.0
click at [982, 422] on div "No recommendation found" at bounding box center [928, 434] width 478 height 26
click at [765, 354] on input "text" at bounding box center [928, 353] width 478 height 24
type input "statute"
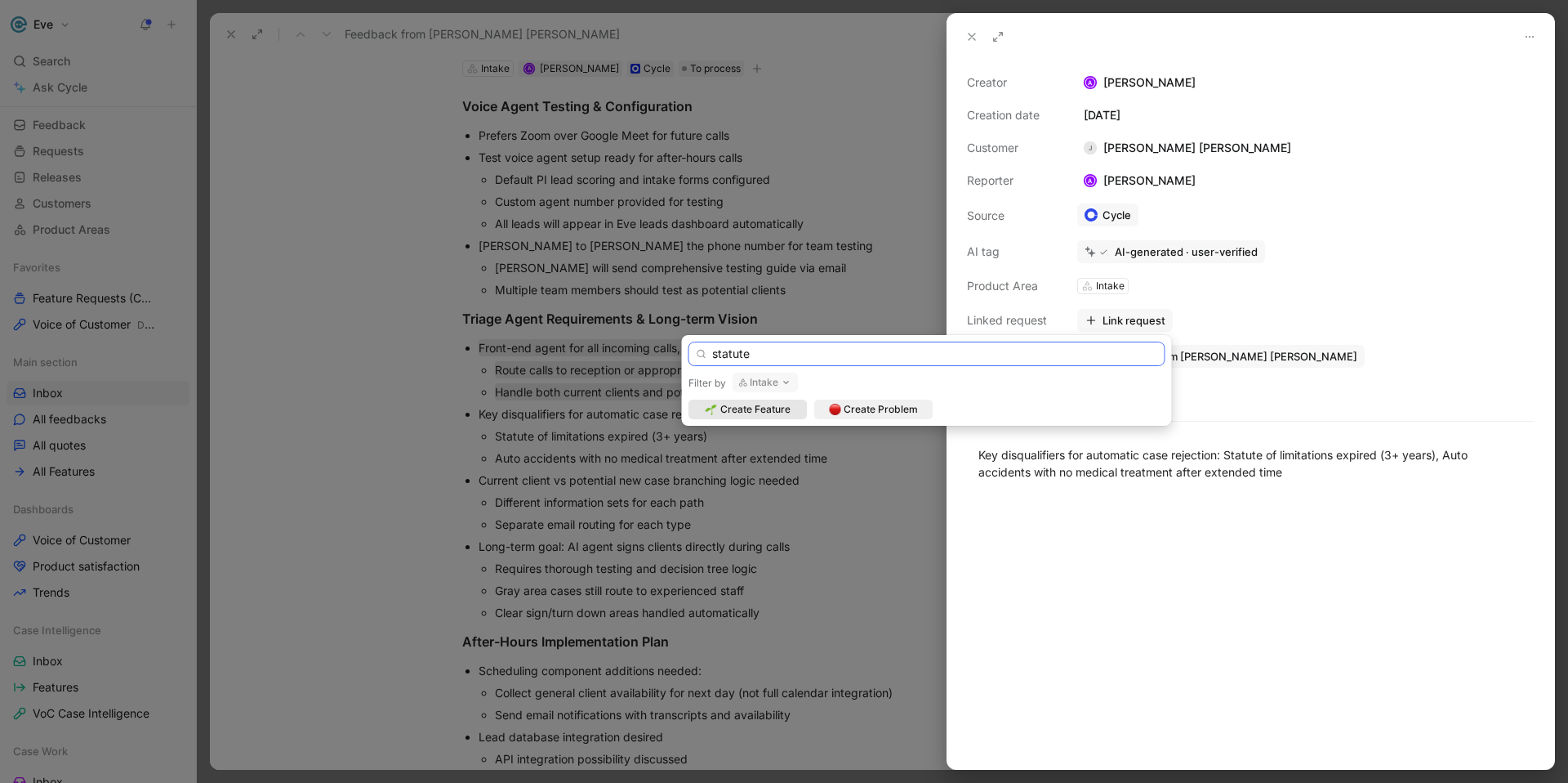
drag, startPoint x: 781, startPoint y: 358, endPoint x: 710, endPoint y: 351, distance: 71.3
click at [710, 351] on input "statute" at bounding box center [928, 353] width 478 height 24
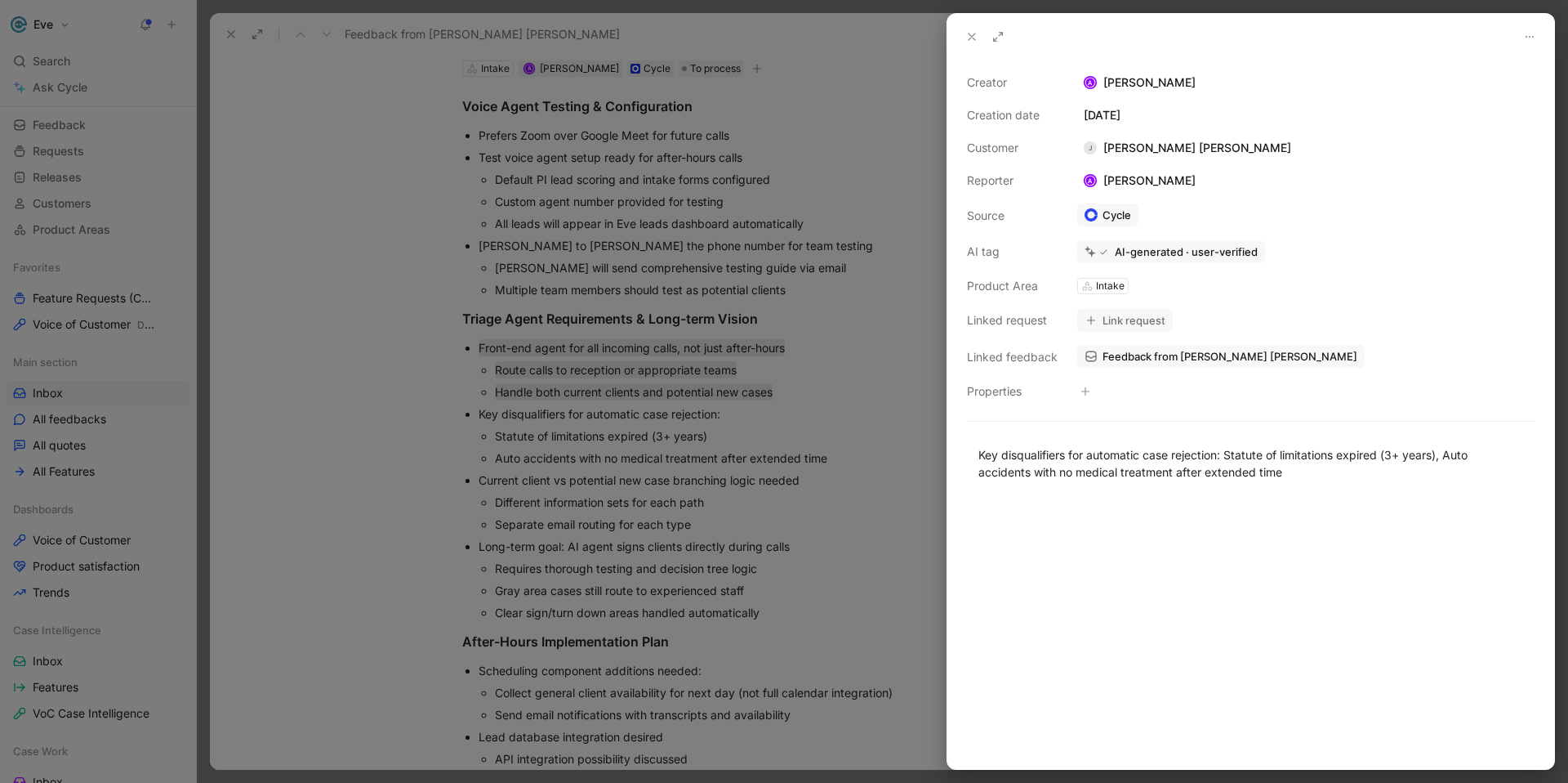
drag, startPoint x: 1232, startPoint y: 438, endPoint x: 1268, endPoint y: 434, distance: 36.2
click at [1100, 326] on button "Link request" at bounding box center [1126, 320] width 96 height 22
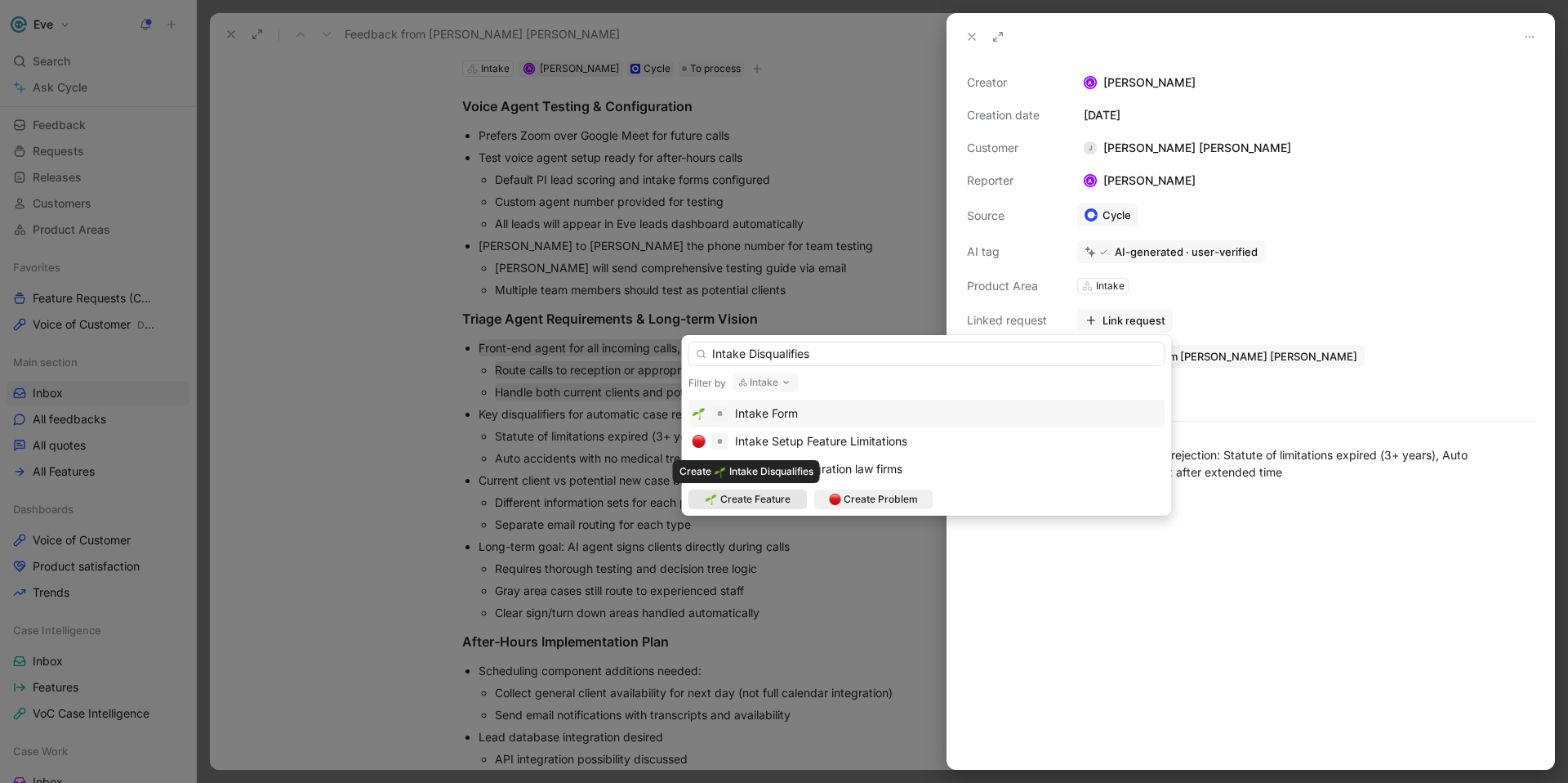
type input "Intake Disqualifies"
click at [770, 500] on span "Create Feature" at bounding box center [755, 499] width 70 height 17
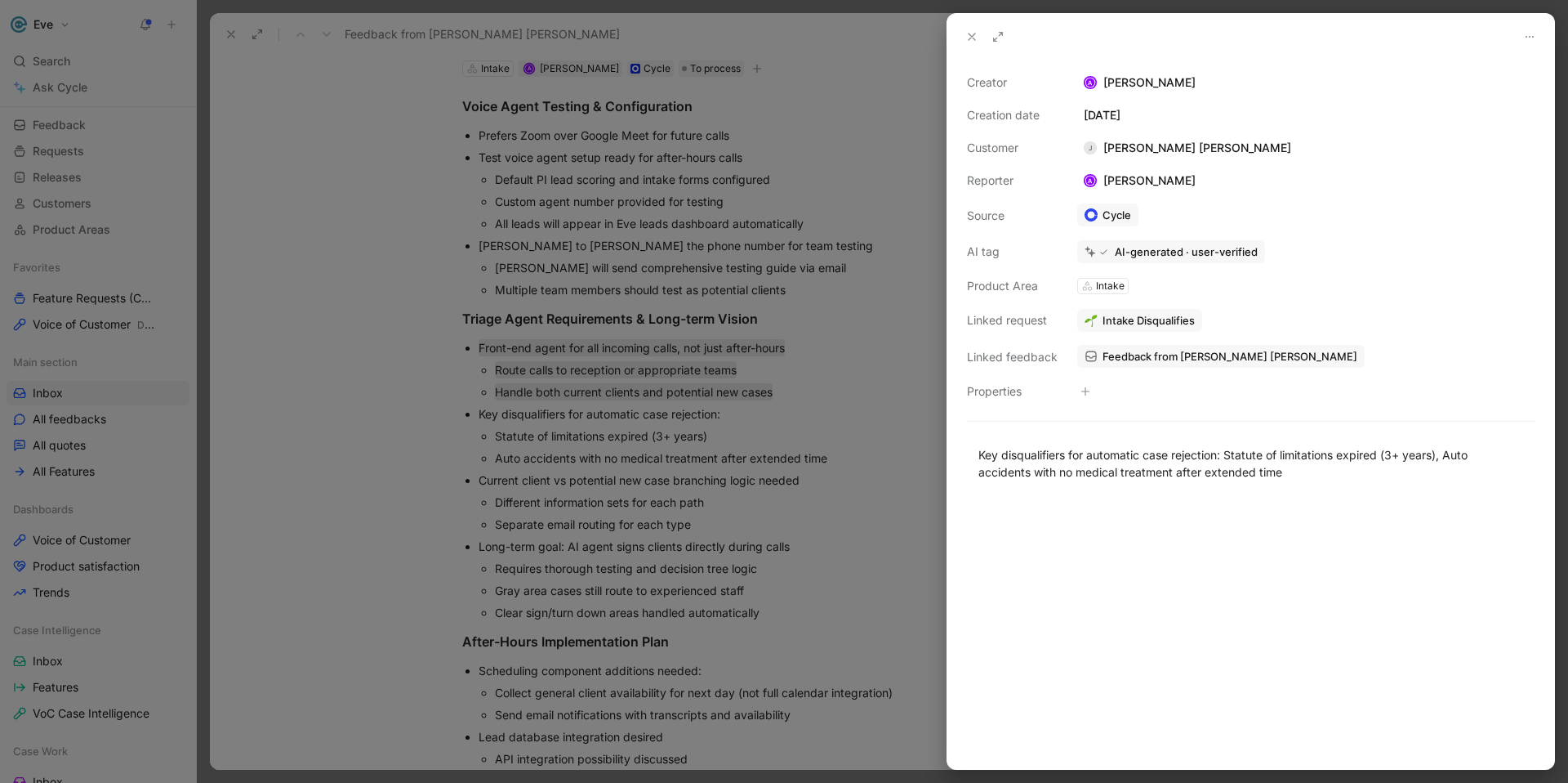
click at [977, 41] on icon at bounding box center [972, 36] width 13 height 13
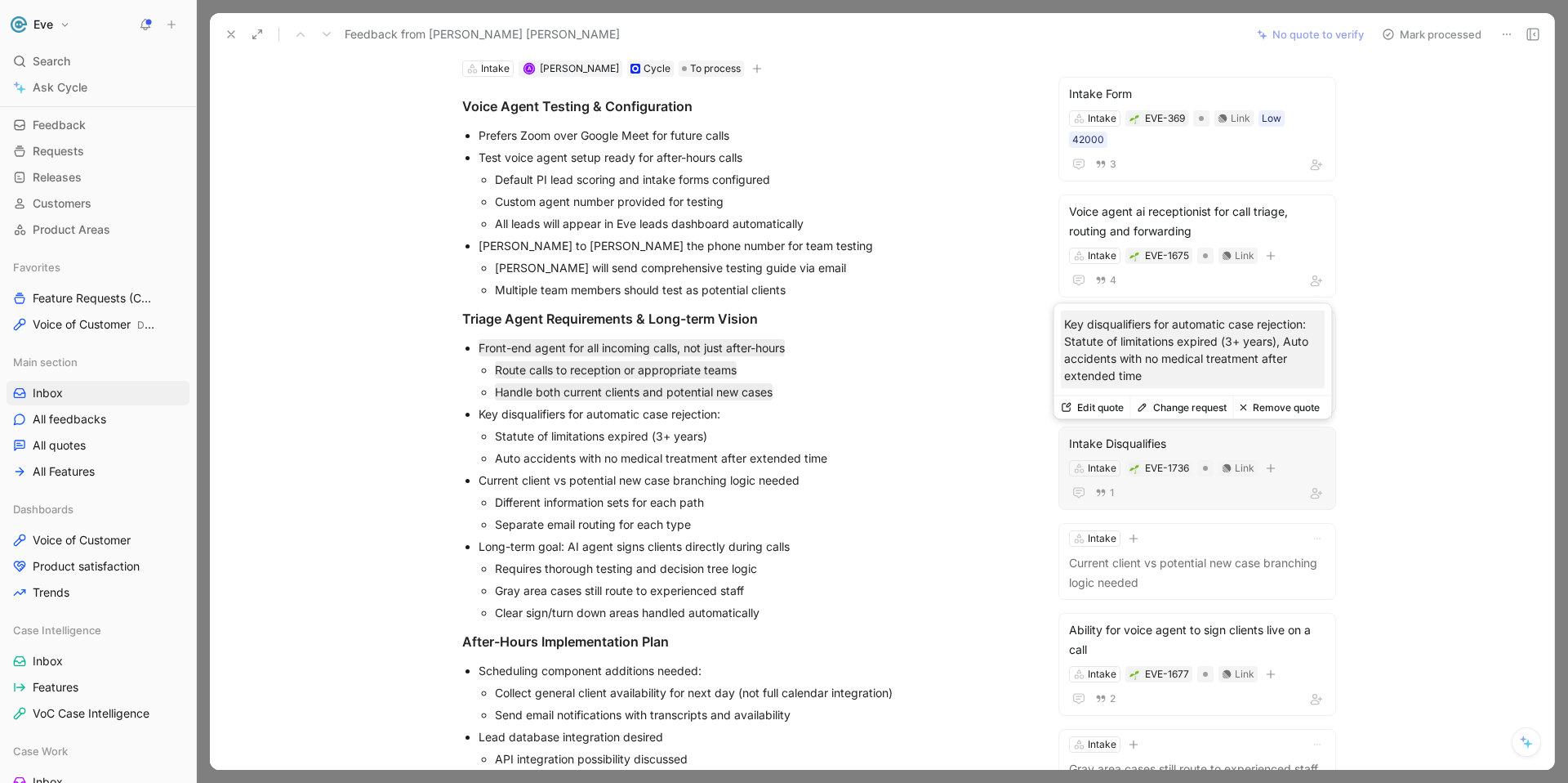
scroll to position [84, 0]
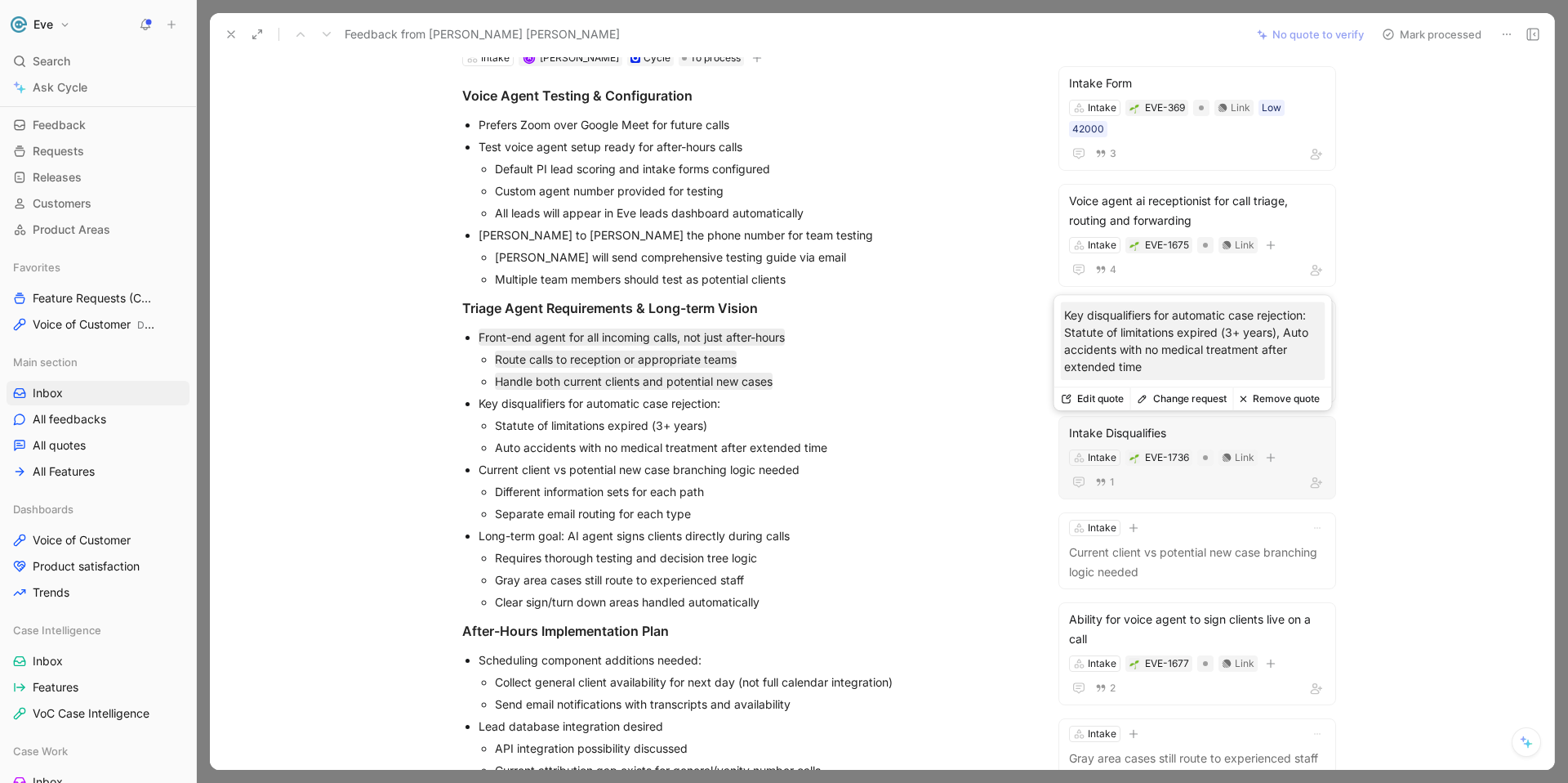
click at [1114, 435] on div "Intake Disqualifies" at bounding box center [1197, 433] width 256 height 20
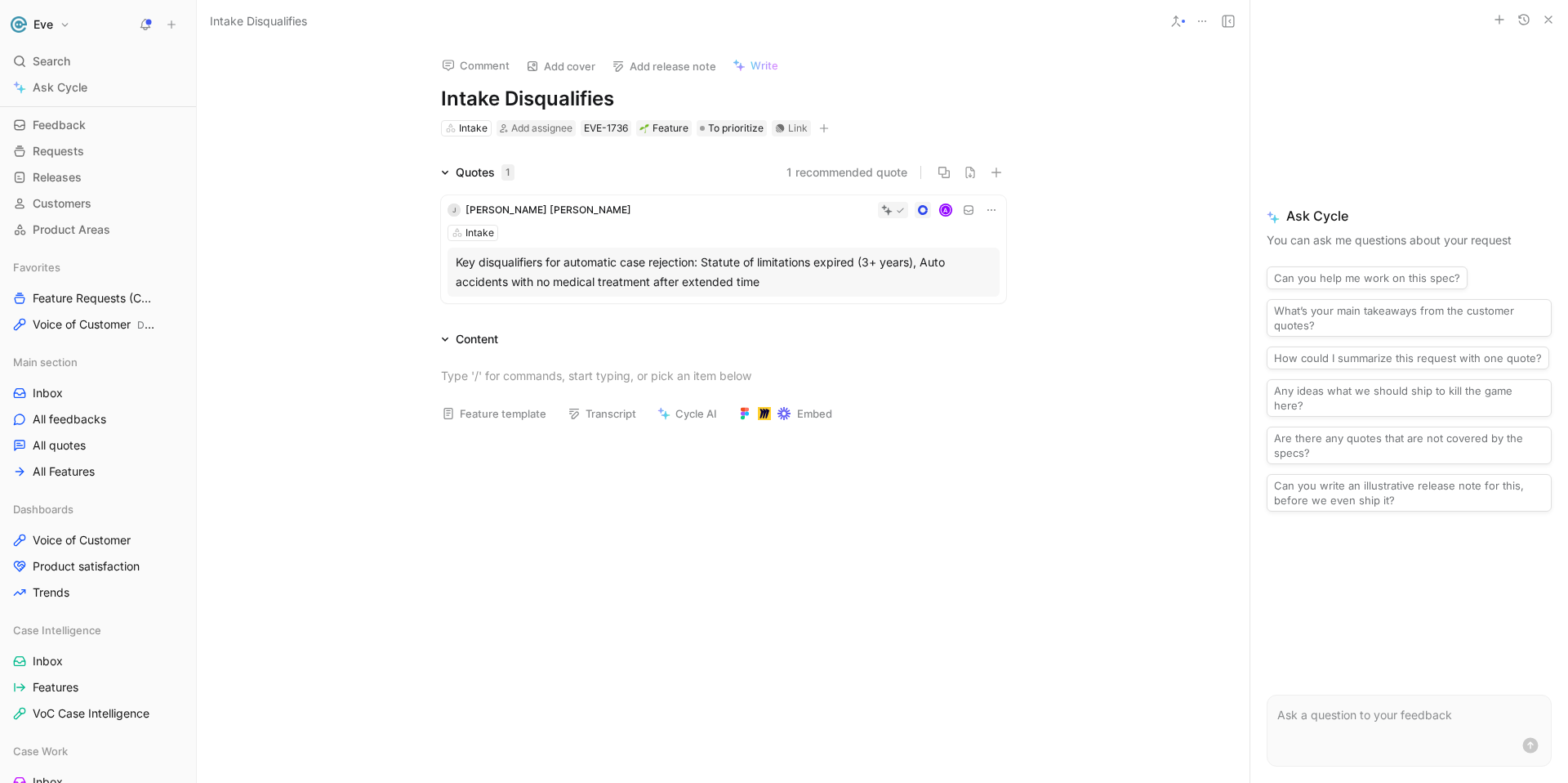
click at [609, 96] on h1 "Intake Disqualifies" at bounding box center [724, 98] width 565 height 26
drag, startPoint x: 570, startPoint y: 89, endPoint x: 550, endPoint y: 100, distance: 22.8
click at [550, 99] on h1 "Intake Disqualifiers" at bounding box center [724, 98] width 565 height 26
click at [630, 267] on div "Key disqualifiers for automatic case rejection: Statute of limitations expired …" at bounding box center [724, 272] width 536 height 39
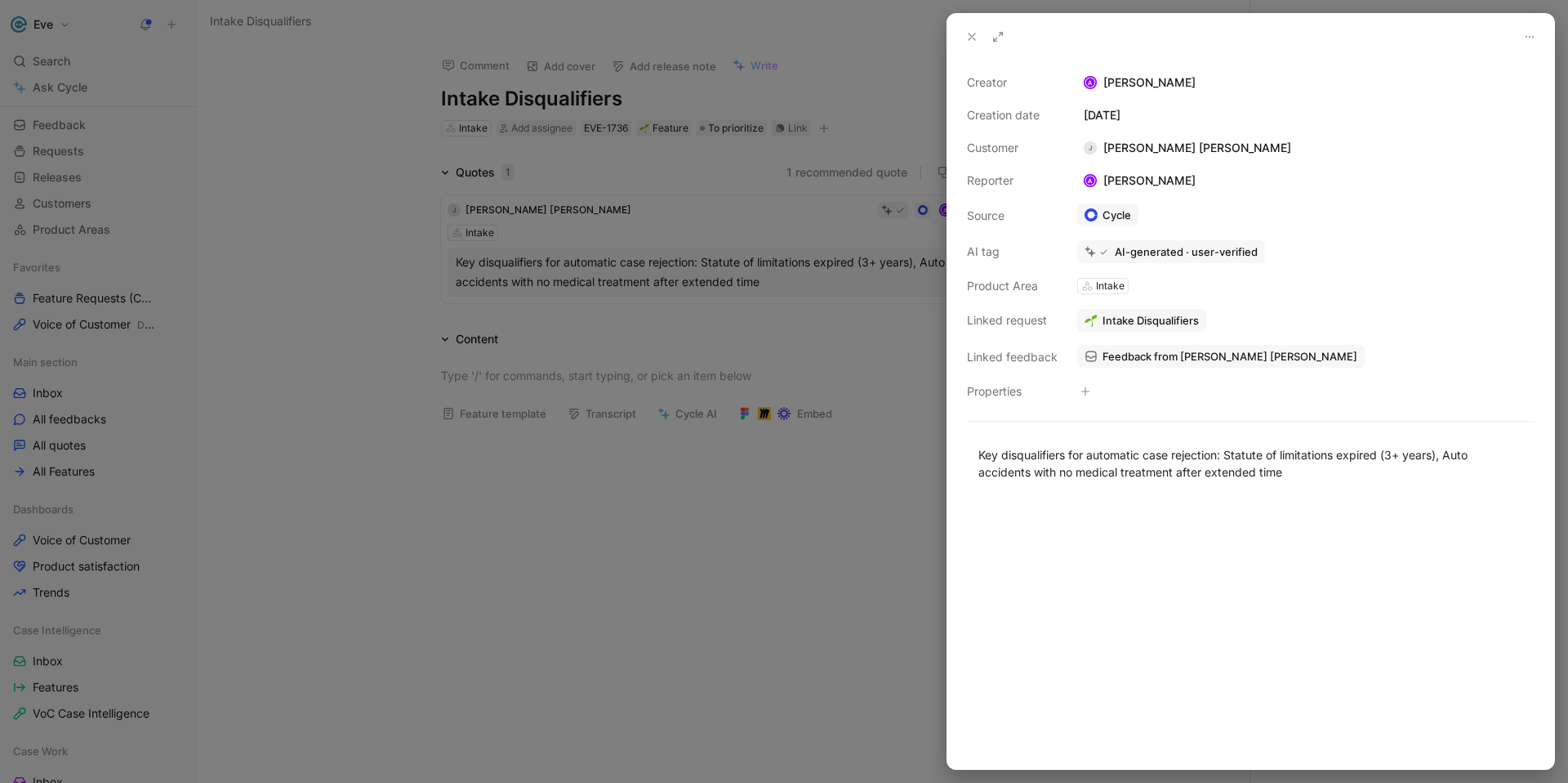
click at [975, 35] on icon at bounding box center [972, 36] width 13 height 13
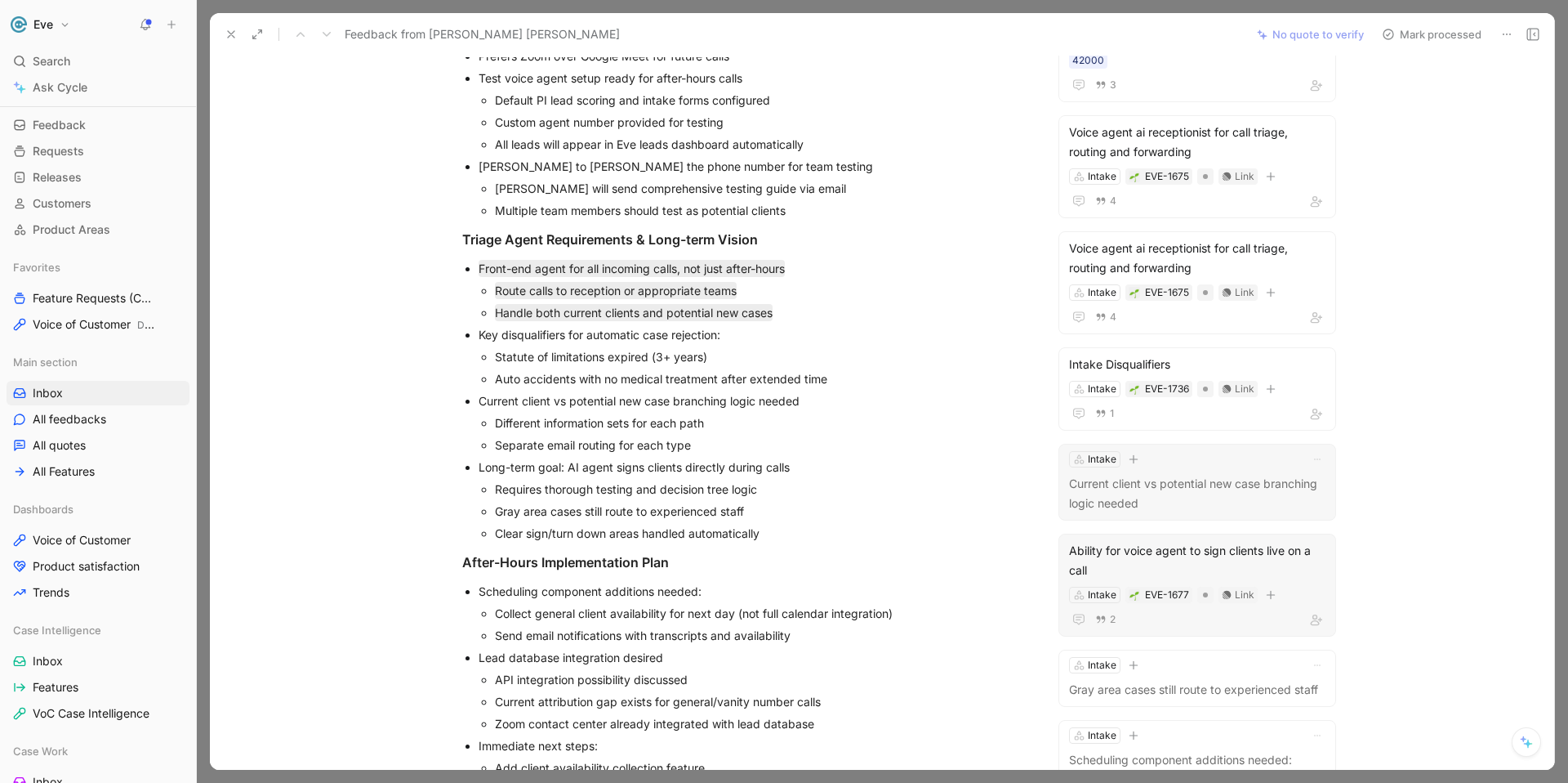
scroll to position [204, 0]
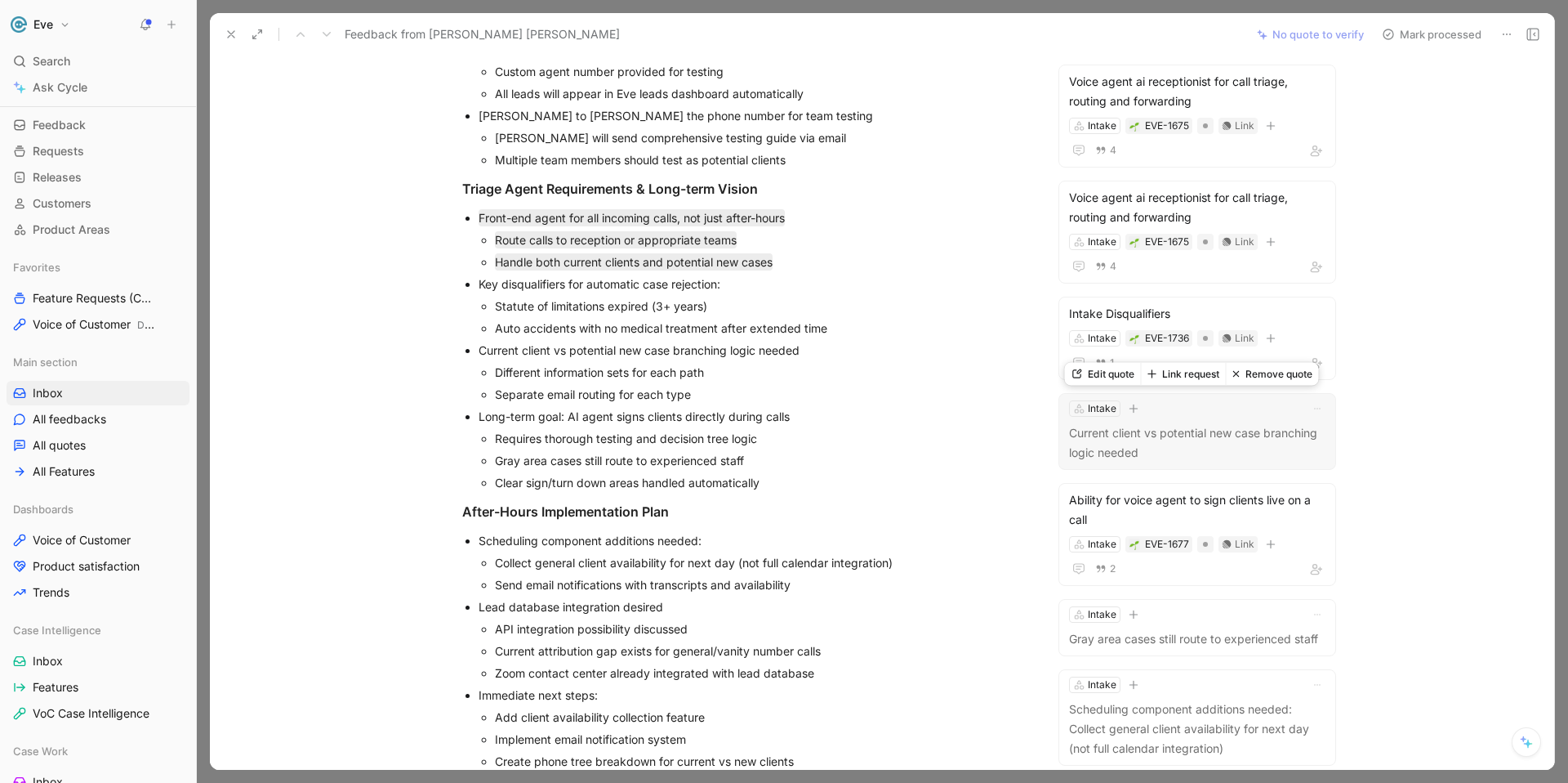
click at [1147, 437] on p "Current client vs potential new case branching logic needed" at bounding box center [1197, 443] width 256 height 39
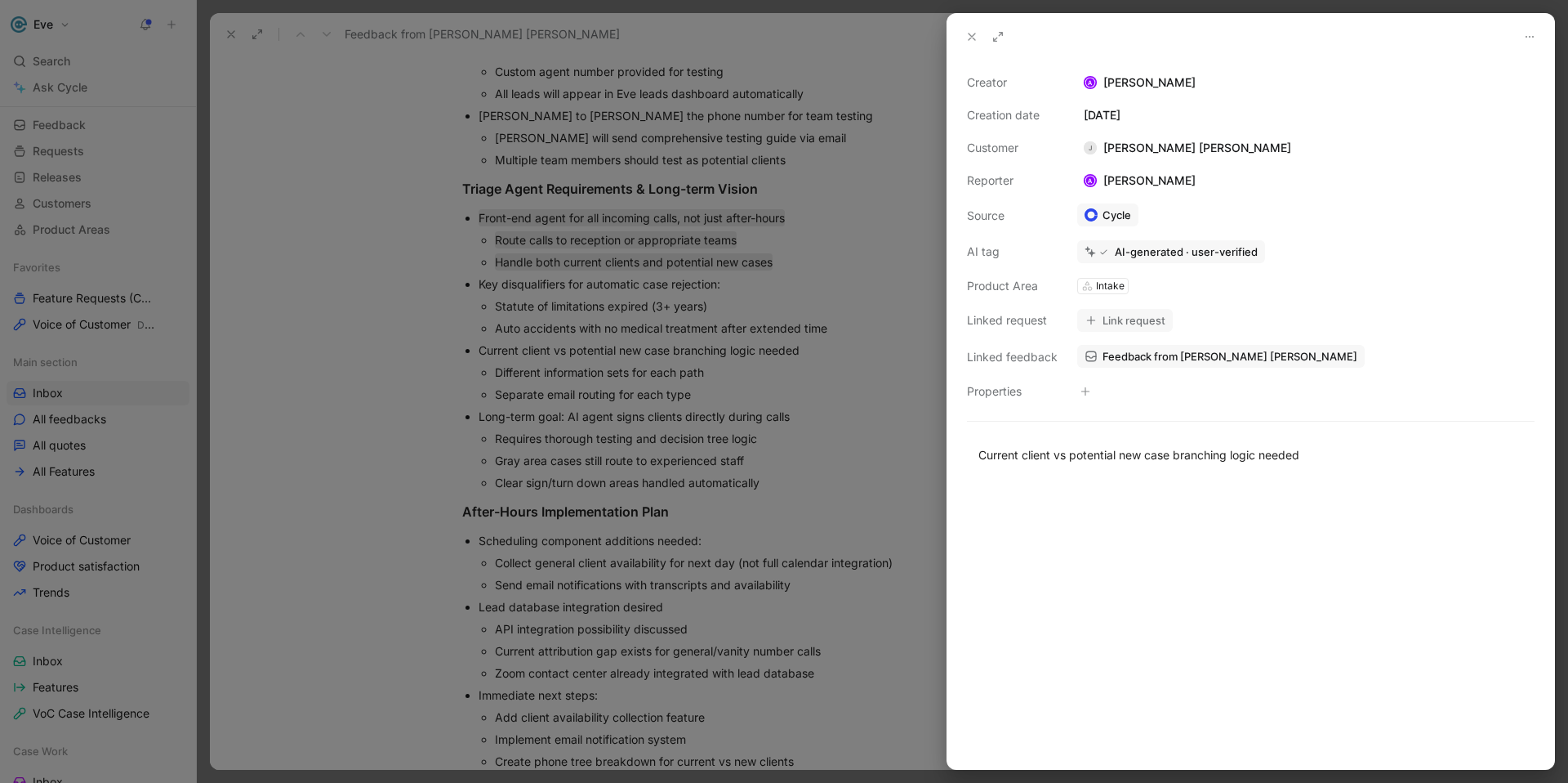
click at [1124, 316] on button "Link request" at bounding box center [1126, 320] width 96 height 22
click at [1110, 321] on button "Link request" at bounding box center [1126, 320] width 96 height 22
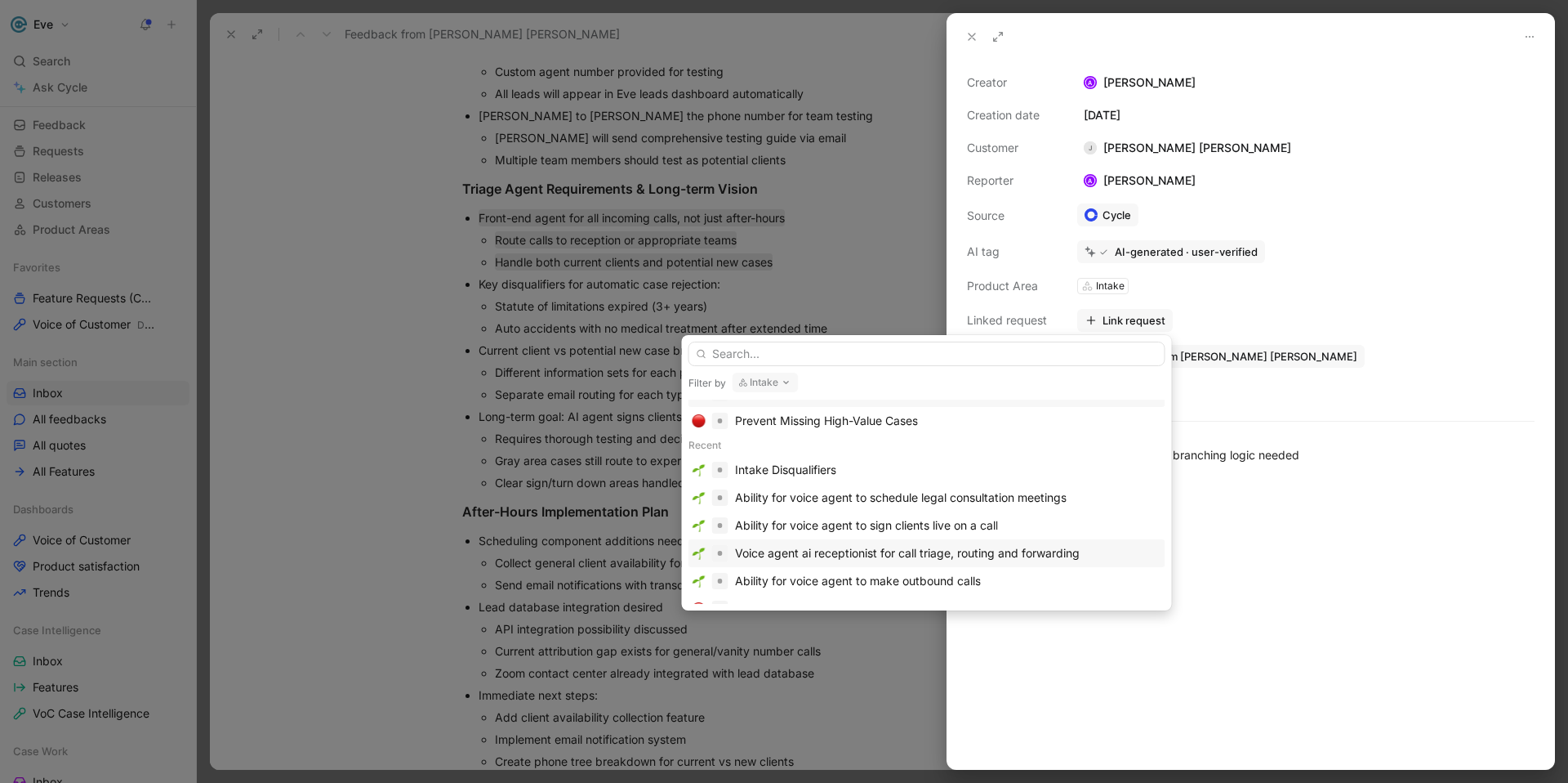
scroll to position [32, 0]
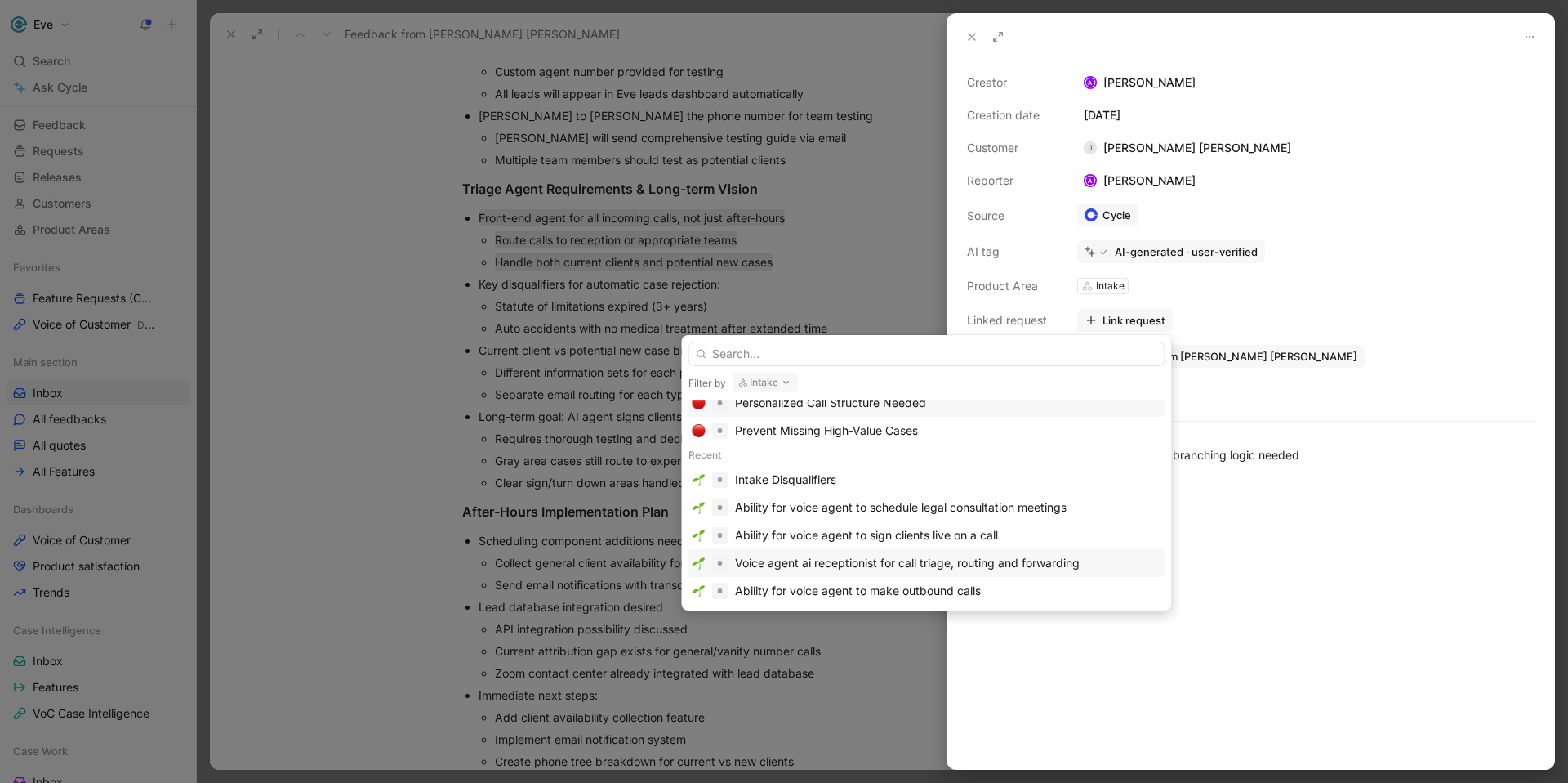
click at [853, 564] on div "Voice agent ai receptionist for call triage, routing and forwarding" at bounding box center [907, 564] width 345 height 20
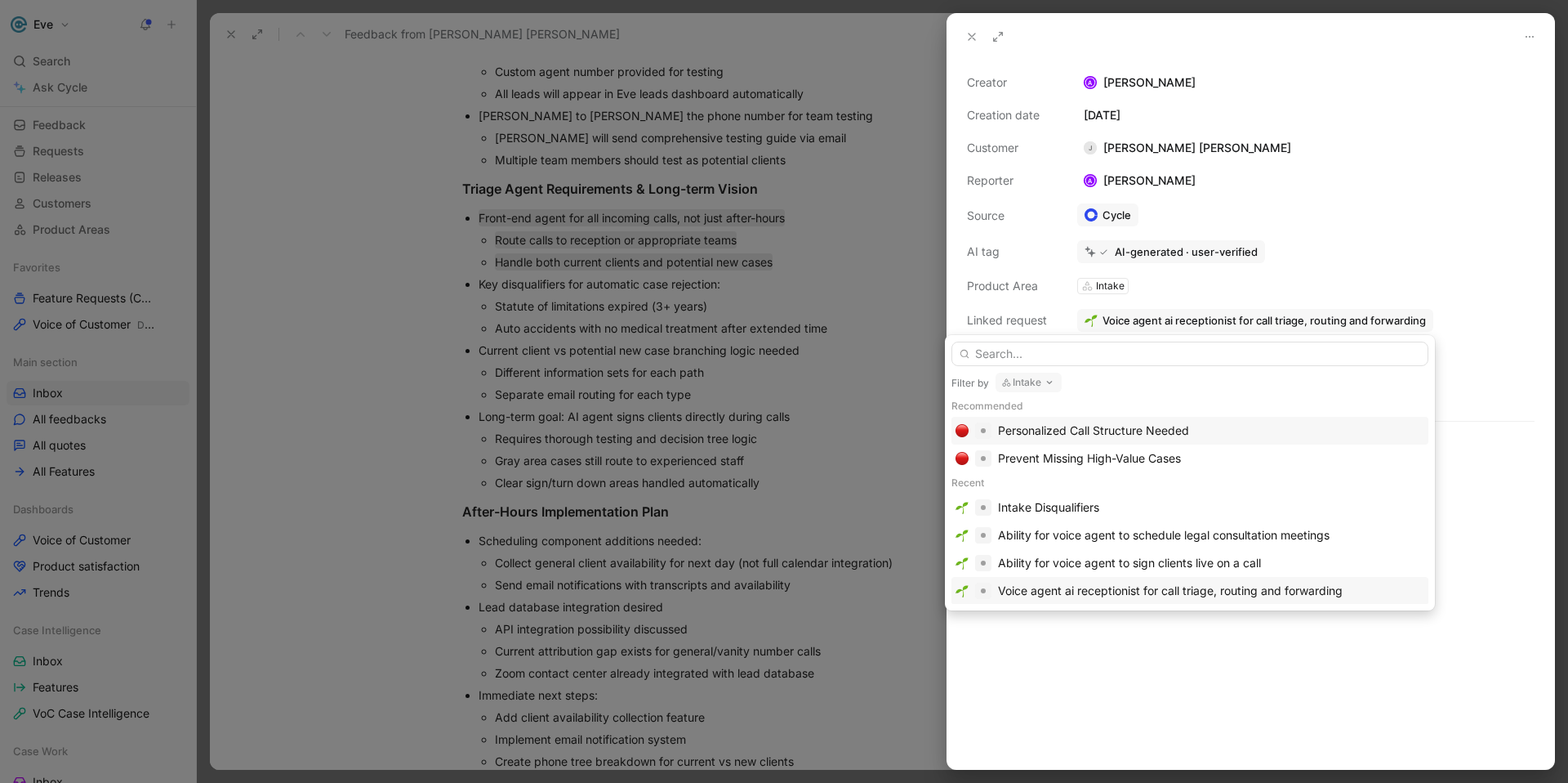
scroll to position [59, 0]
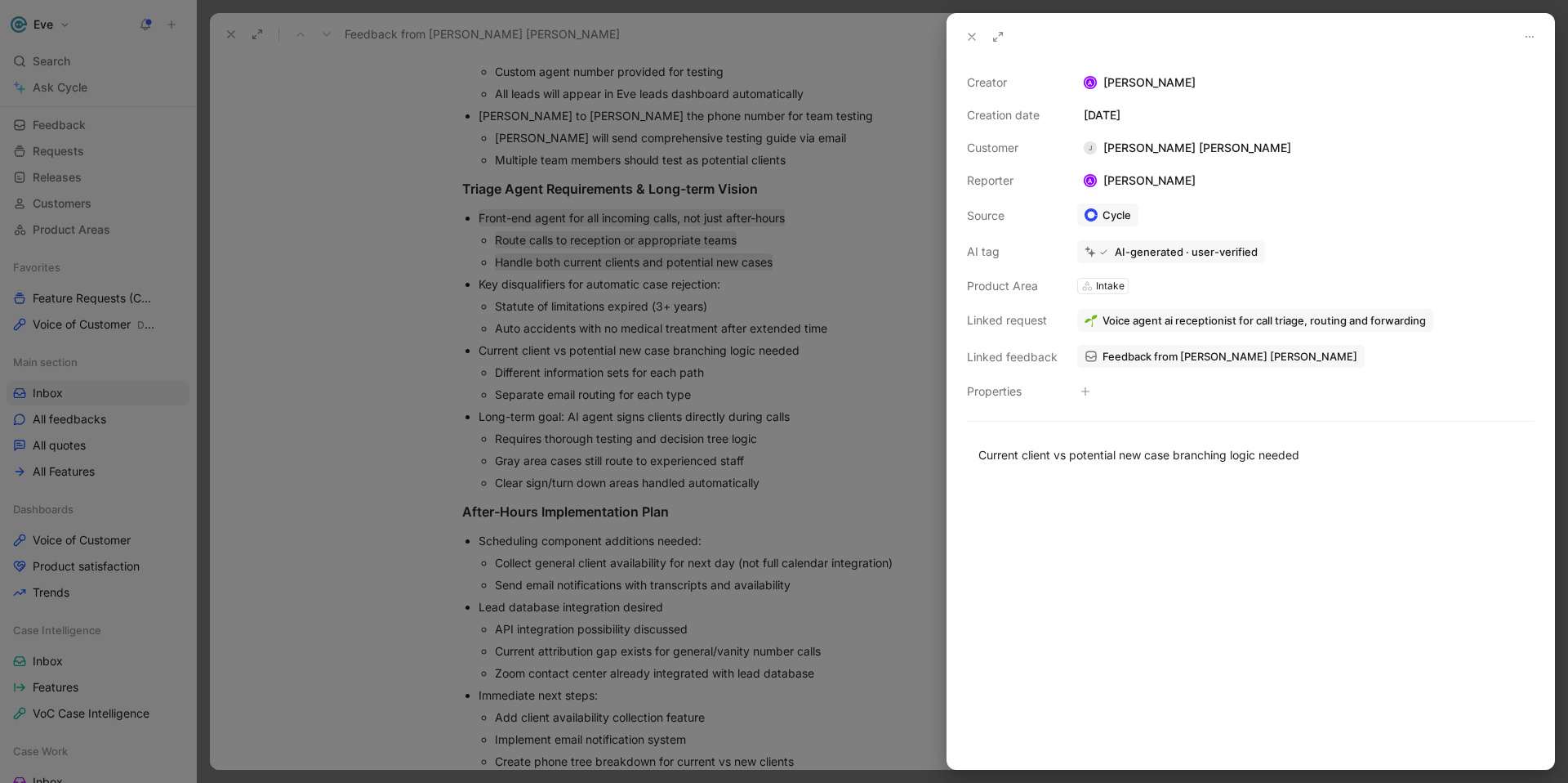
click at [976, 35] on icon at bounding box center [972, 36] width 13 height 13
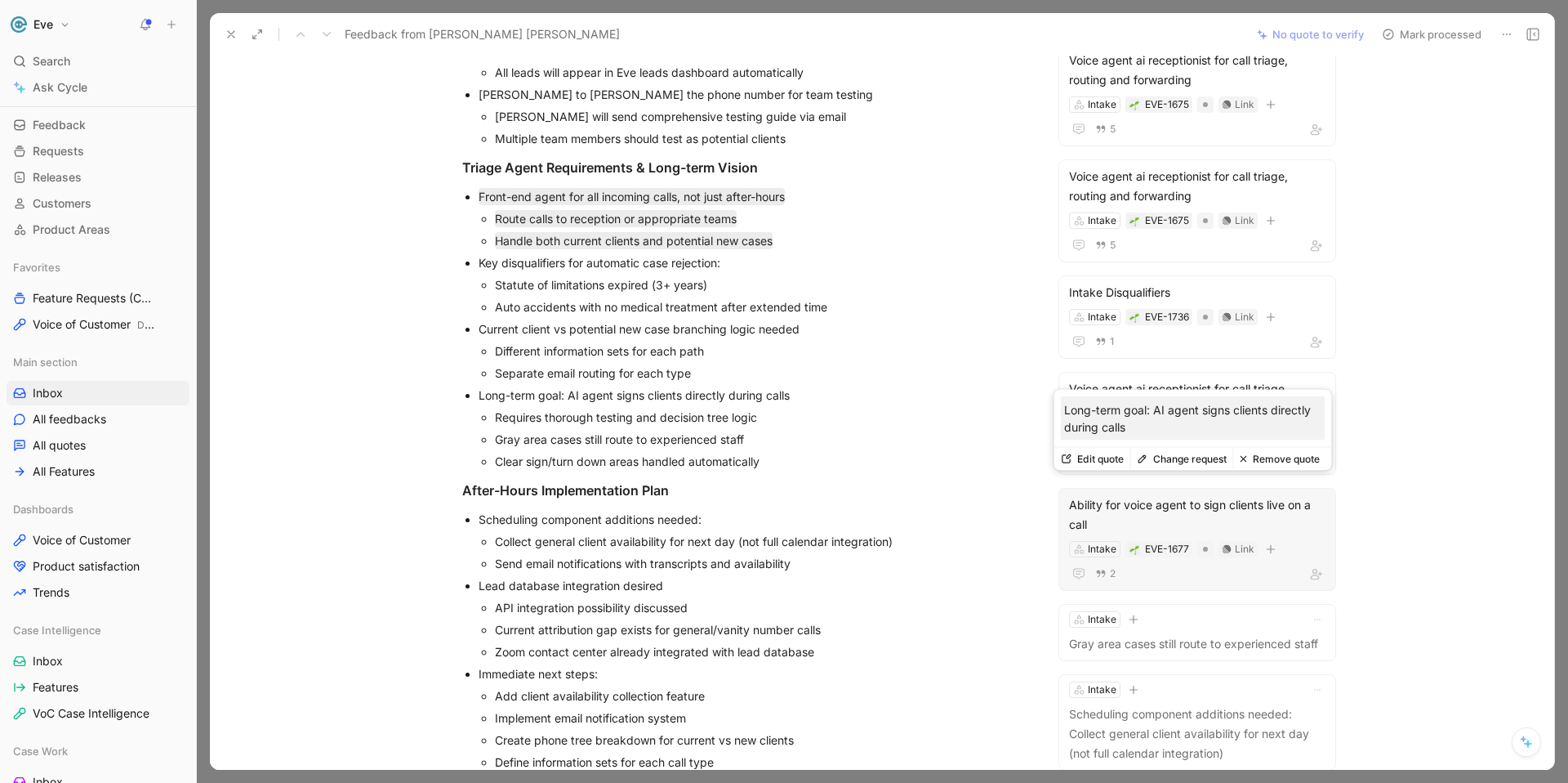
scroll to position [235, 0]
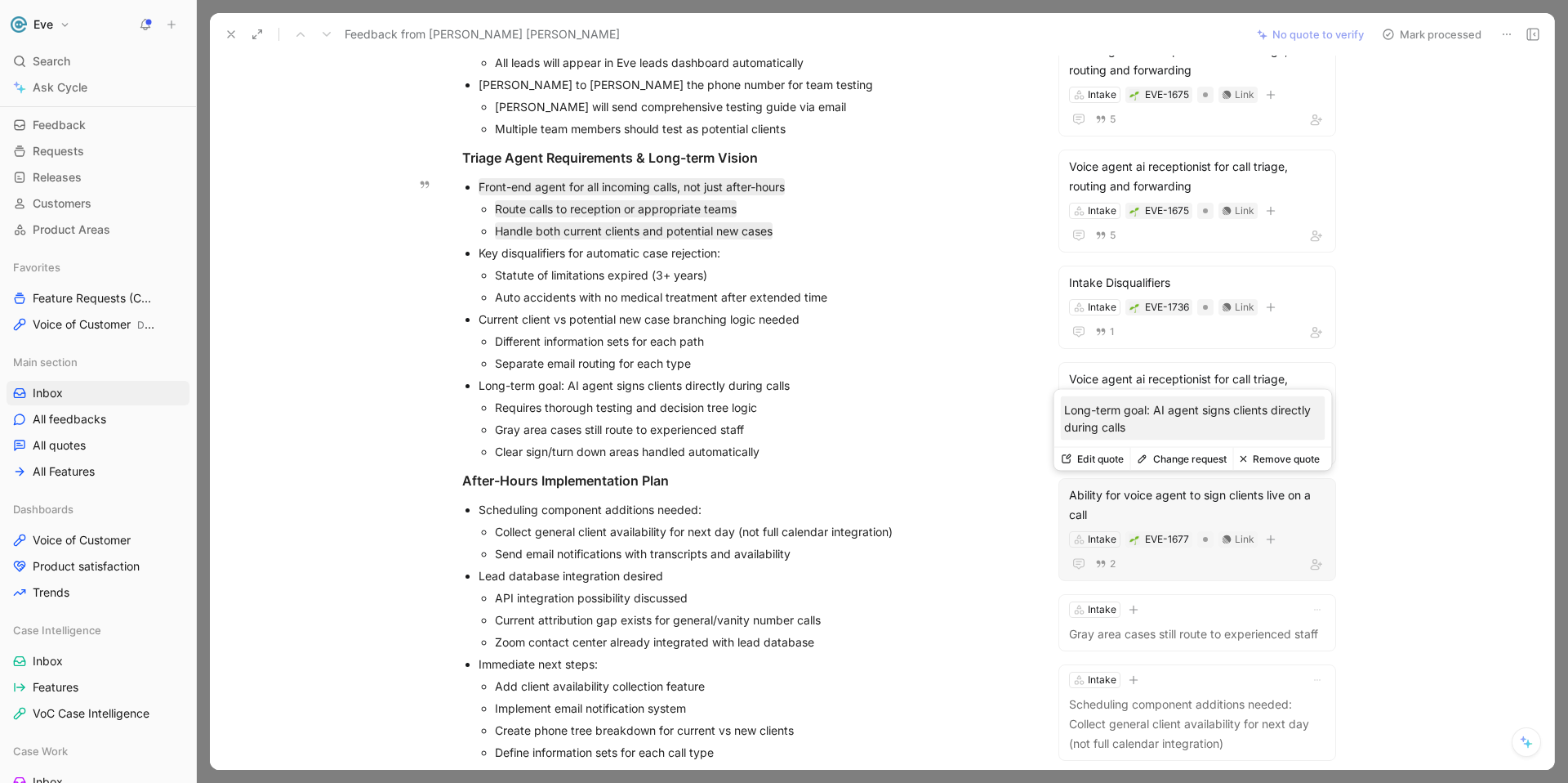
click at [1118, 518] on div "Ability for voice agent to sign clients live on a call" at bounding box center [1197, 505] width 256 height 39
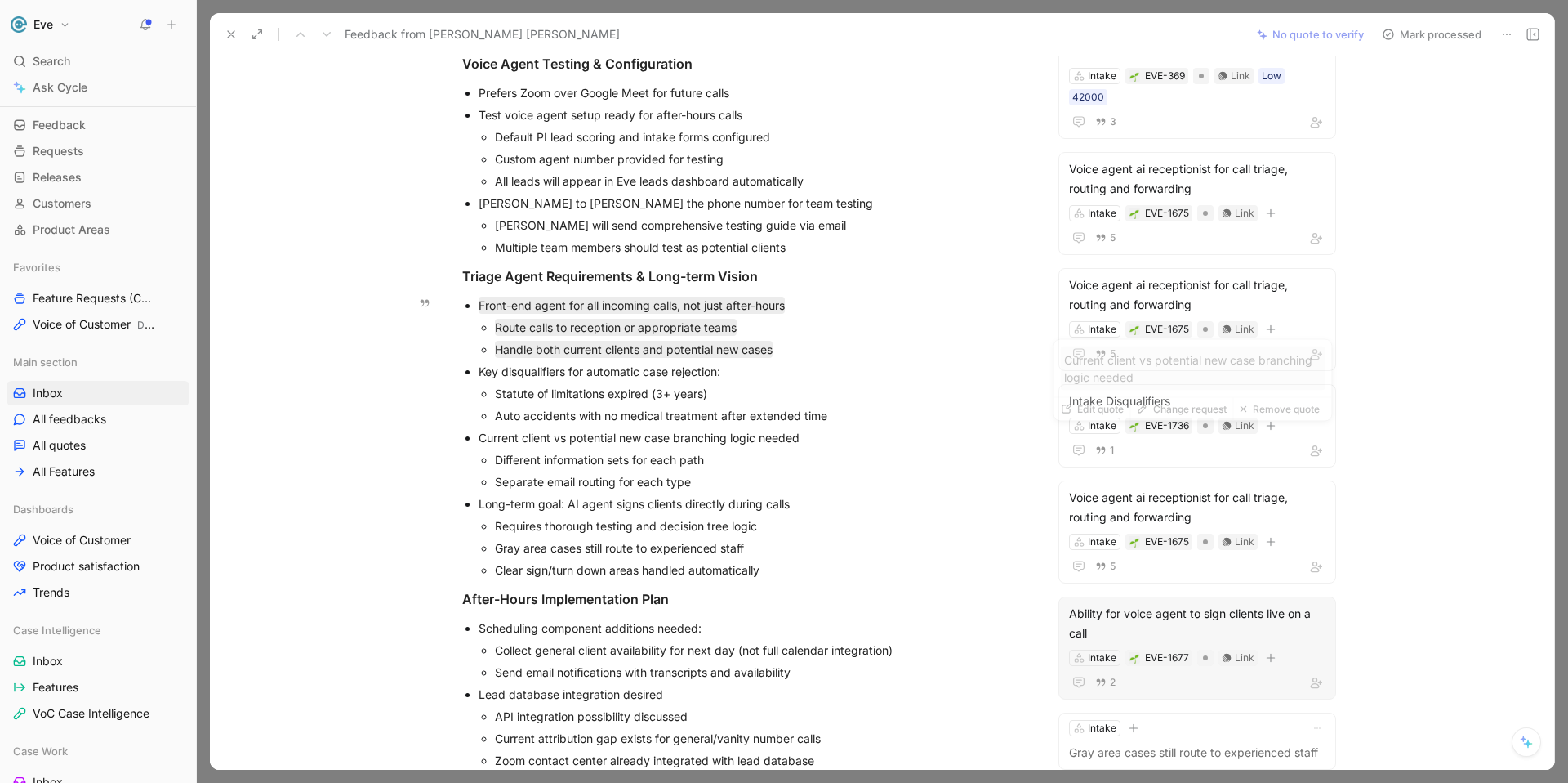
scroll to position [176, 0]
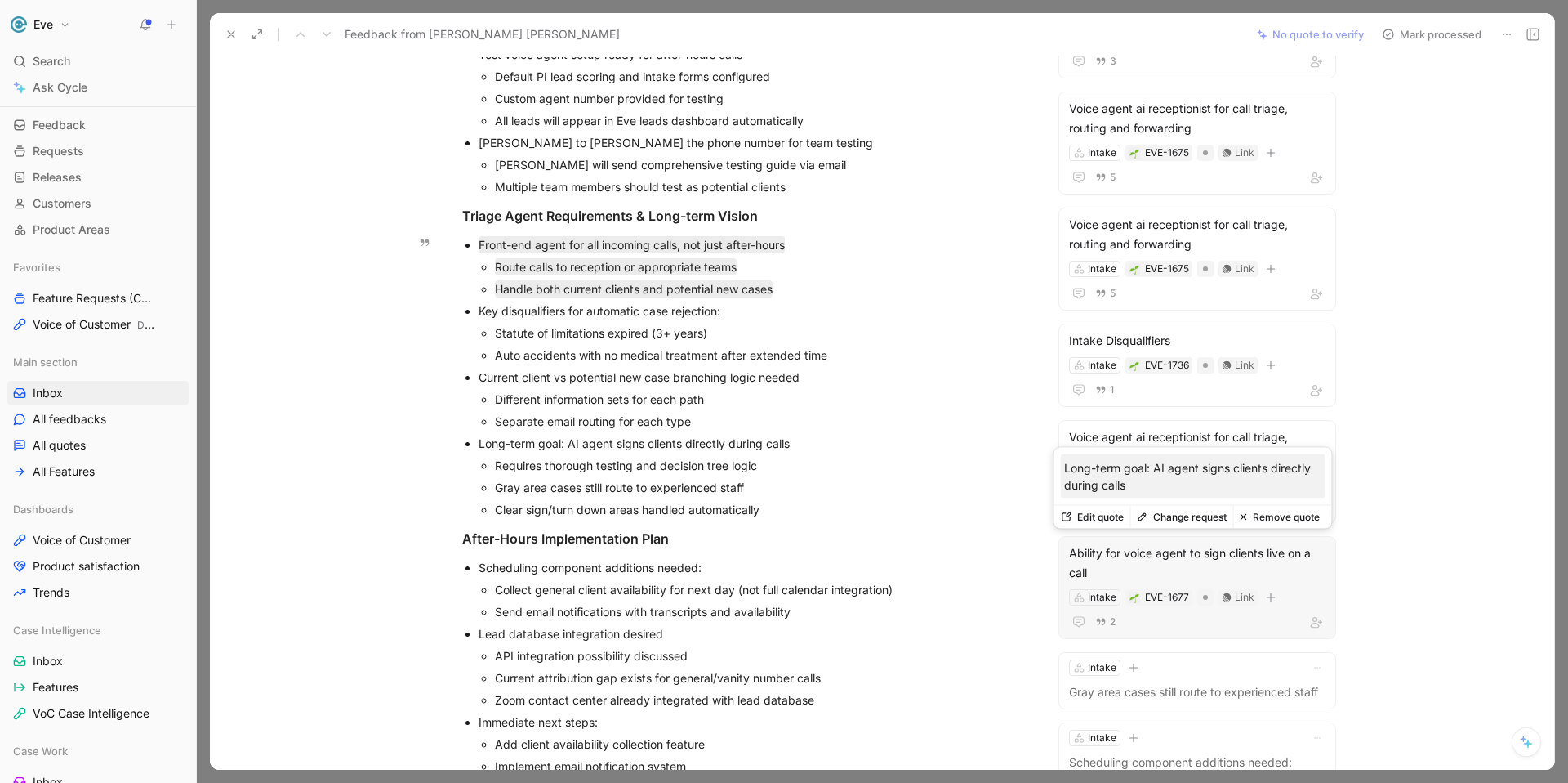
click at [1160, 521] on button "Change request" at bounding box center [1182, 517] width 103 height 22
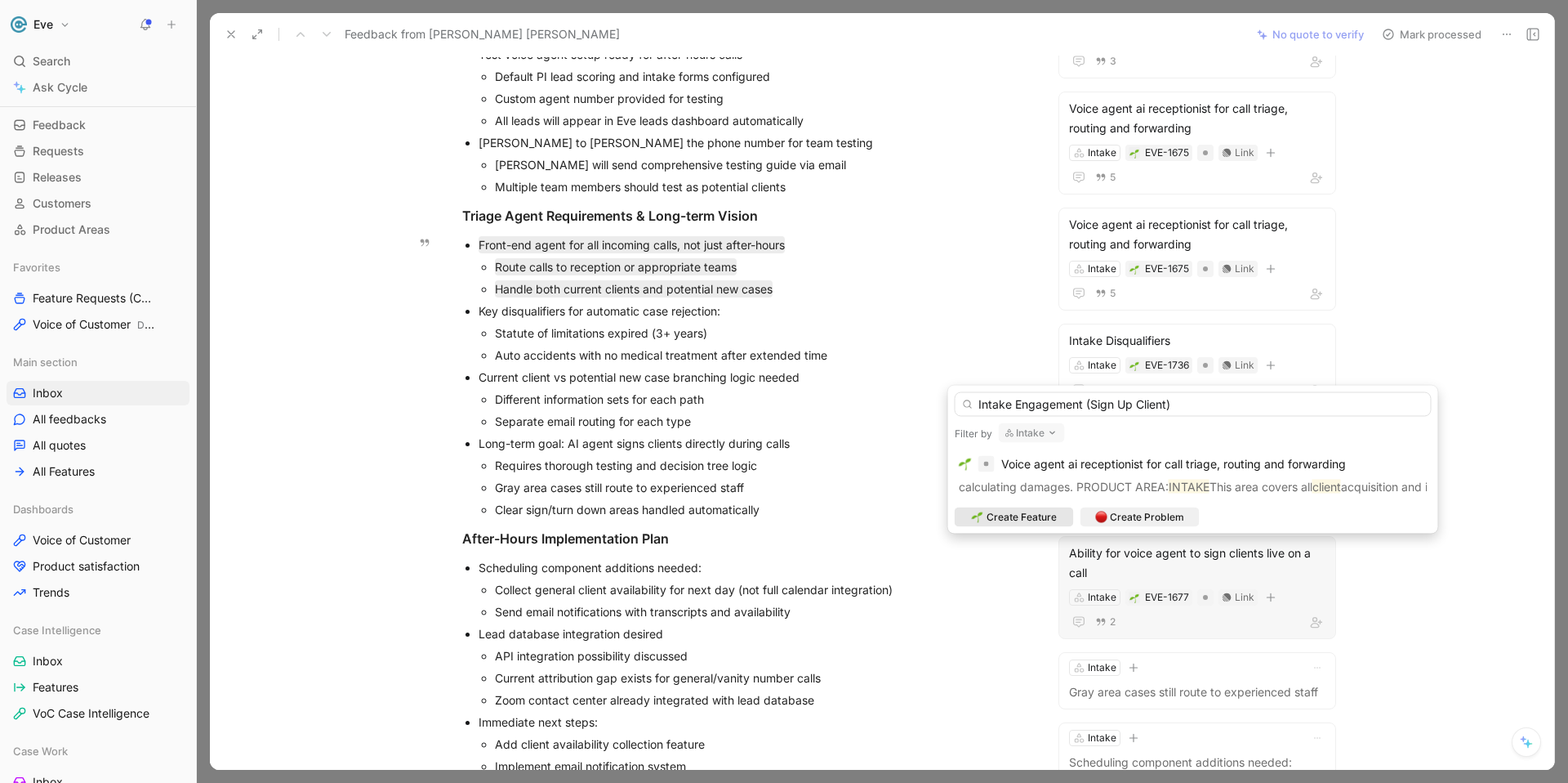
type input "Intake Engagement (Sign Up Client)"
click at [1032, 513] on span "Create Feature" at bounding box center [1022, 517] width 70 height 17
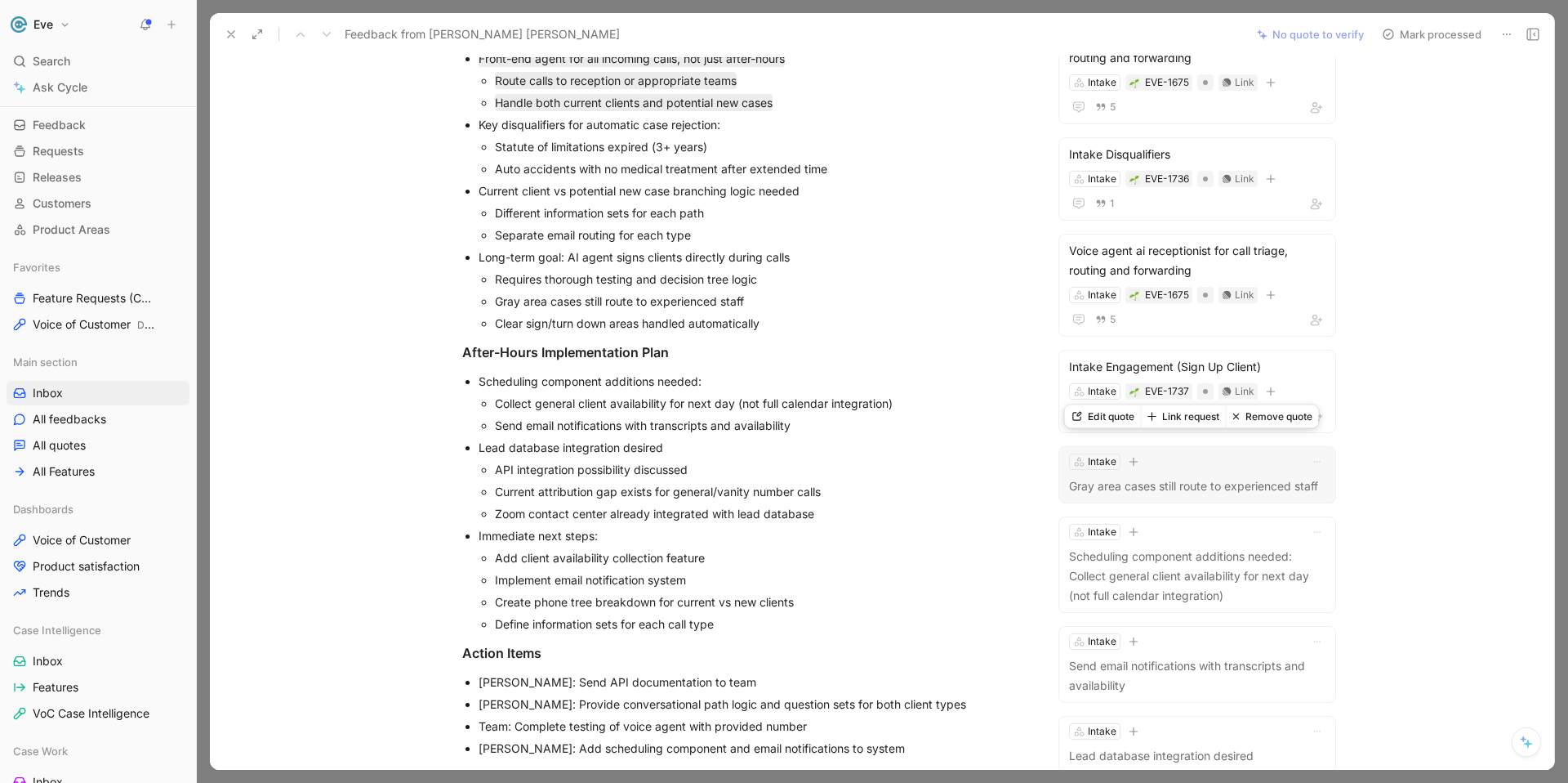
scroll to position [373, 0]
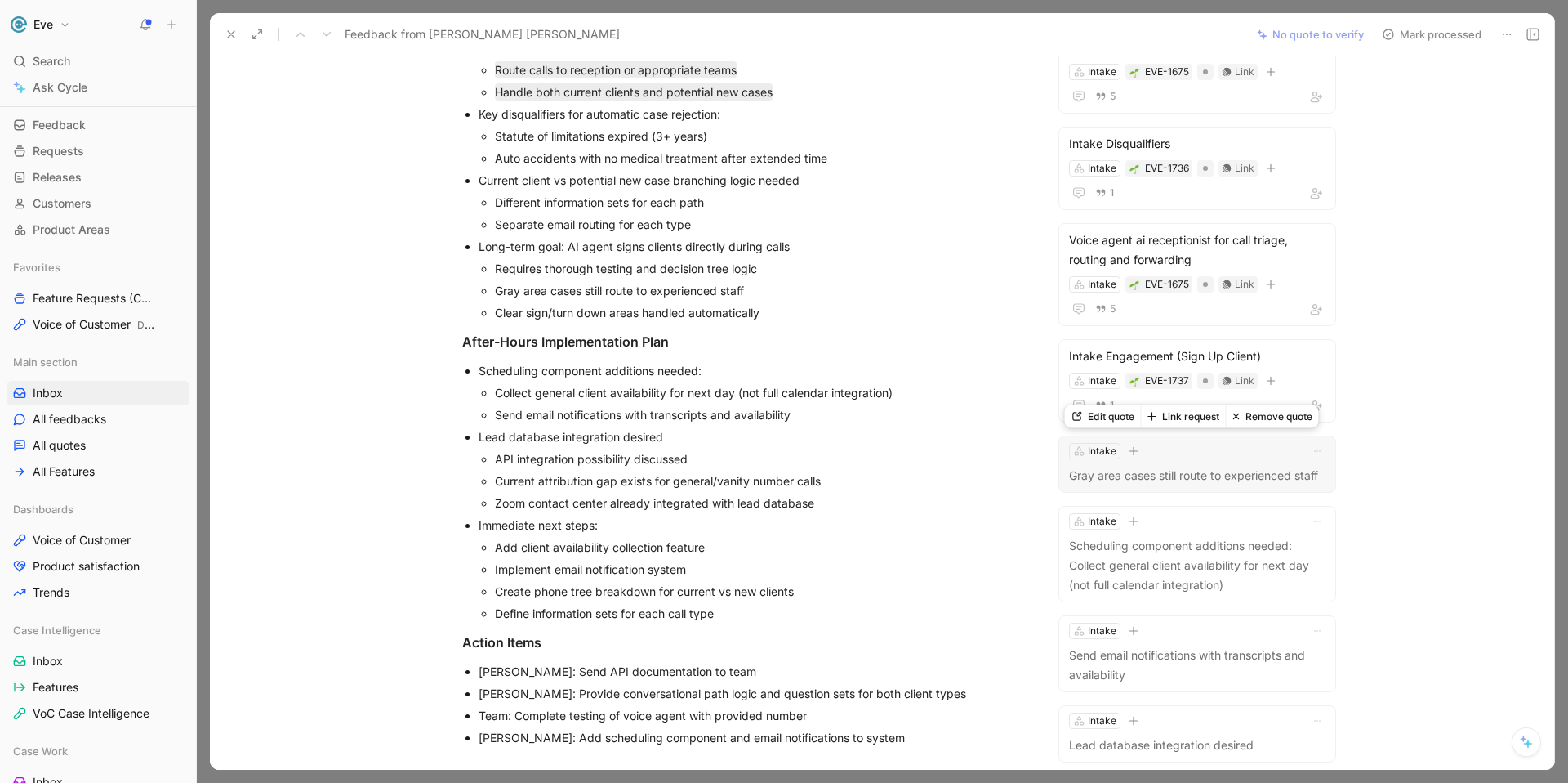
click at [1243, 418] on button "Remove quote" at bounding box center [1273, 416] width 94 height 22
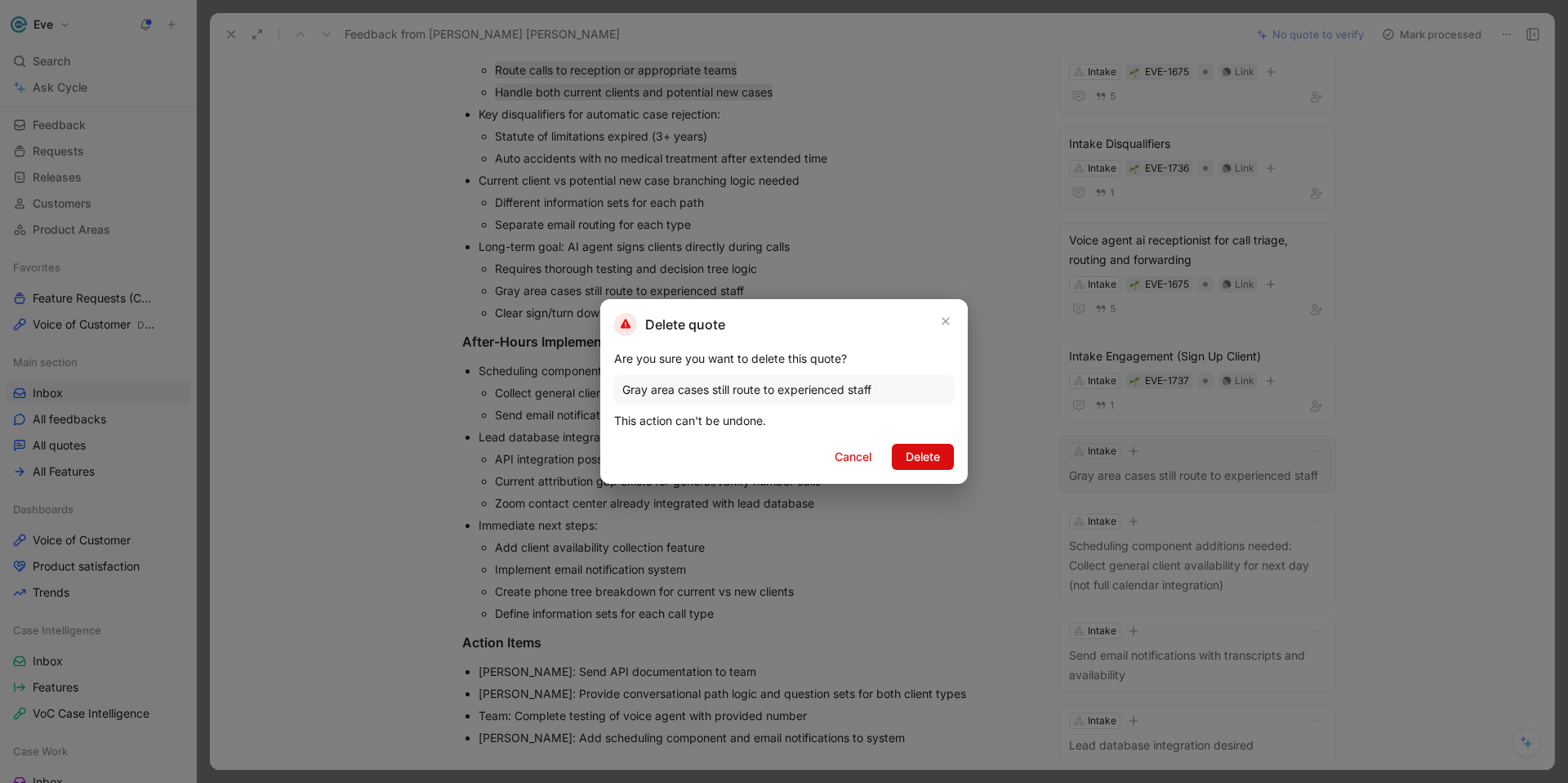
click at [915, 459] on span "Delete" at bounding box center [923, 457] width 34 height 20
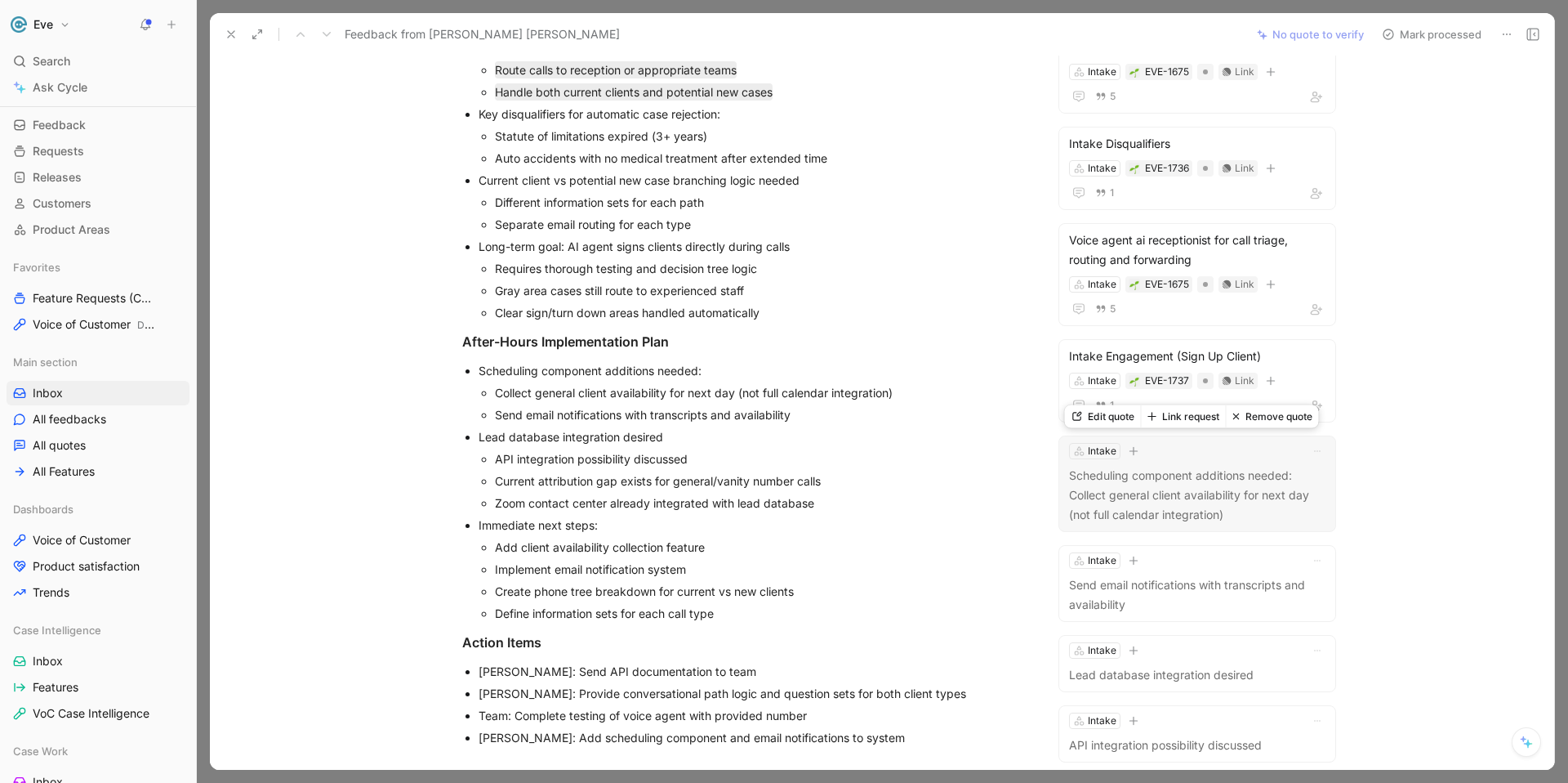
click at [1192, 419] on button "Link request" at bounding box center [1183, 416] width 85 height 22
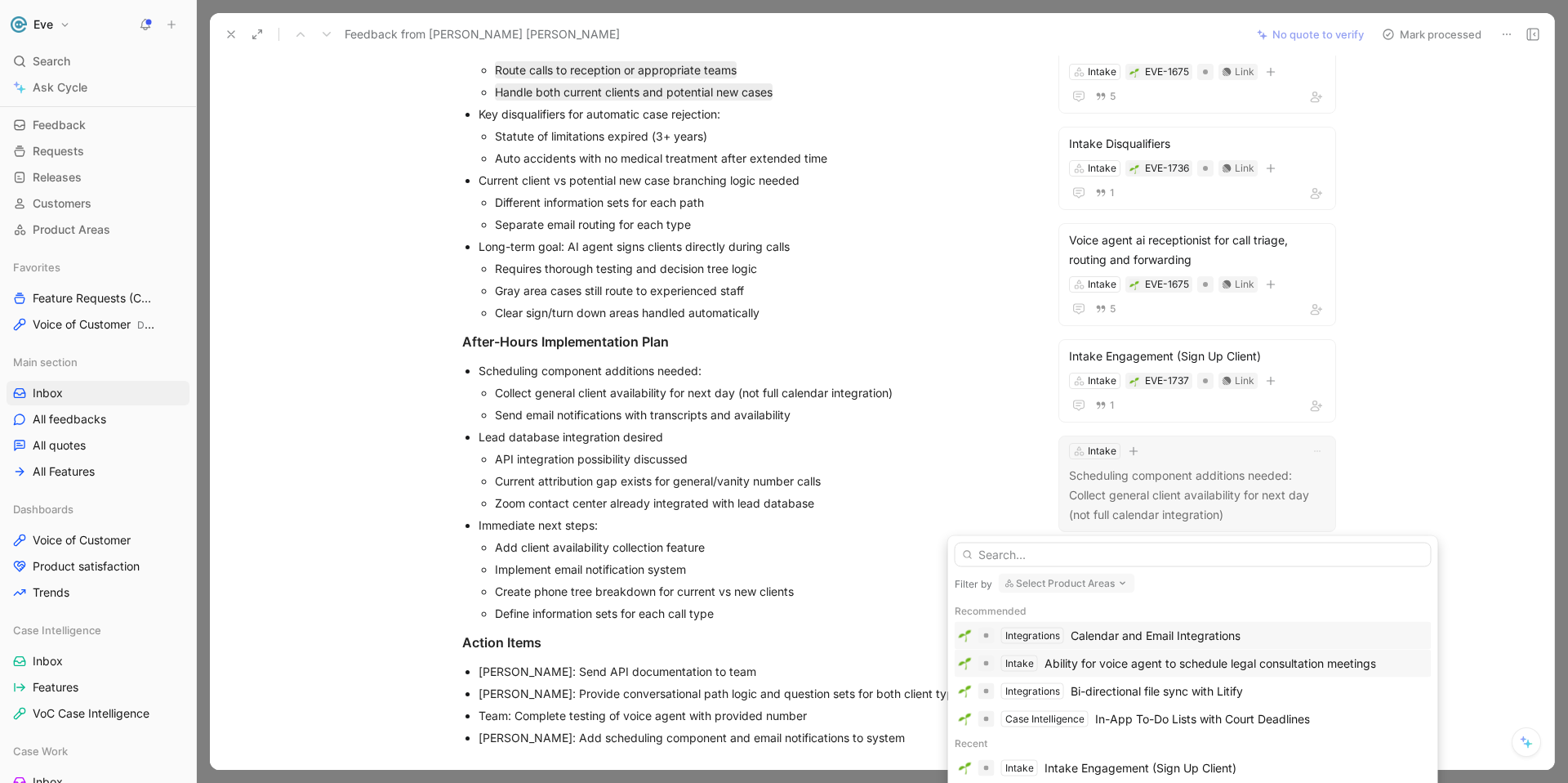
click at [1114, 665] on div "Ability for voice agent to schedule legal consultation meetings" at bounding box center [1210, 664] width 331 height 20
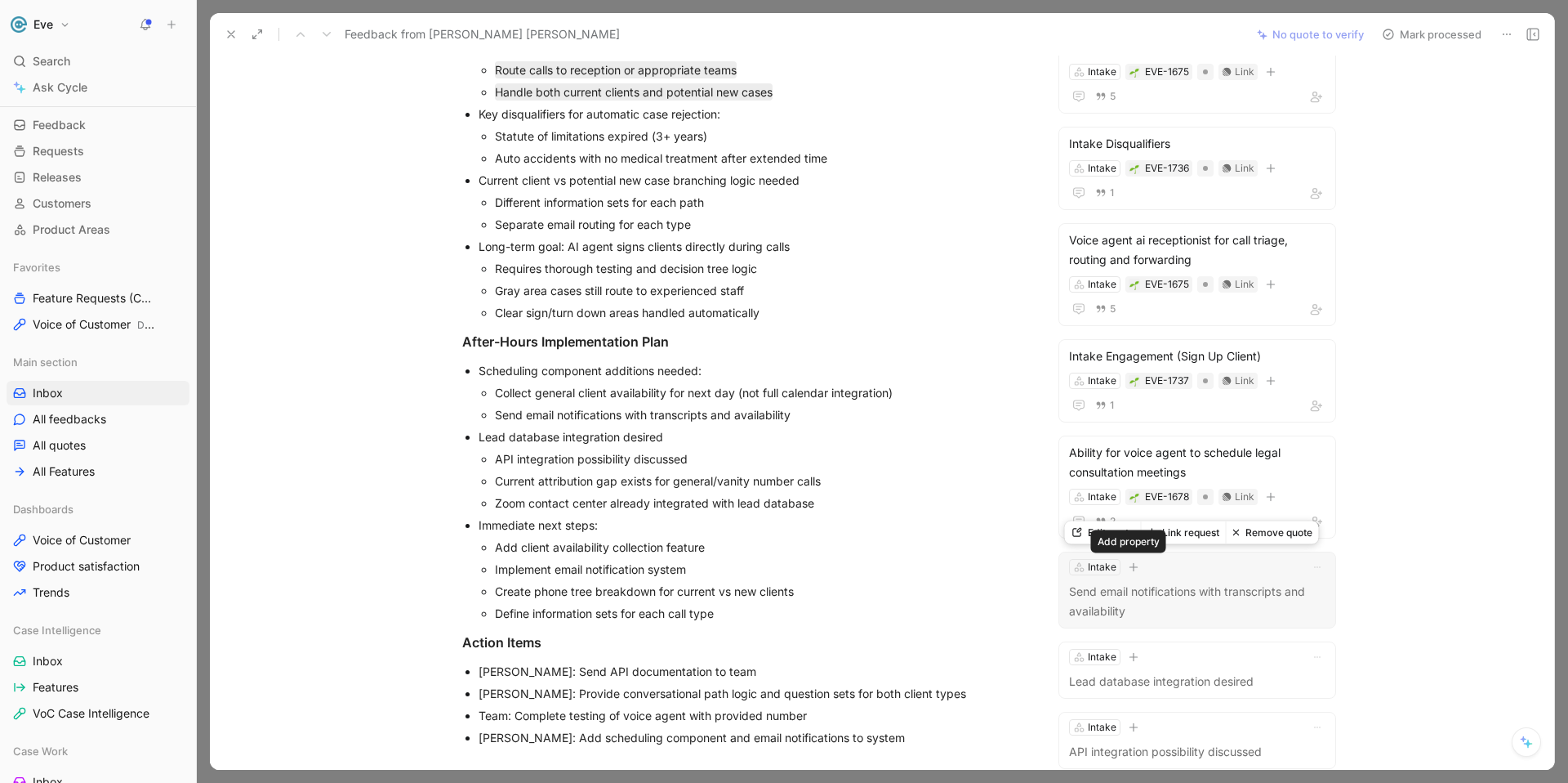
click at [1134, 568] on button "button" at bounding box center [1133, 567] width 17 height 17
click at [1120, 589] on p "Send email notifications with transcripts and availability" at bounding box center [1197, 602] width 256 height 39
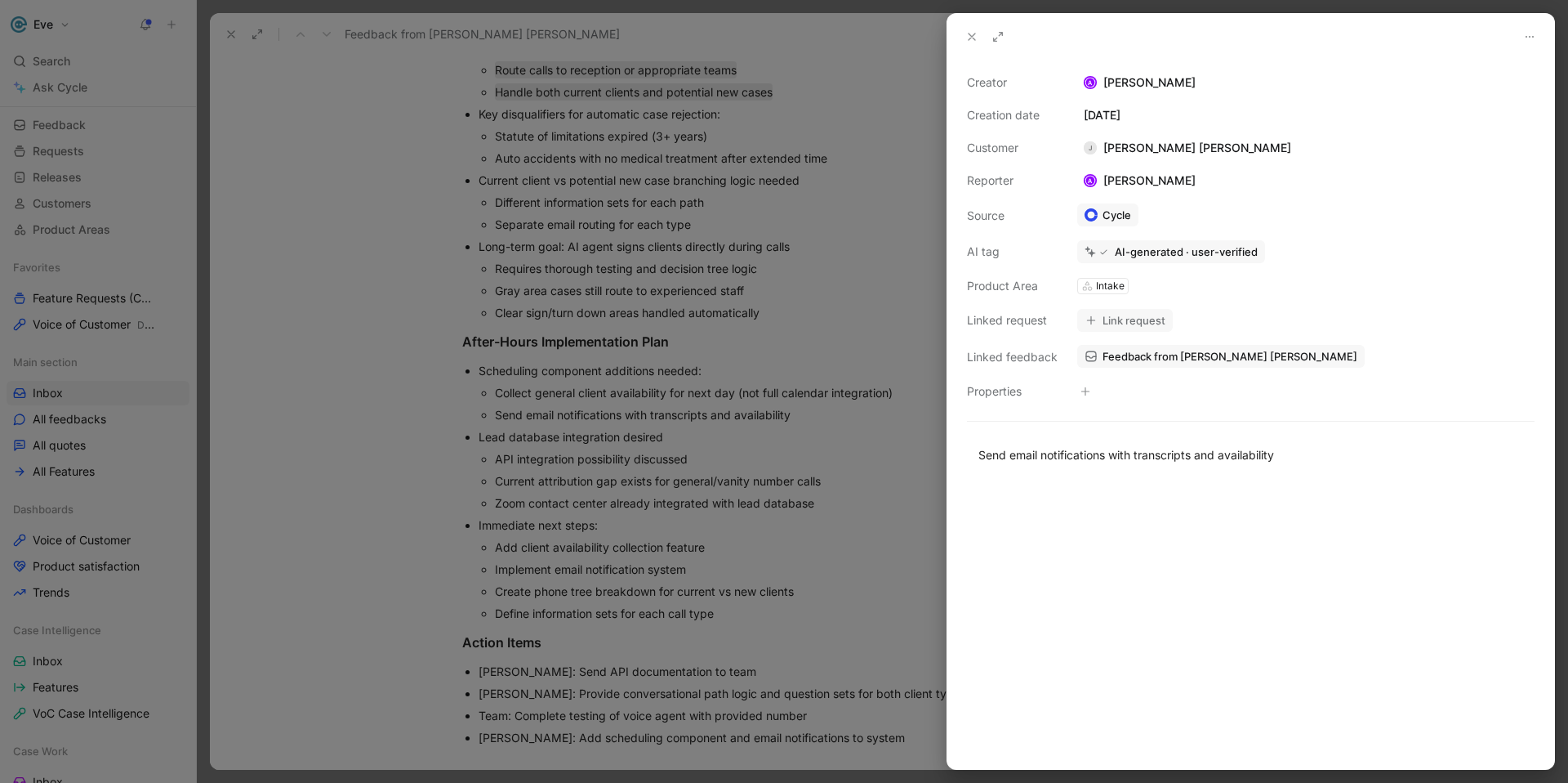
click at [1123, 322] on button "Link request" at bounding box center [1126, 320] width 96 height 22
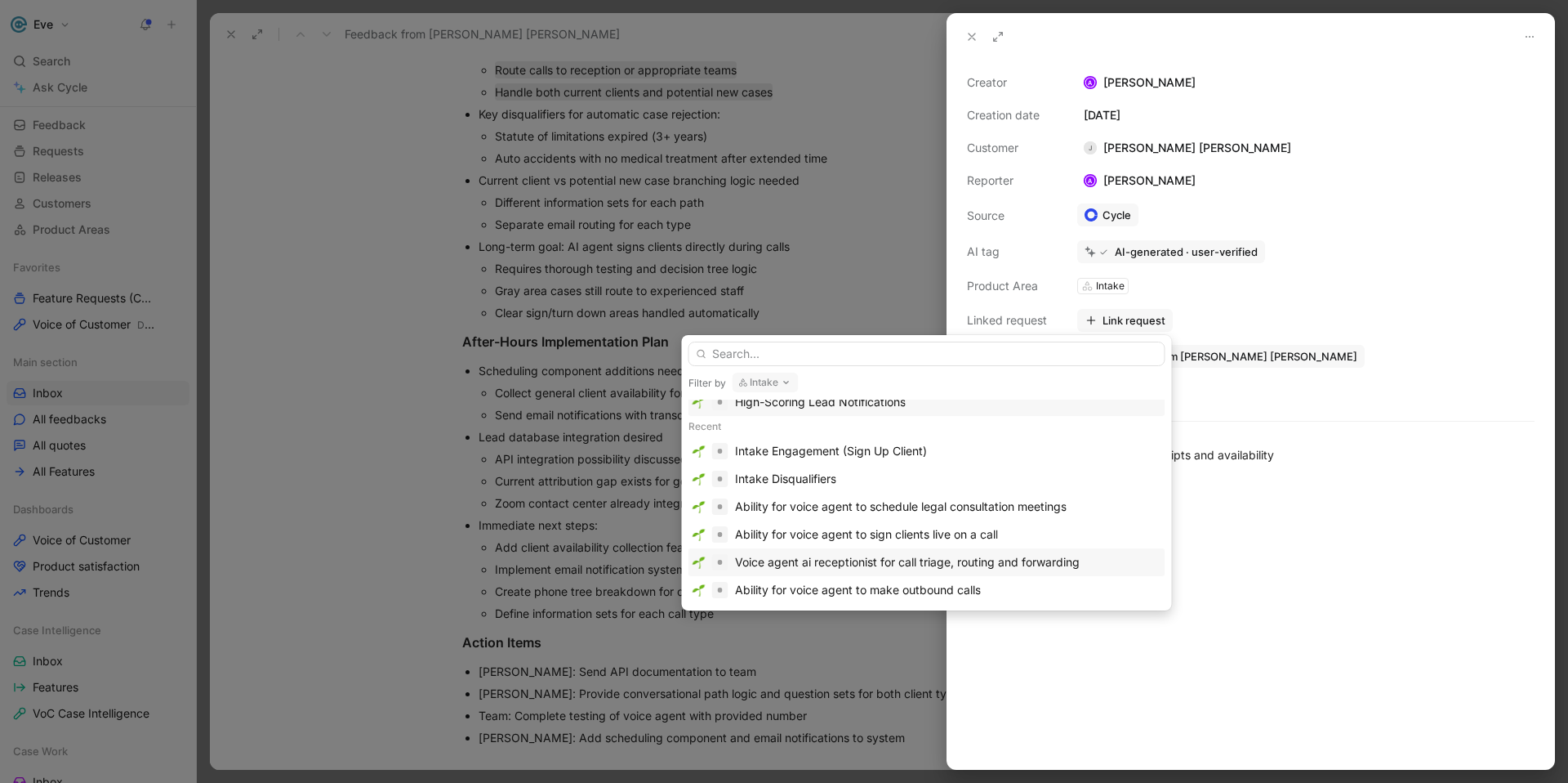
scroll to position [53, 0]
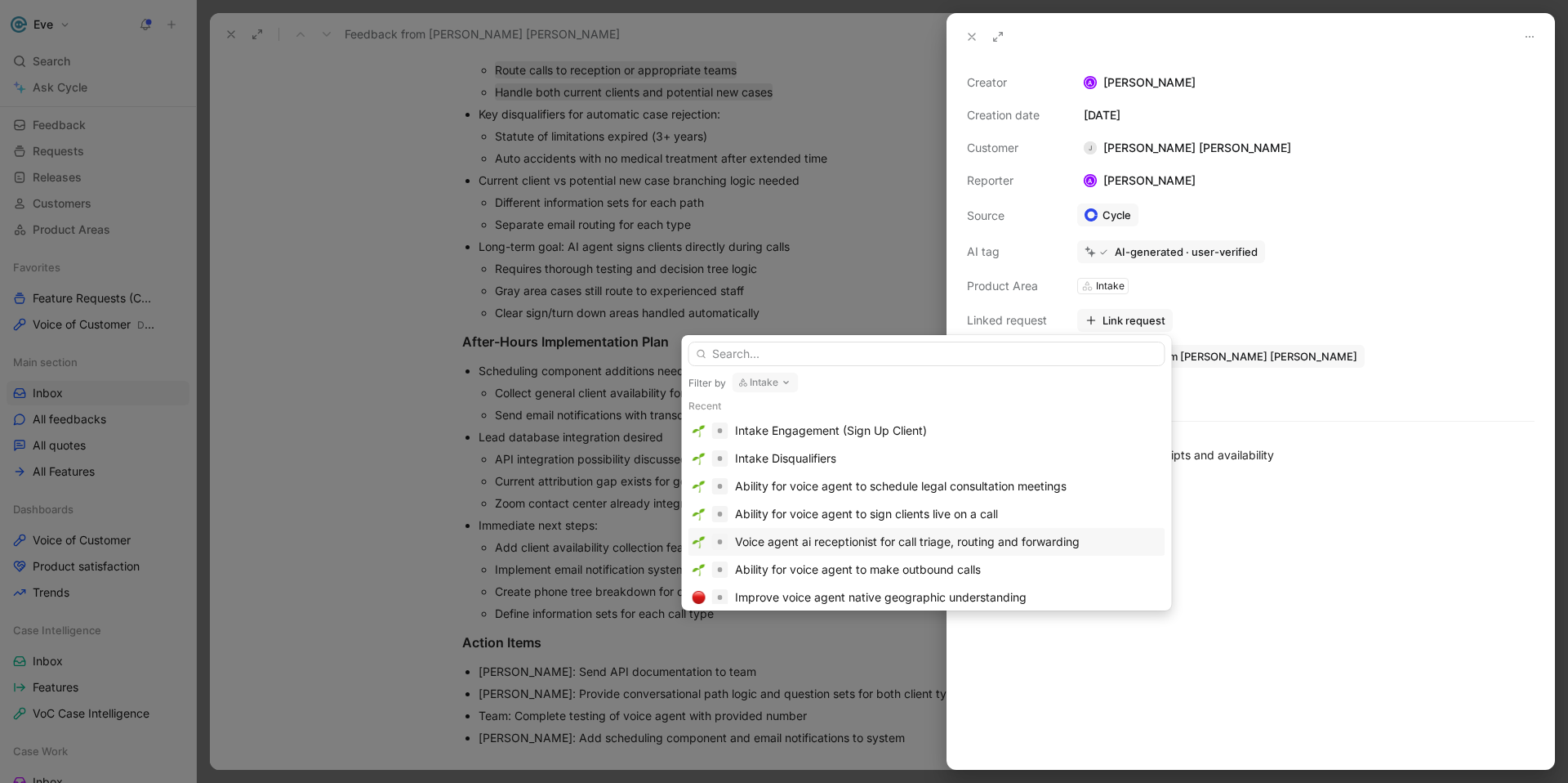
click at [855, 542] on div "Voice agent ai receptionist for call triage, routing and forwarding" at bounding box center [907, 542] width 345 height 20
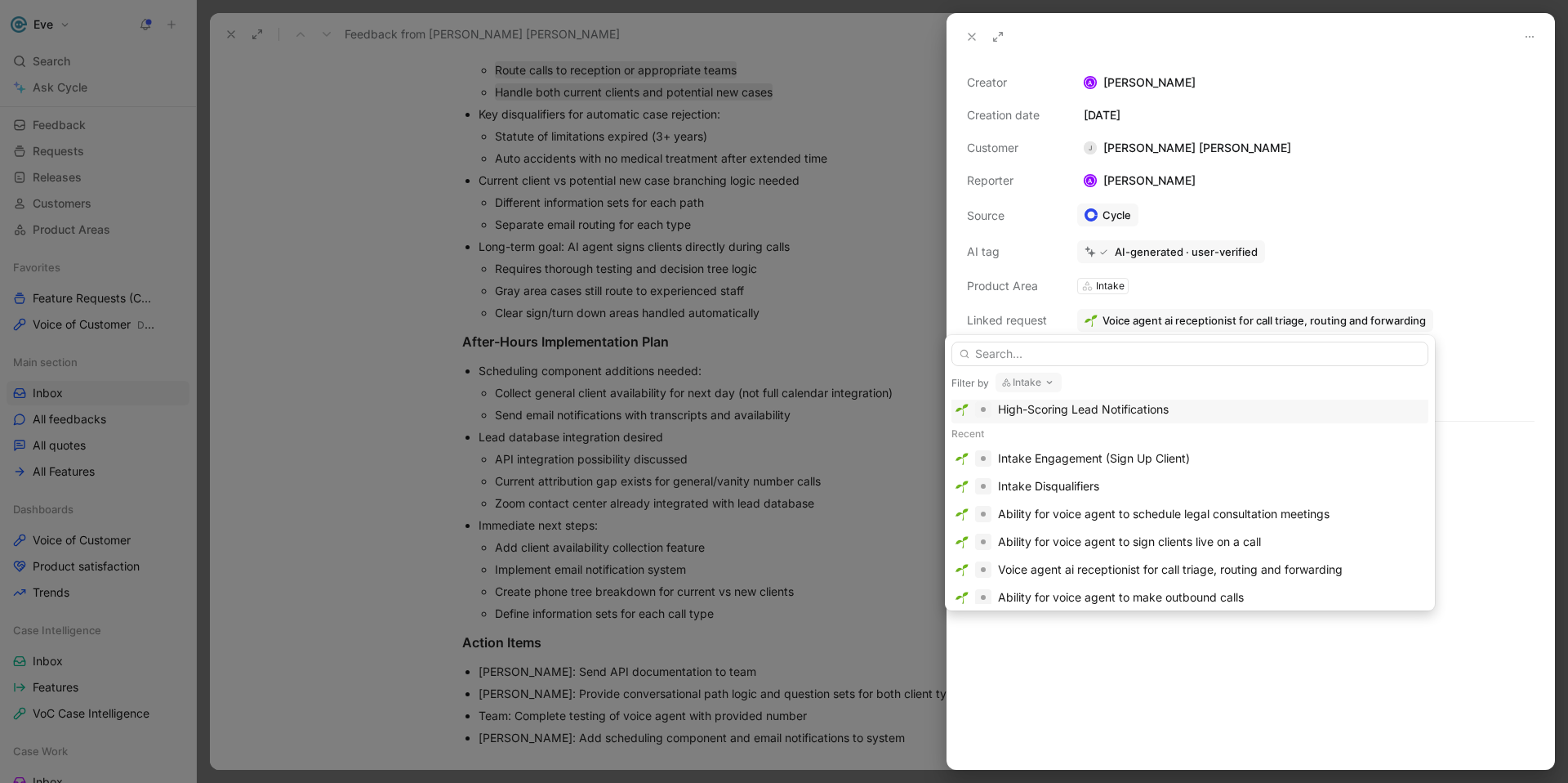
scroll to position [81, 0]
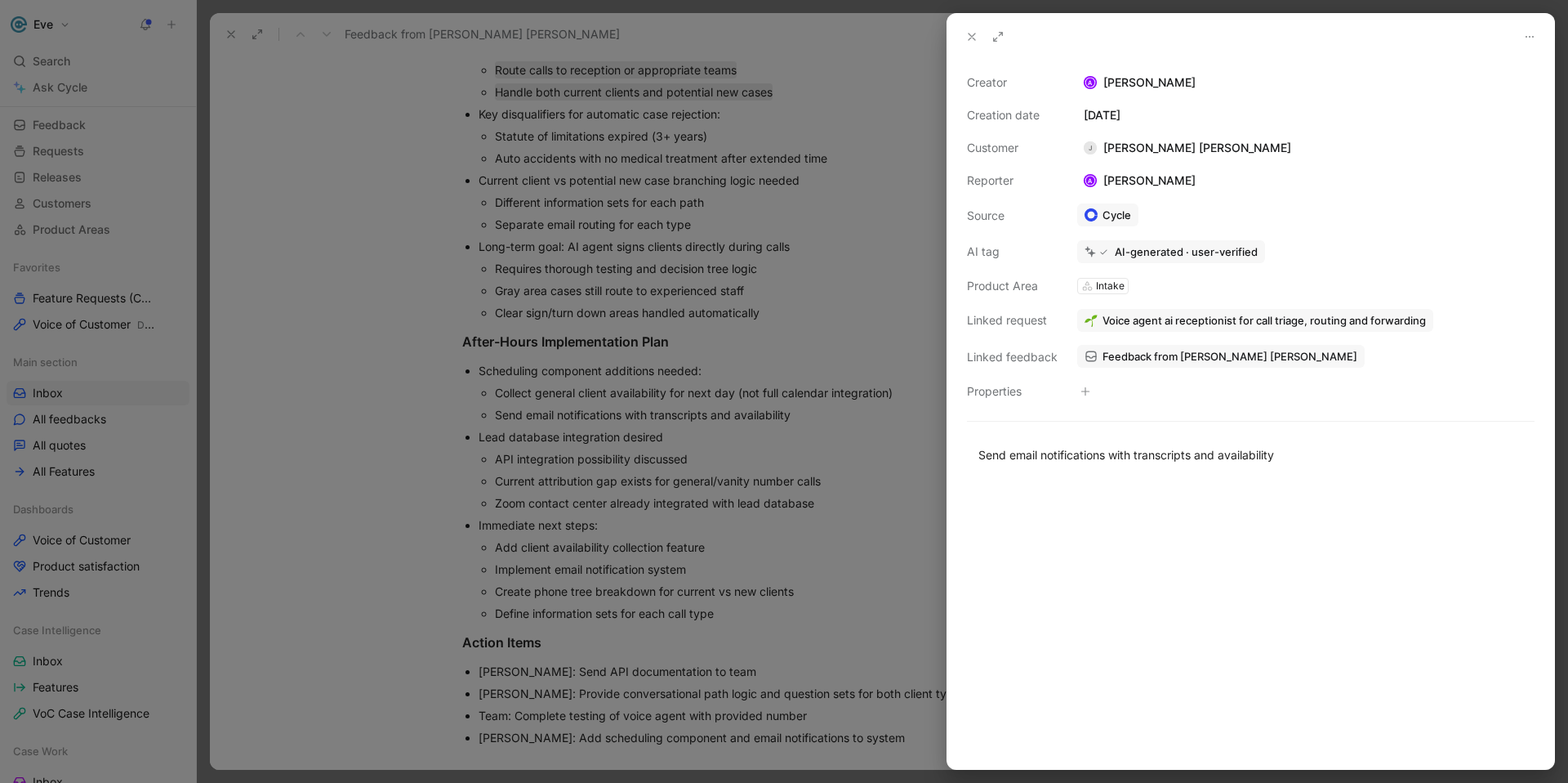
click at [968, 33] on icon at bounding box center [972, 36] width 13 height 13
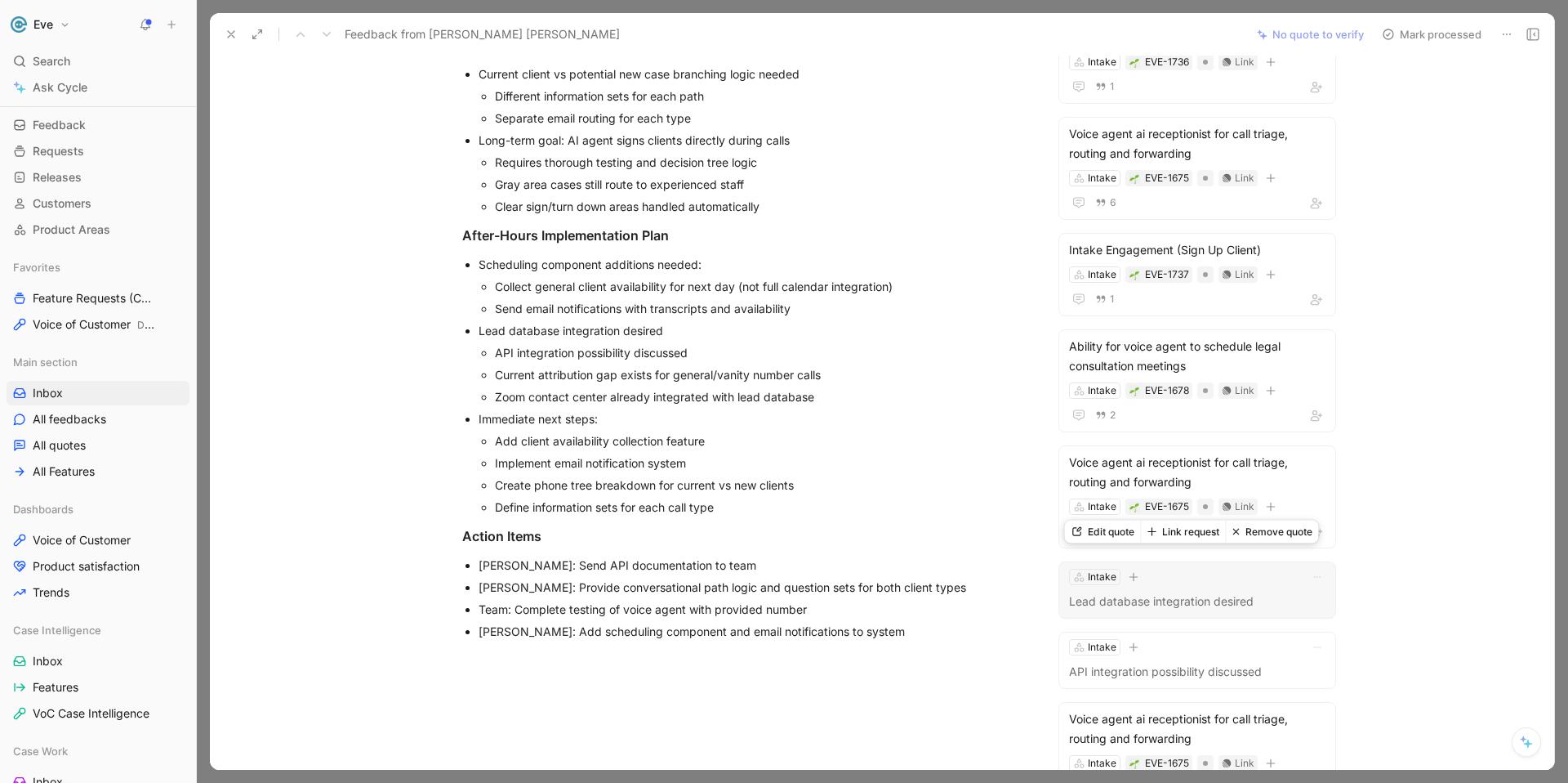
scroll to position [490, 0]
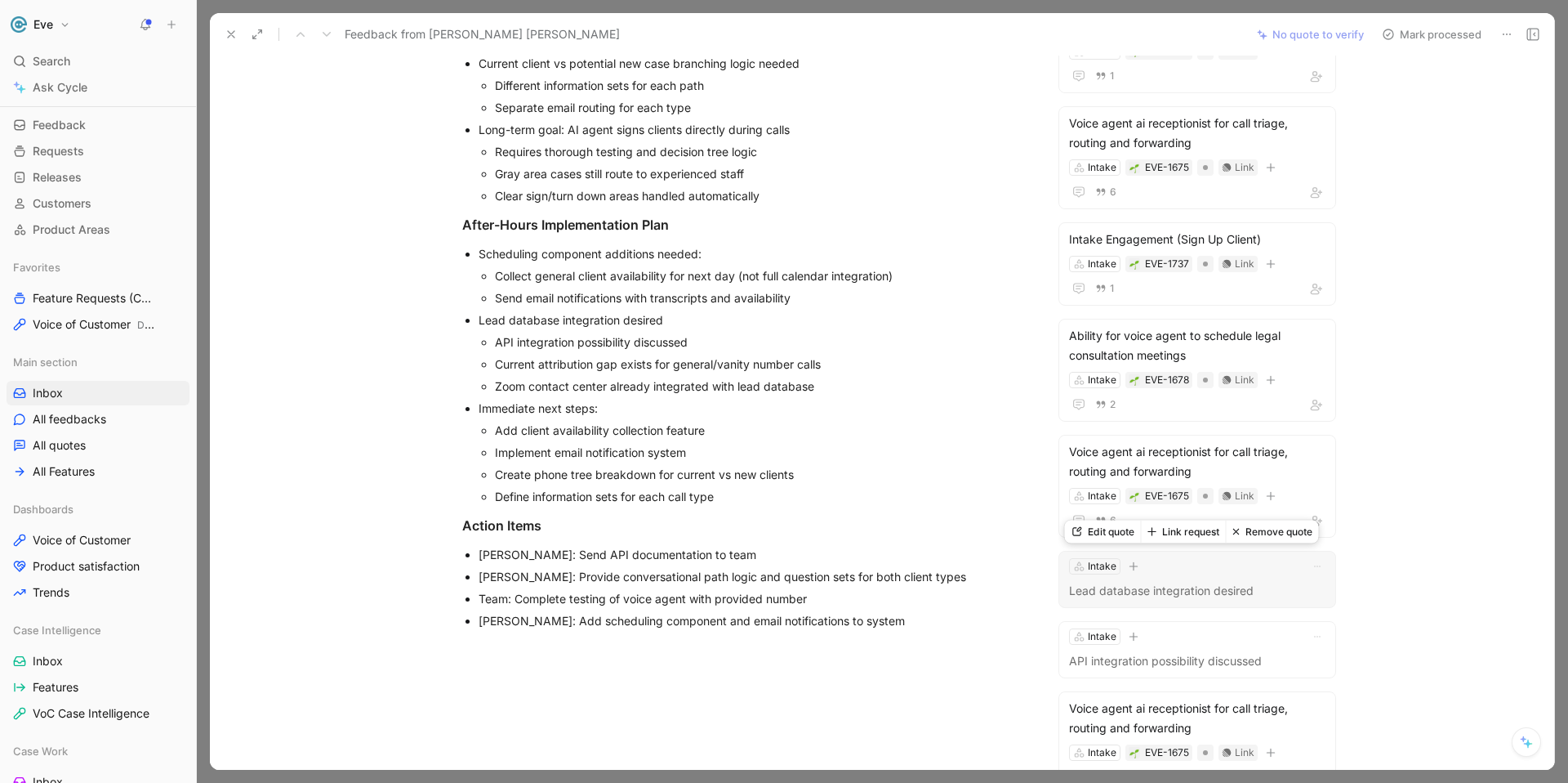
click at [1205, 535] on button "Link request" at bounding box center [1183, 531] width 85 height 22
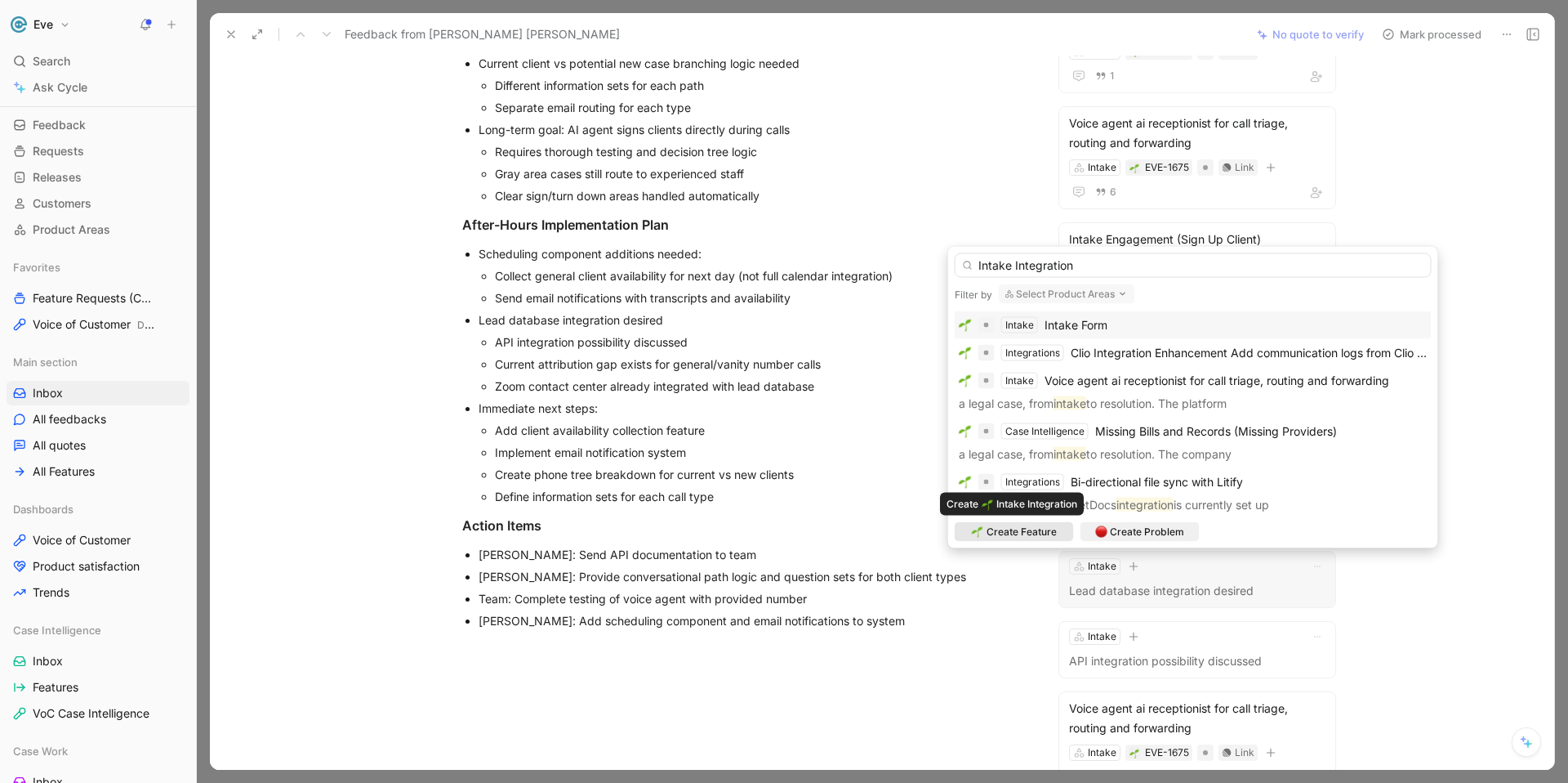
type input "Intake Integration"
click at [1038, 533] on span "Create Feature" at bounding box center [1022, 531] width 70 height 17
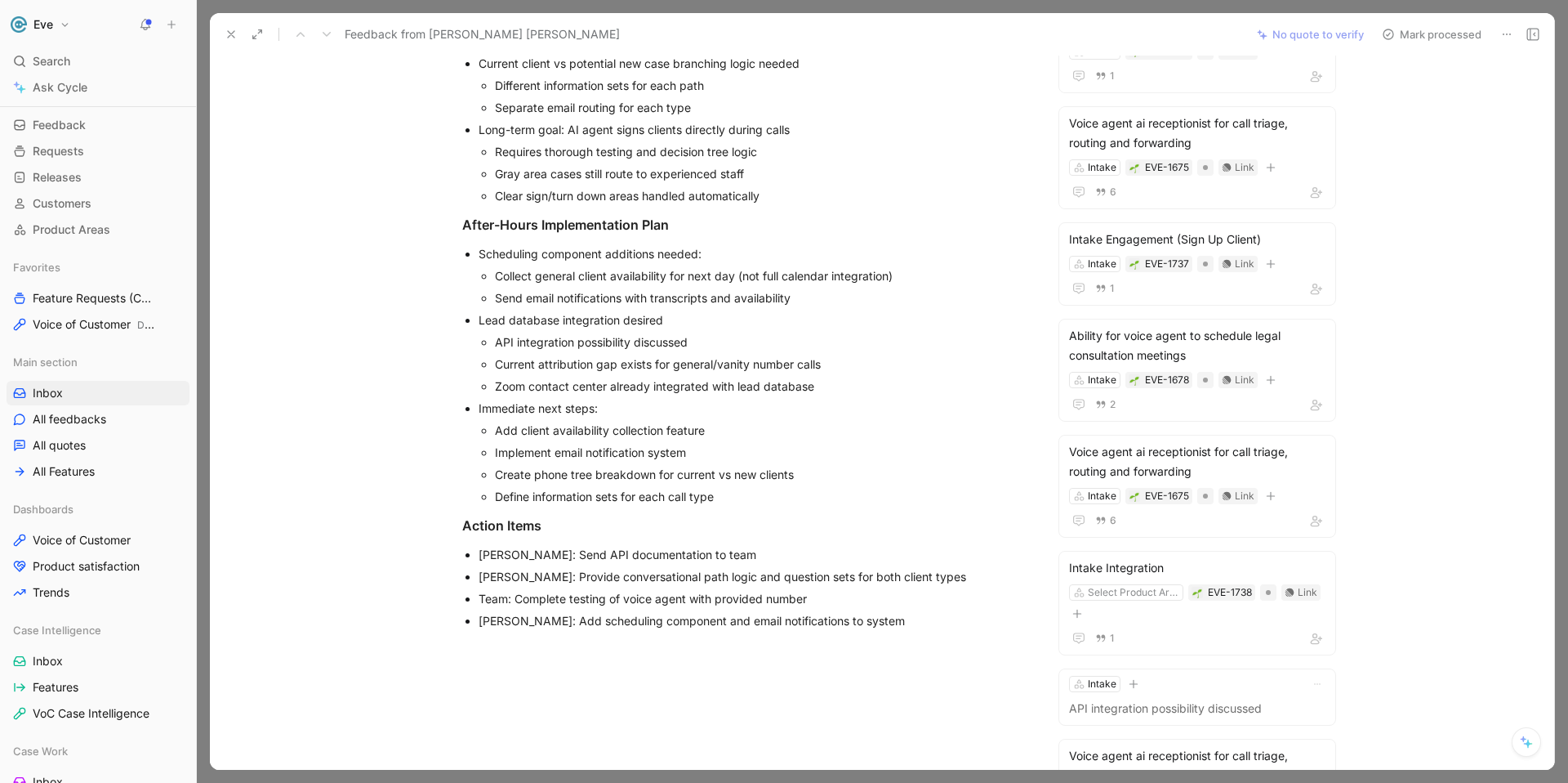
click at [1000, 633] on div "Voice Agent Testing & Configuration Prefers Zoom over Google Meet for future ca…" at bounding box center [746, 152] width 1002 height 985
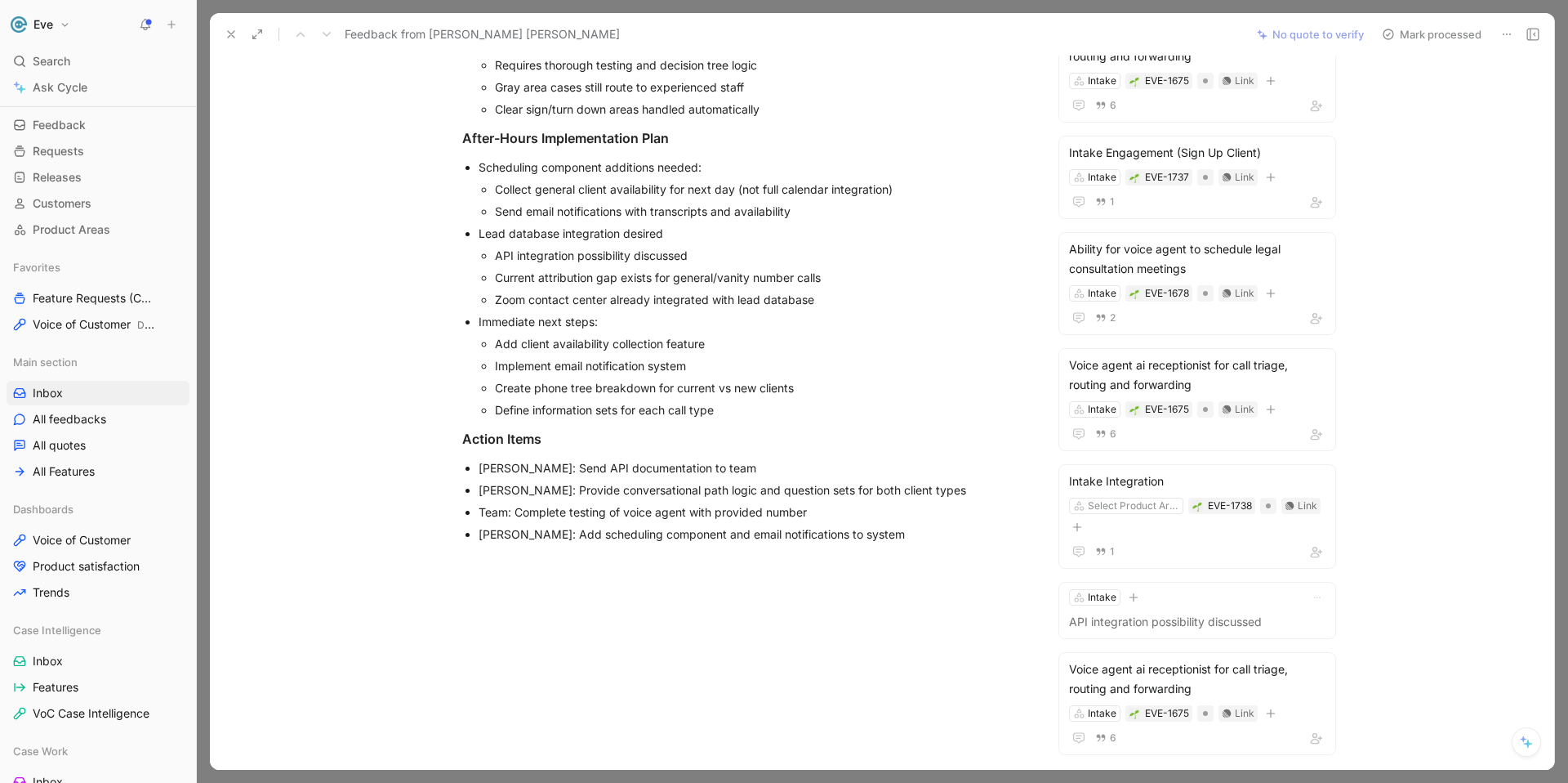
scroll to position [599, 0]
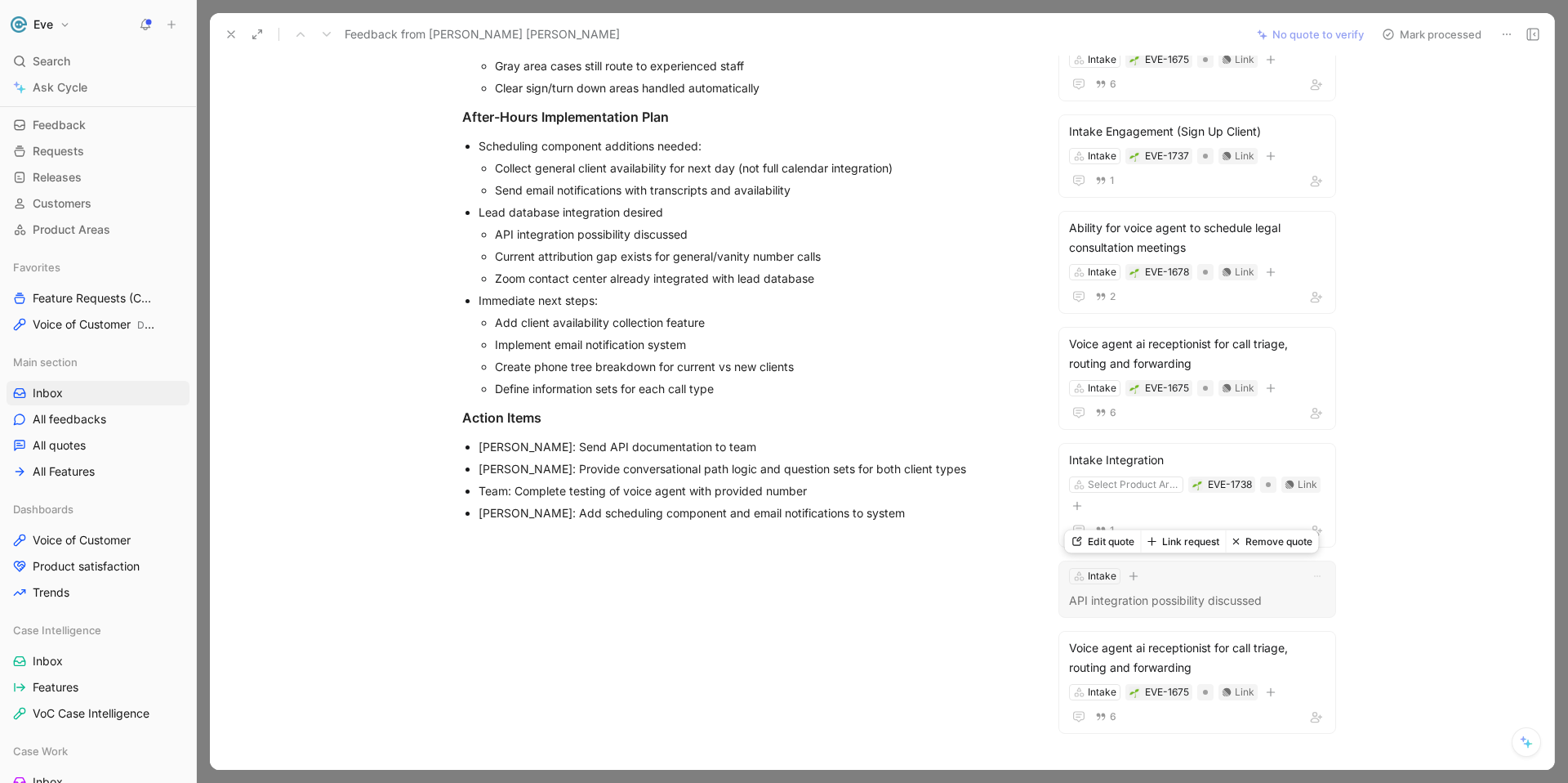
click at [1138, 598] on p "API integration possibility discussed" at bounding box center [1197, 601] width 256 height 20
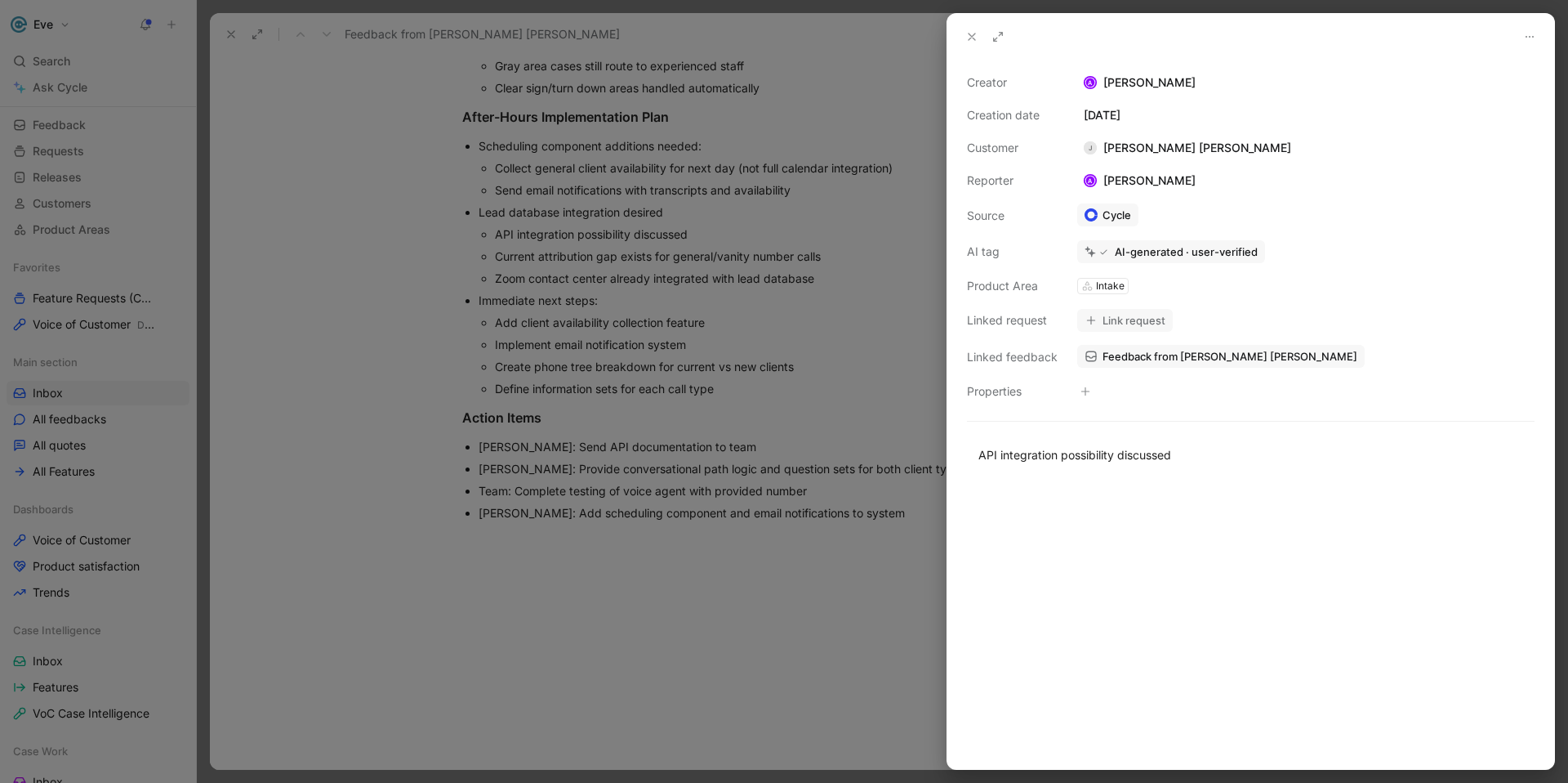
click at [1118, 309] on button "Link request" at bounding box center [1126, 320] width 96 height 22
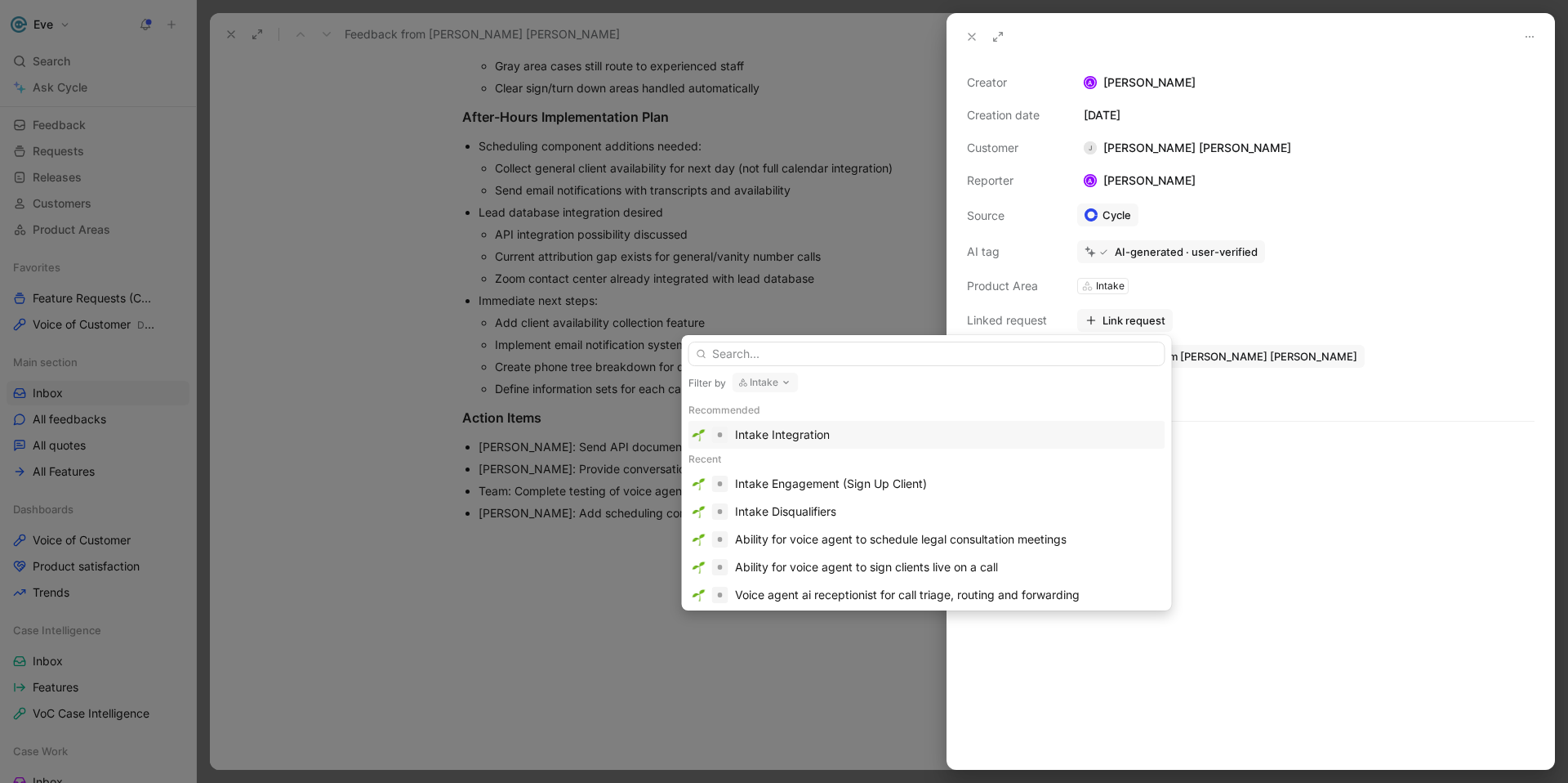
click at [782, 425] on div "Intake Integration" at bounding box center [782, 435] width 95 height 20
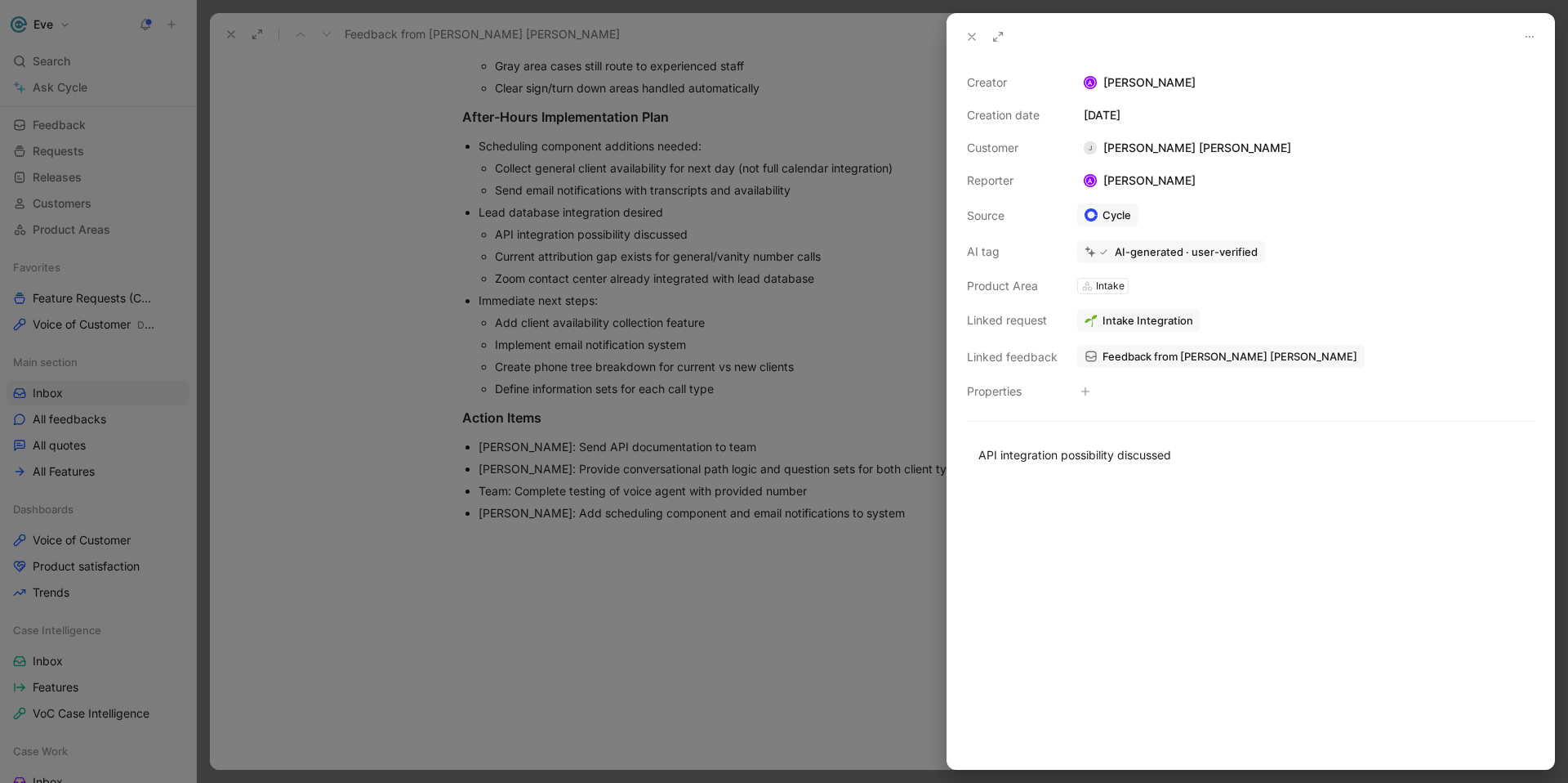
click at [973, 39] on icon at bounding box center [972, 36] width 13 height 13
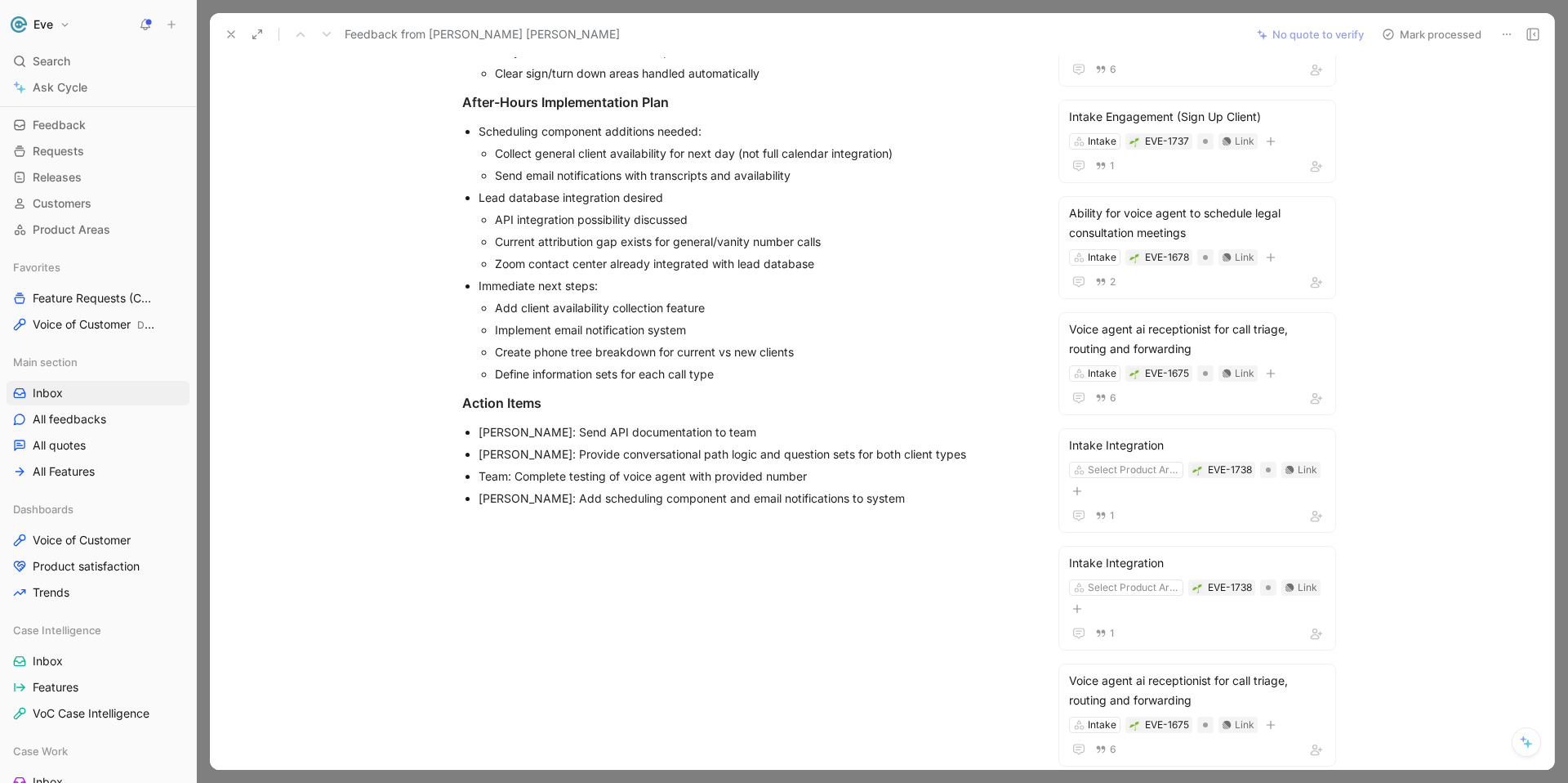
scroll to position [623, 0]
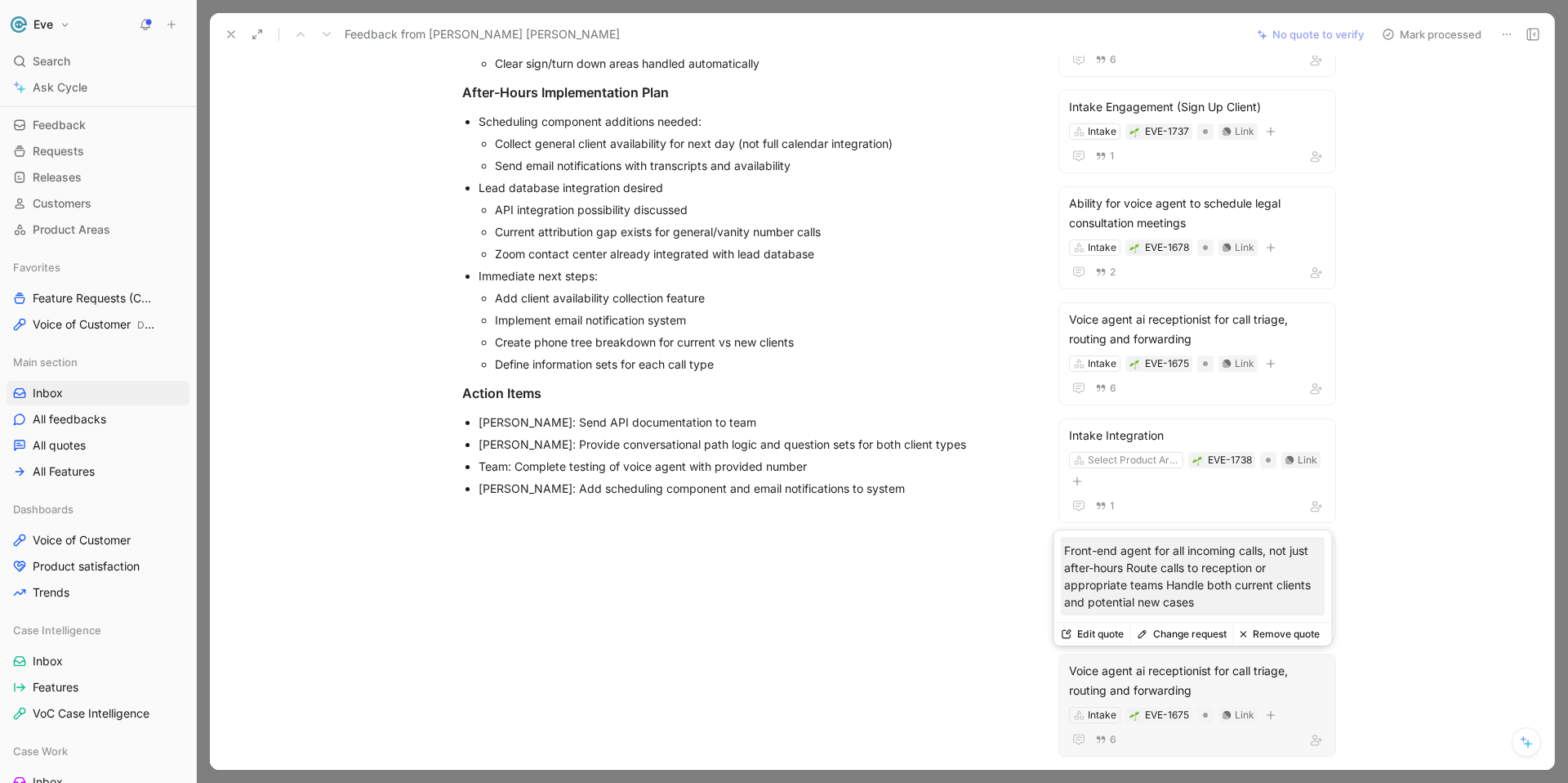
click at [1116, 678] on div "Voice agent ai receptionist for call triage, routing and forwarding" at bounding box center [1197, 681] width 256 height 39
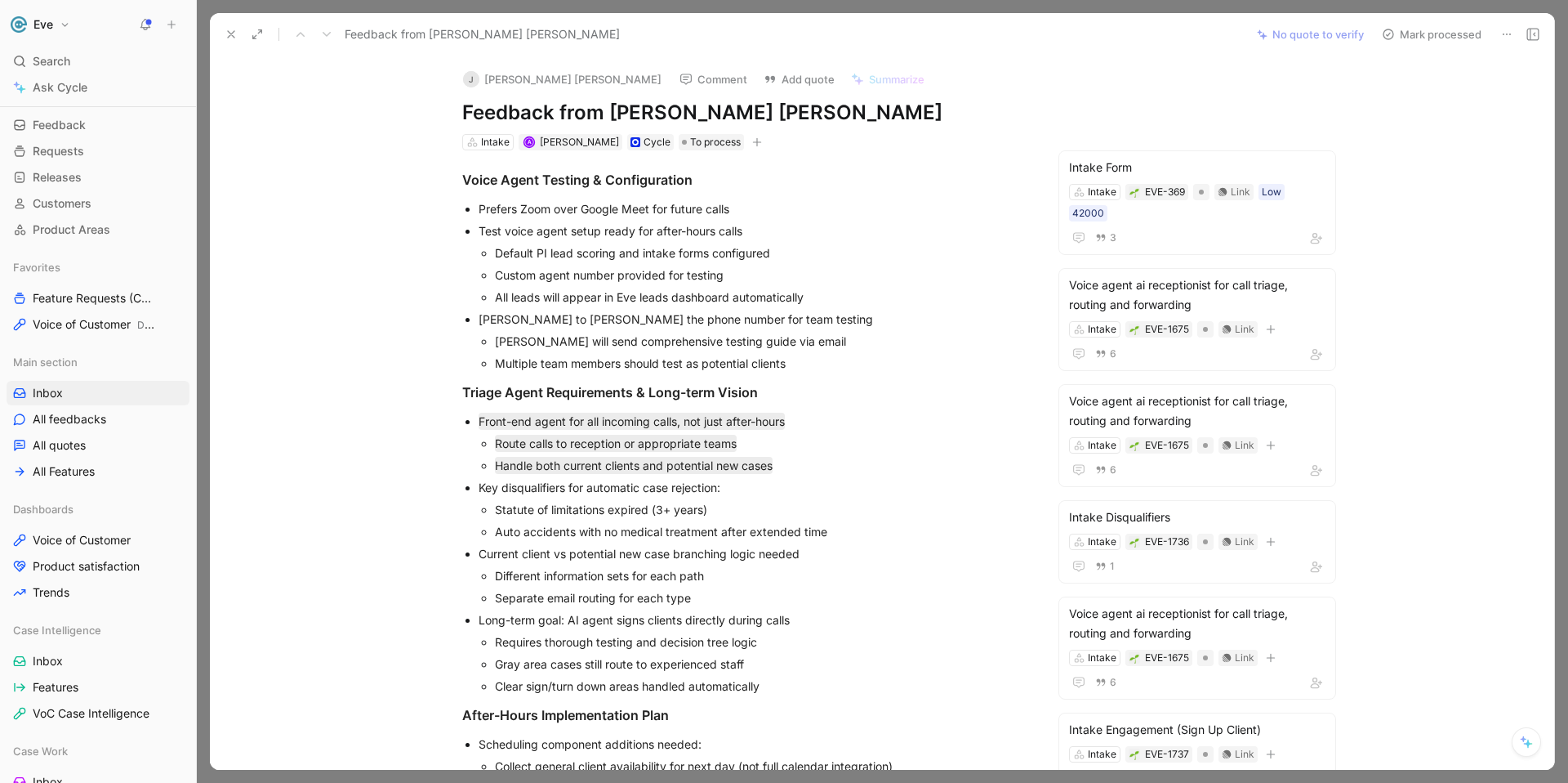
click at [1404, 33] on button "Mark processed" at bounding box center [1432, 33] width 114 height 22
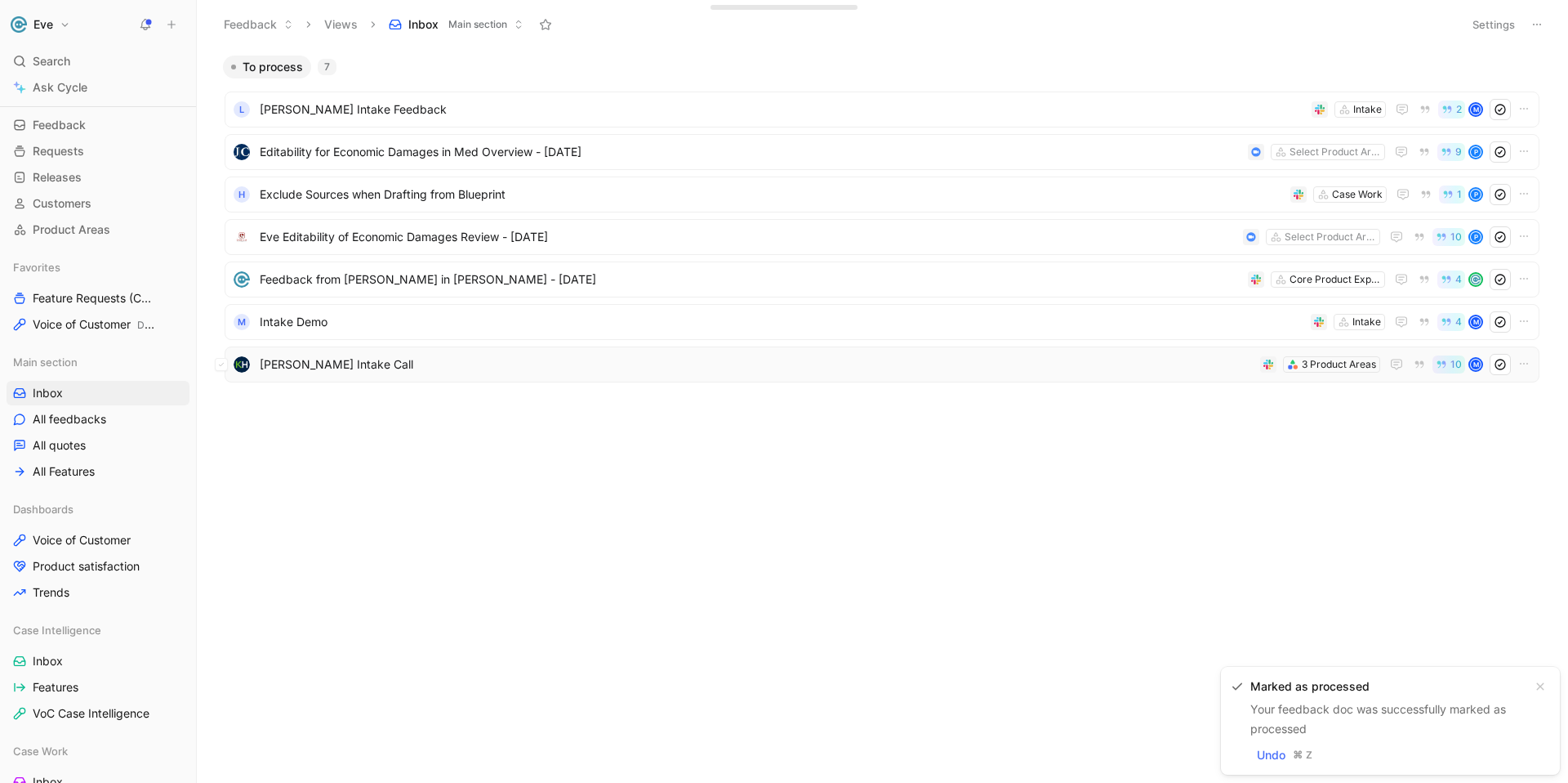
click at [399, 364] on span "[PERSON_NAME] Intake Call" at bounding box center [757, 365] width 994 height 20
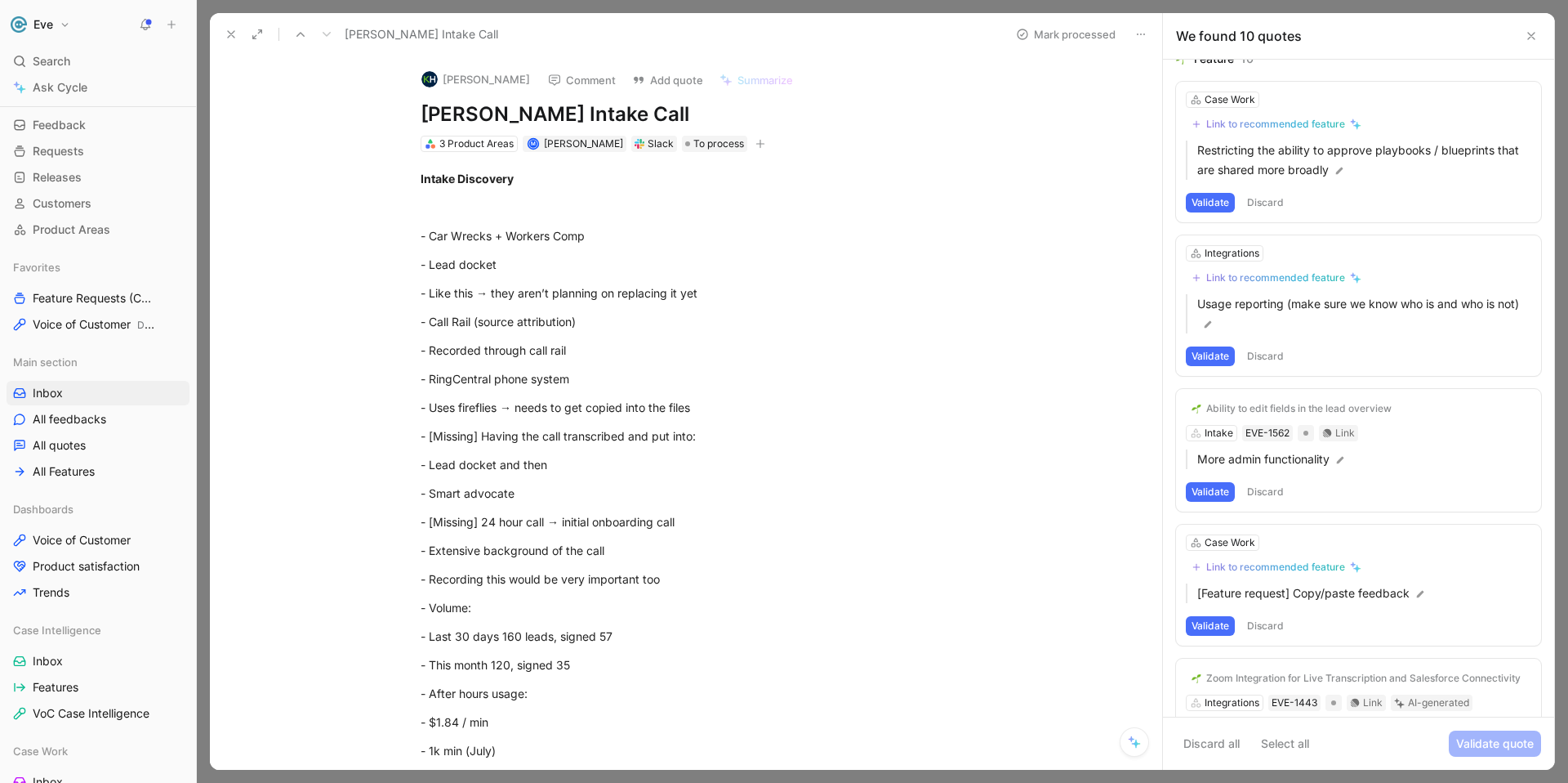
scroll to position [10, 0]
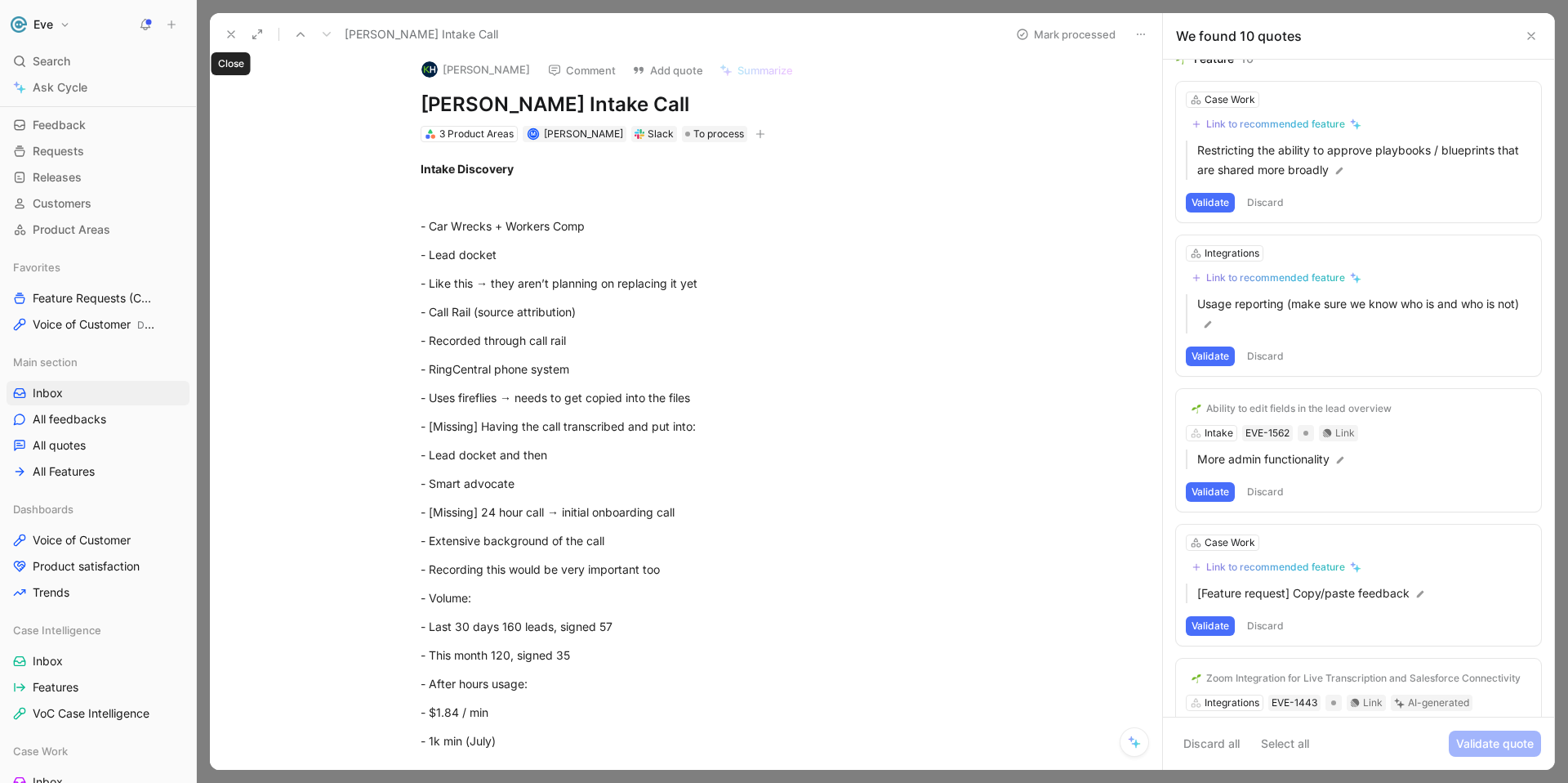
click at [228, 33] on icon at bounding box center [231, 34] width 13 height 13
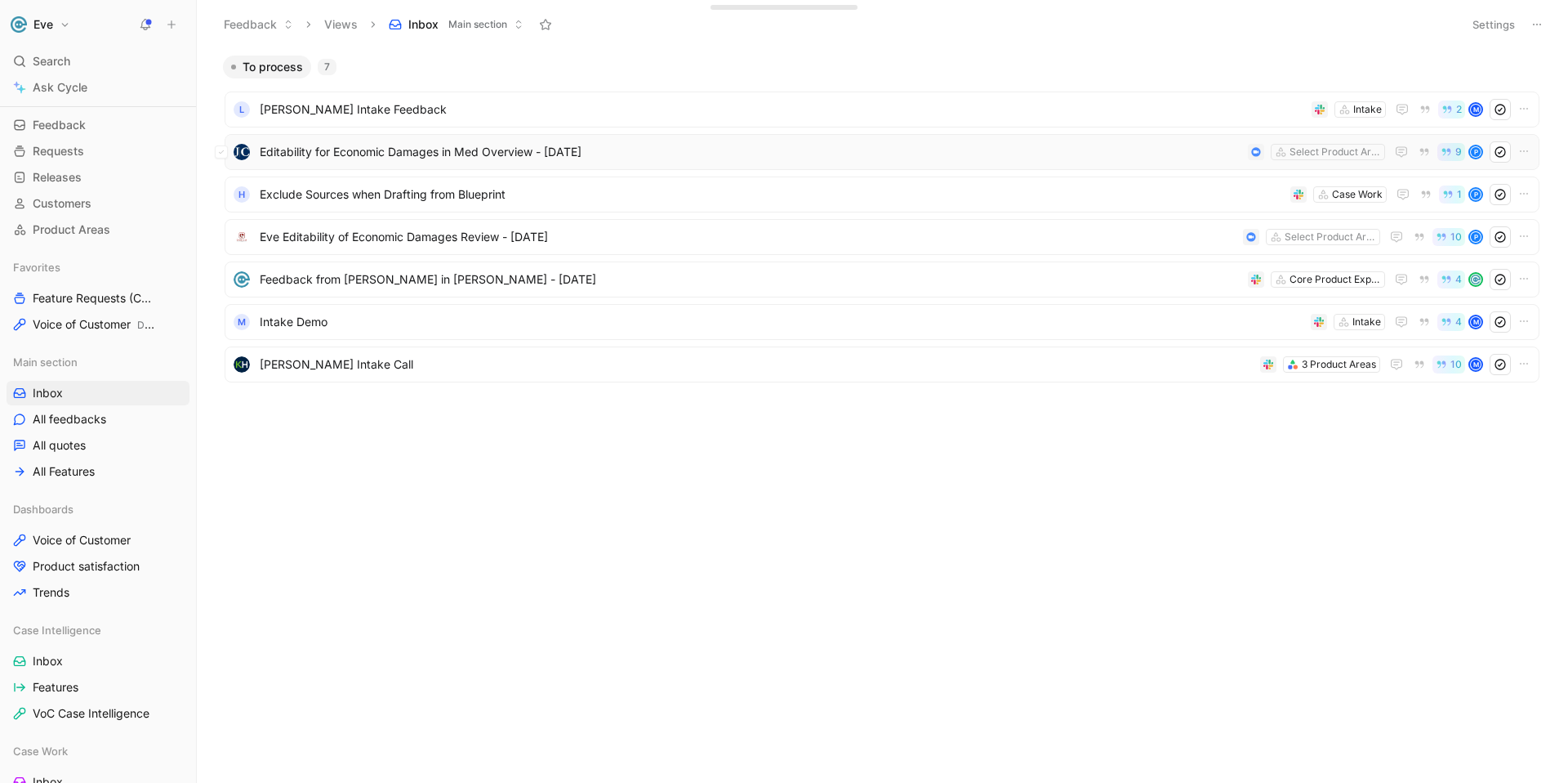
click at [385, 148] on span "Editability for Economic Damages in Med Overview - [DATE]" at bounding box center [751, 152] width 982 height 20
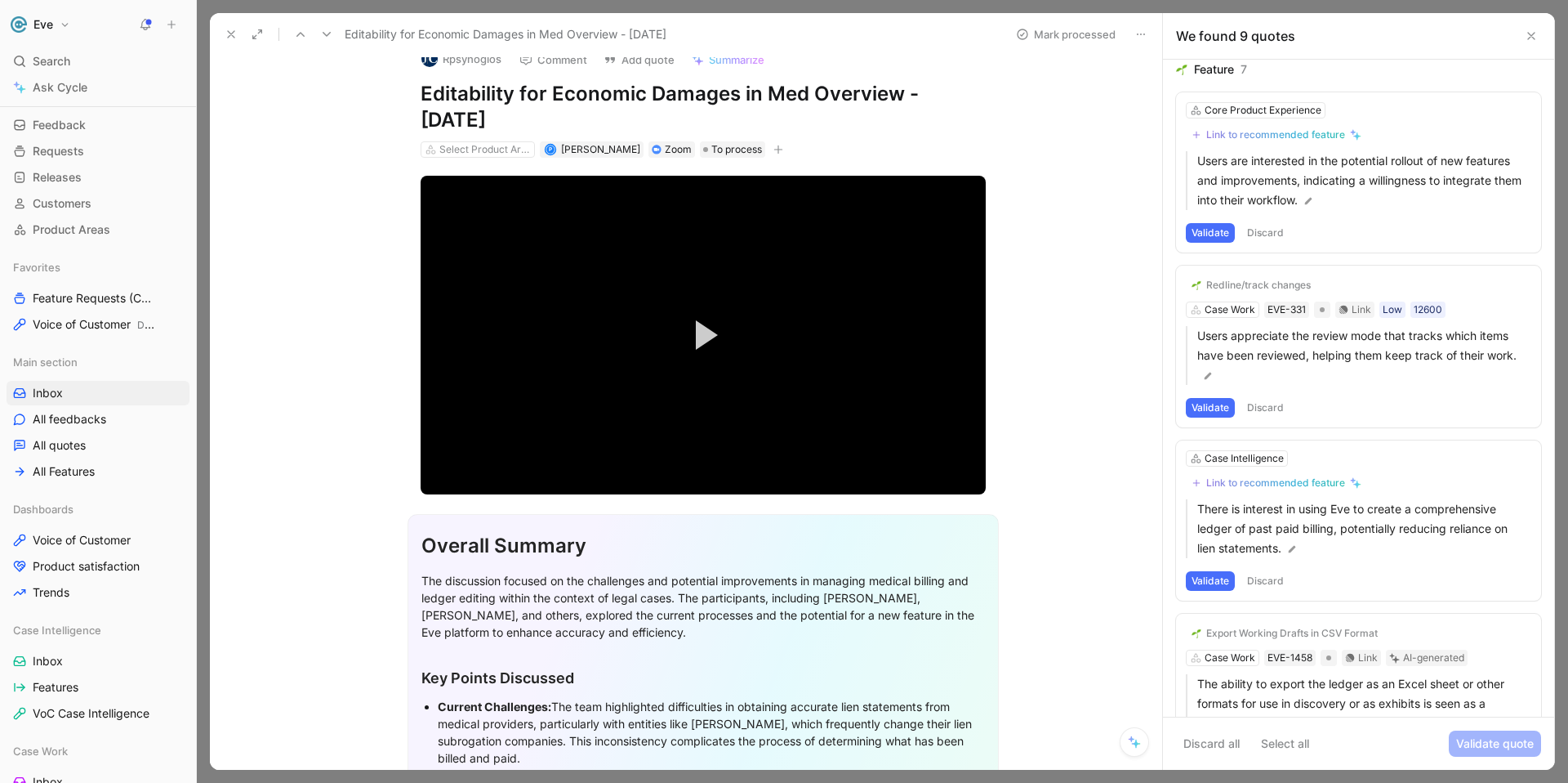
scroll to position [11, 0]
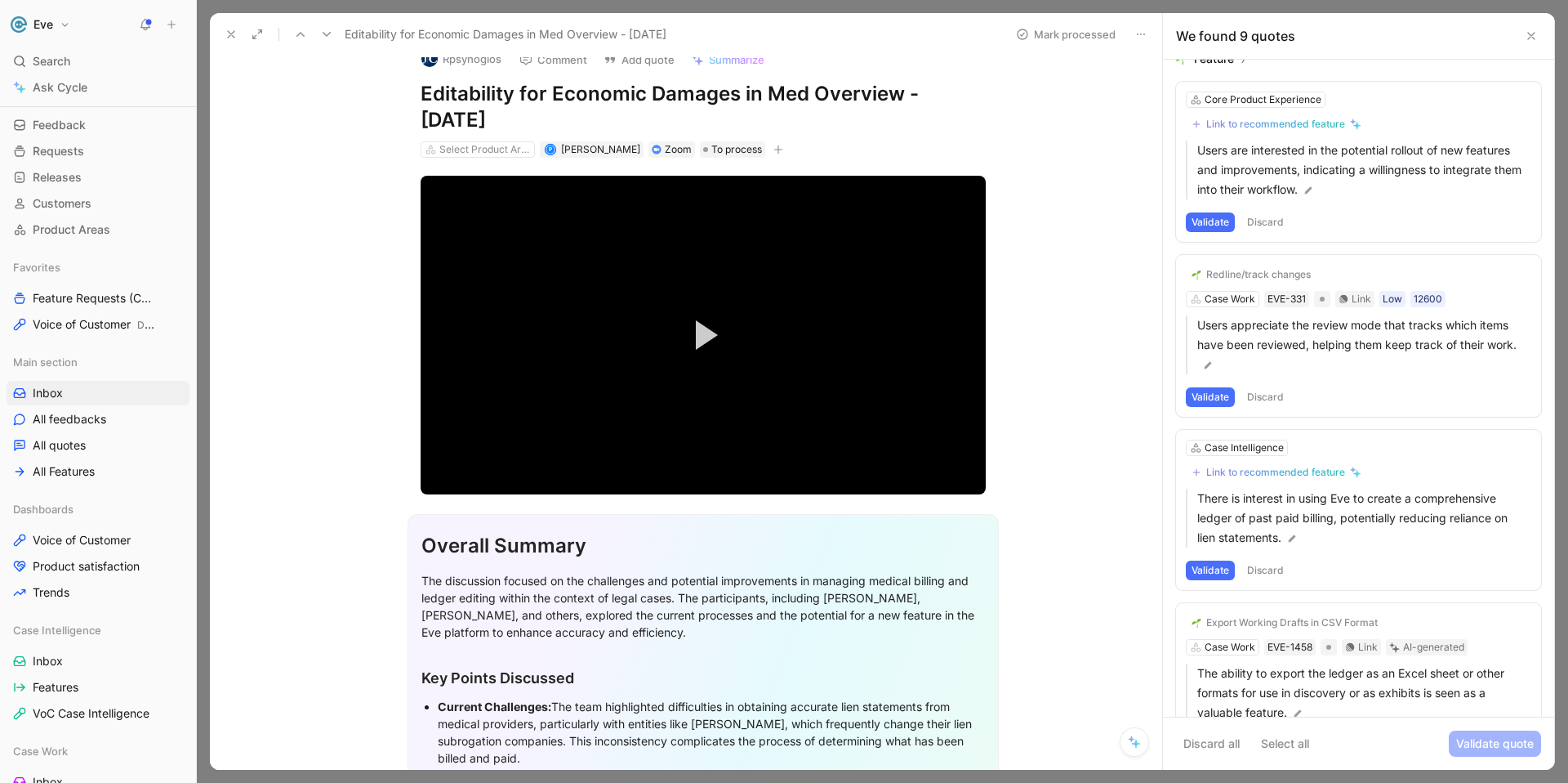
click at [1269, 226] on button "Discard" at bounding box center [1265, 222] width 48 height 20
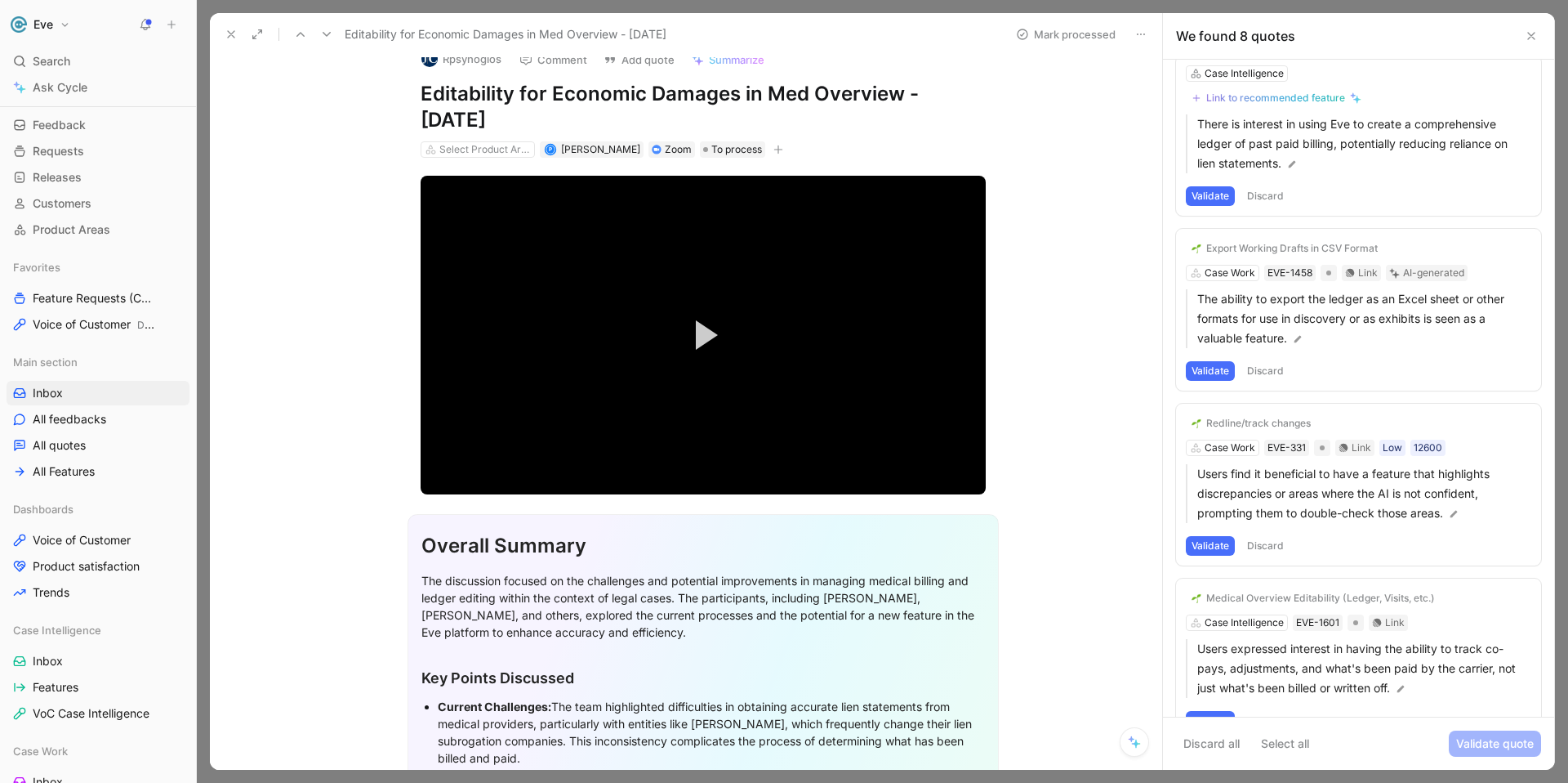
scroll to position [233, 0]
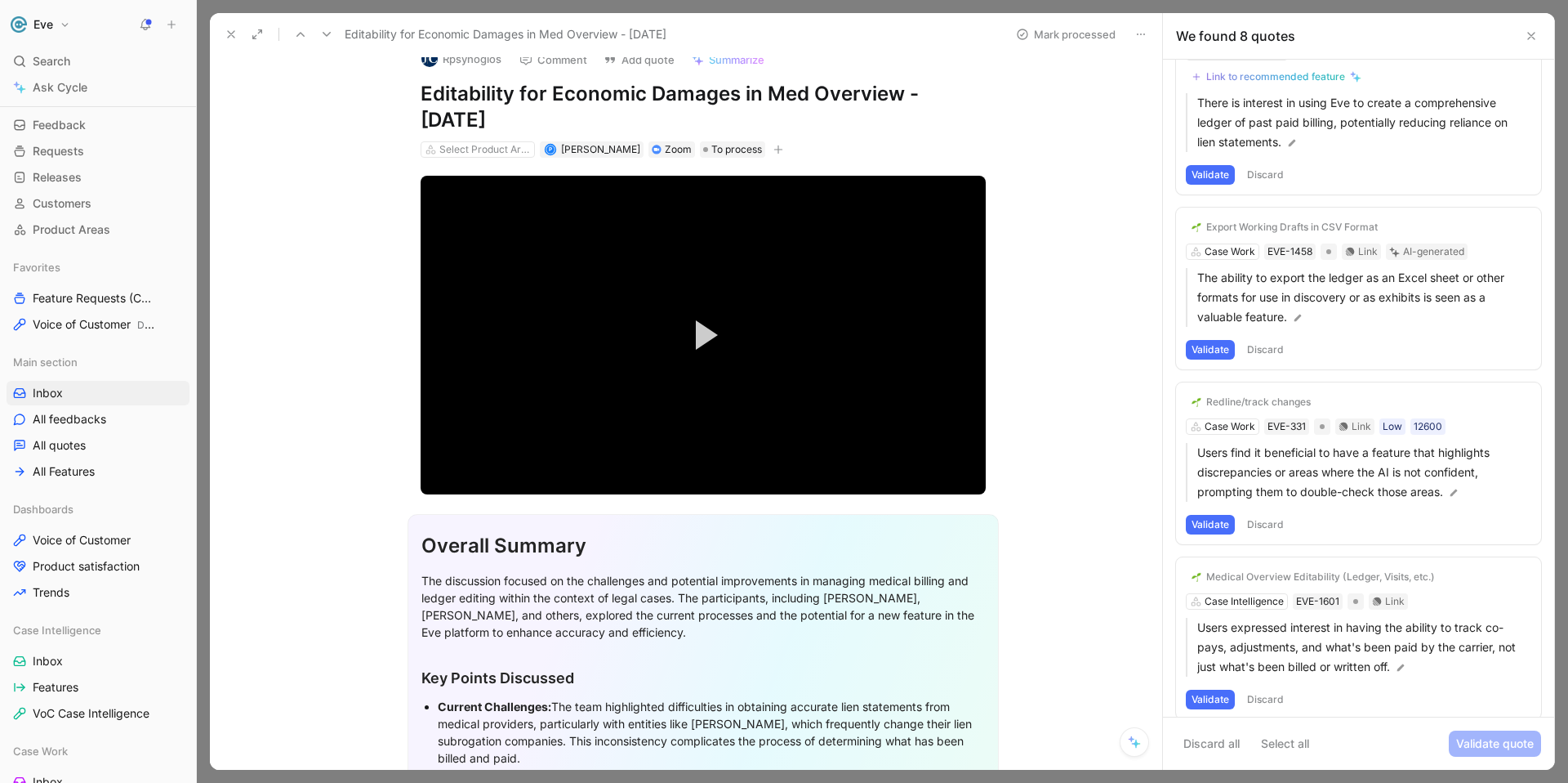
click at [1271, 522] on button "Discard" at bounding box center [1265, 525] width 48 height 20
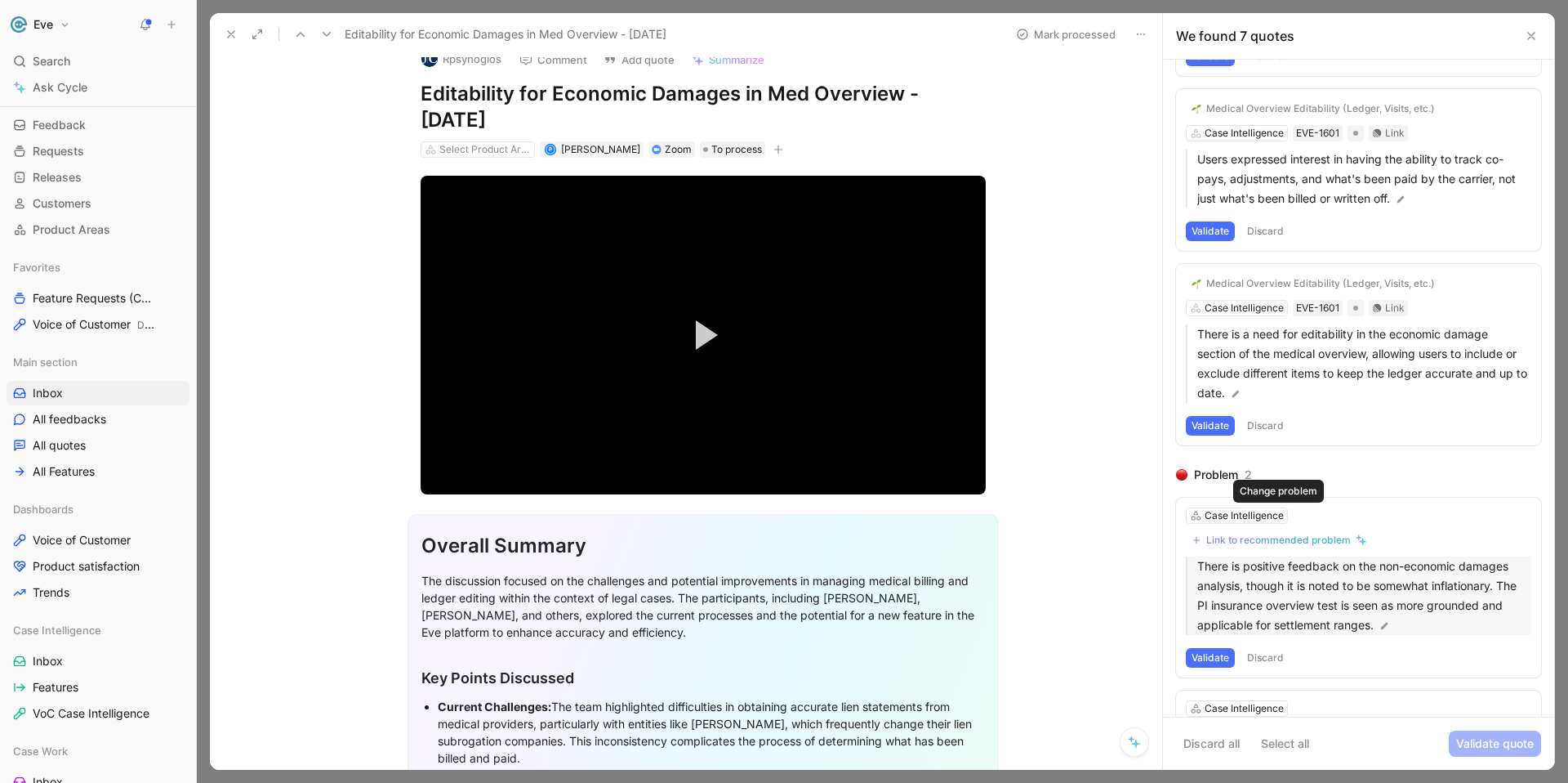
scroll to position [548, 0]
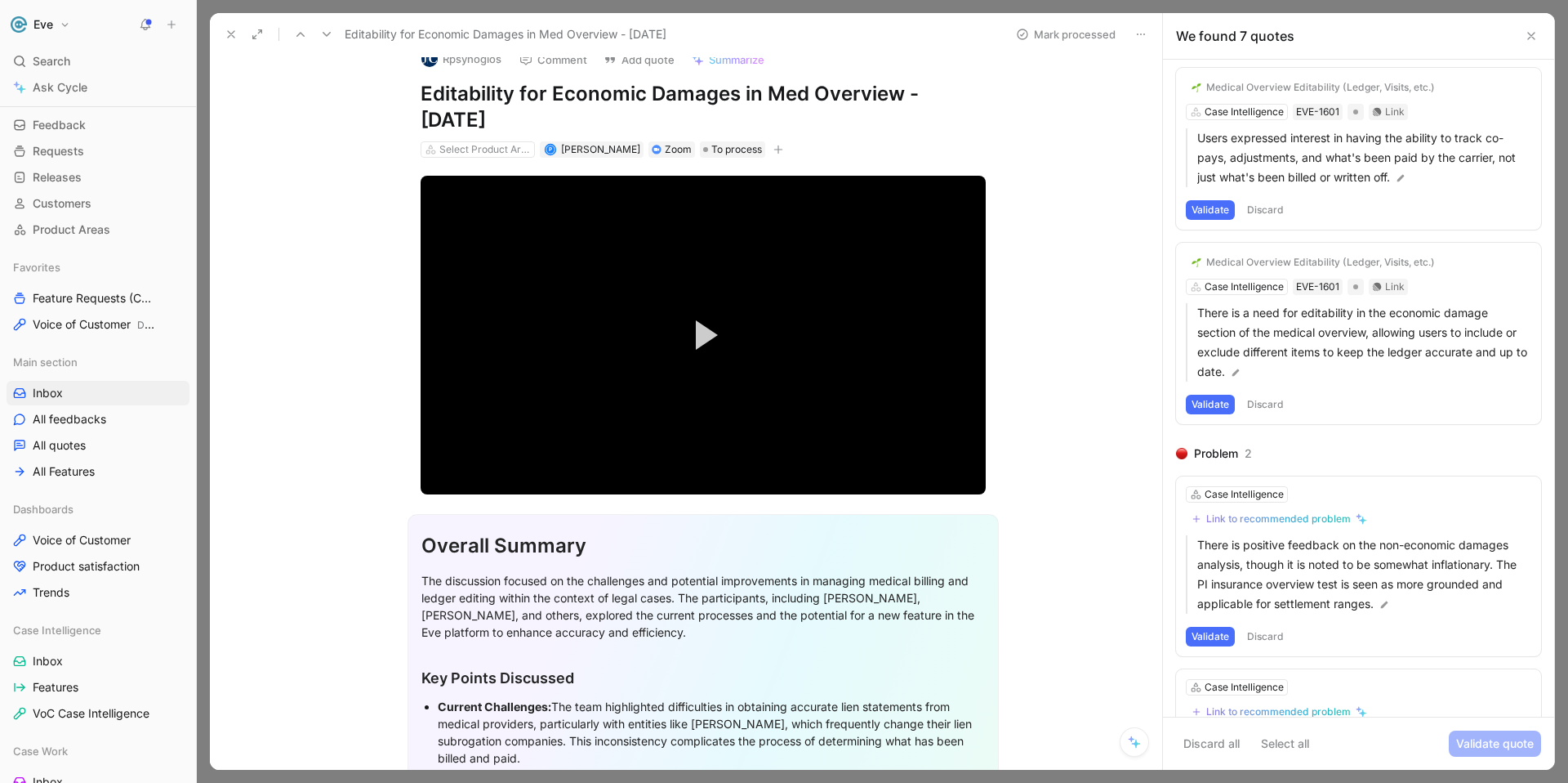
click at [1268, 635] on button "Discard" at bounding box center [1265, 637] width 48 height 20
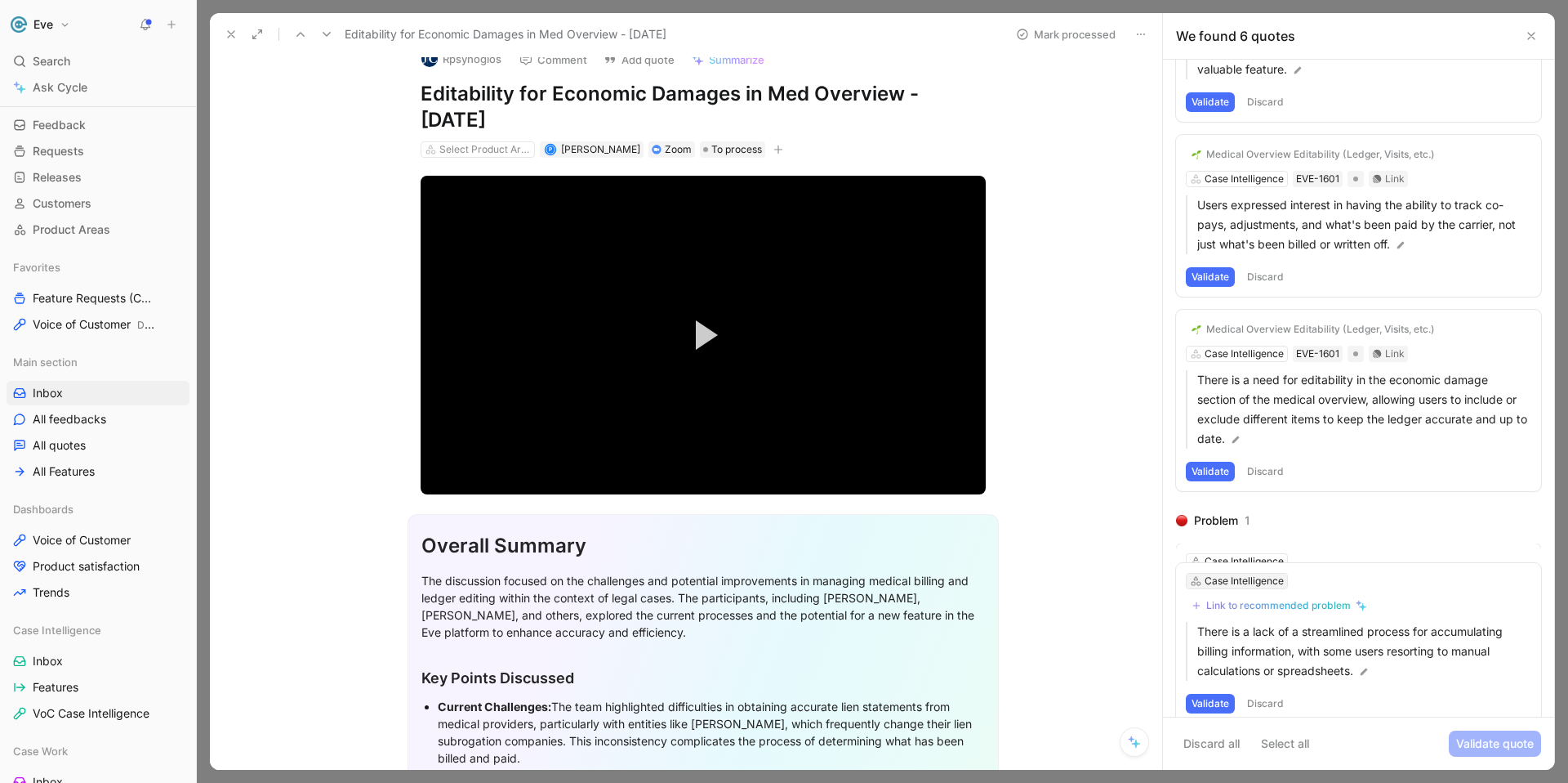
scroll to position [481, 0]
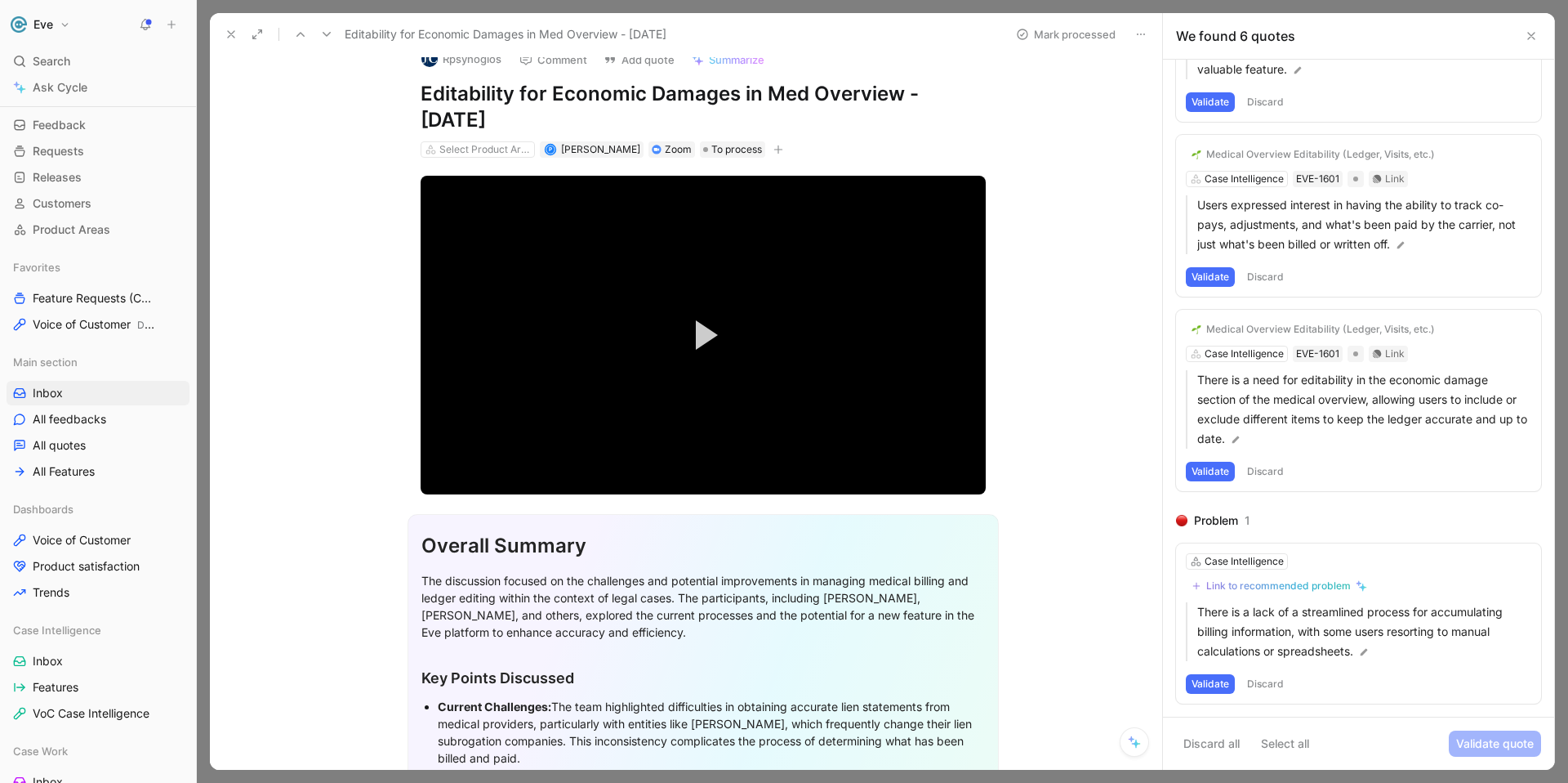
click at [1274, 681] on button "Discard" at bounding box center [1265, 685] width 48 height 20
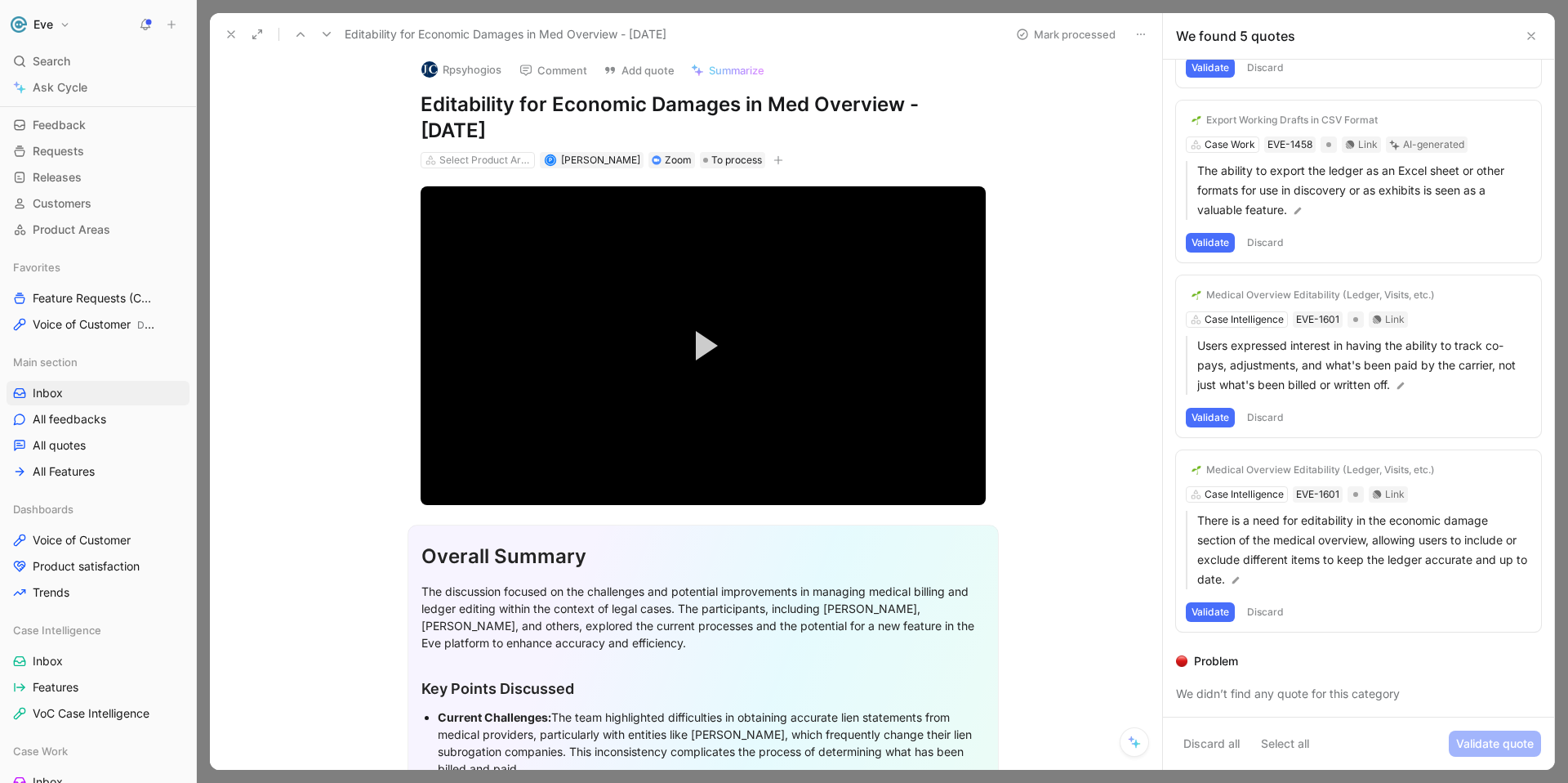
scroll to position [0, 0]
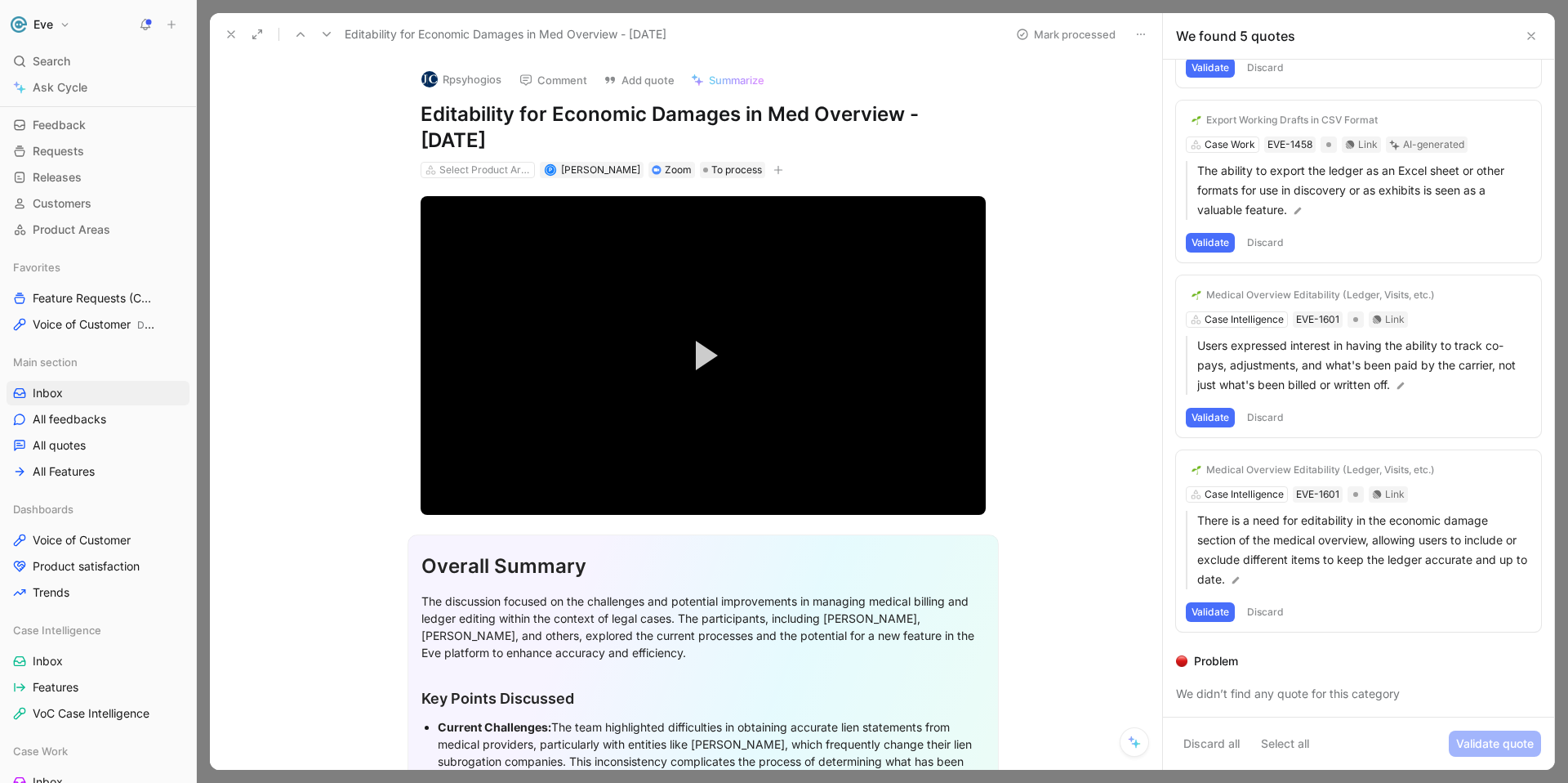
click at [235, 33] on icon at bounding box center [231, 34] width 13 height 13
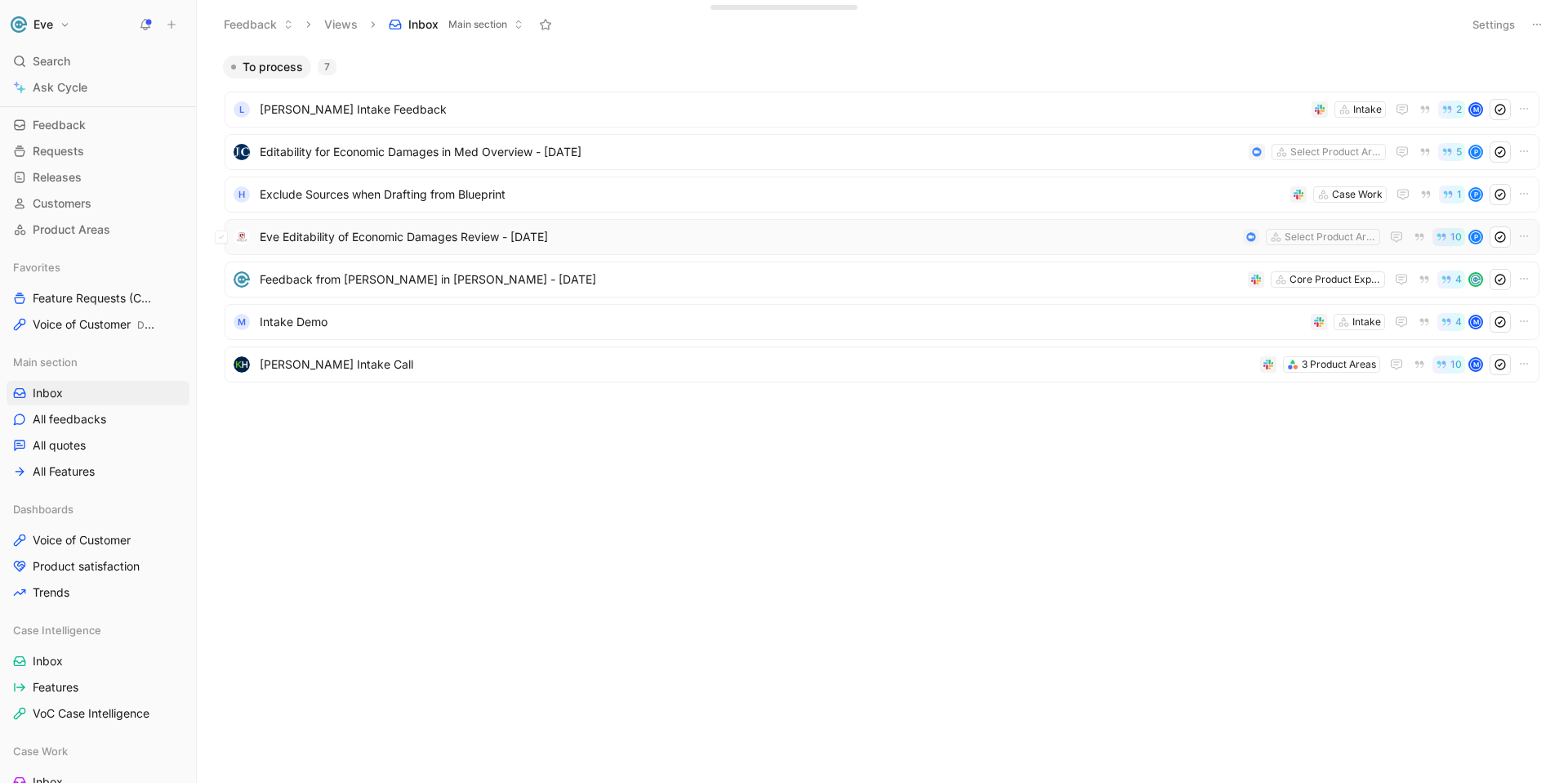
click at [422, 249] on div "Eve Editability of Economic Damages Review - [DATE] Select Product Areas 10 P" at bounding box center [883, 237] width 1316 height 36
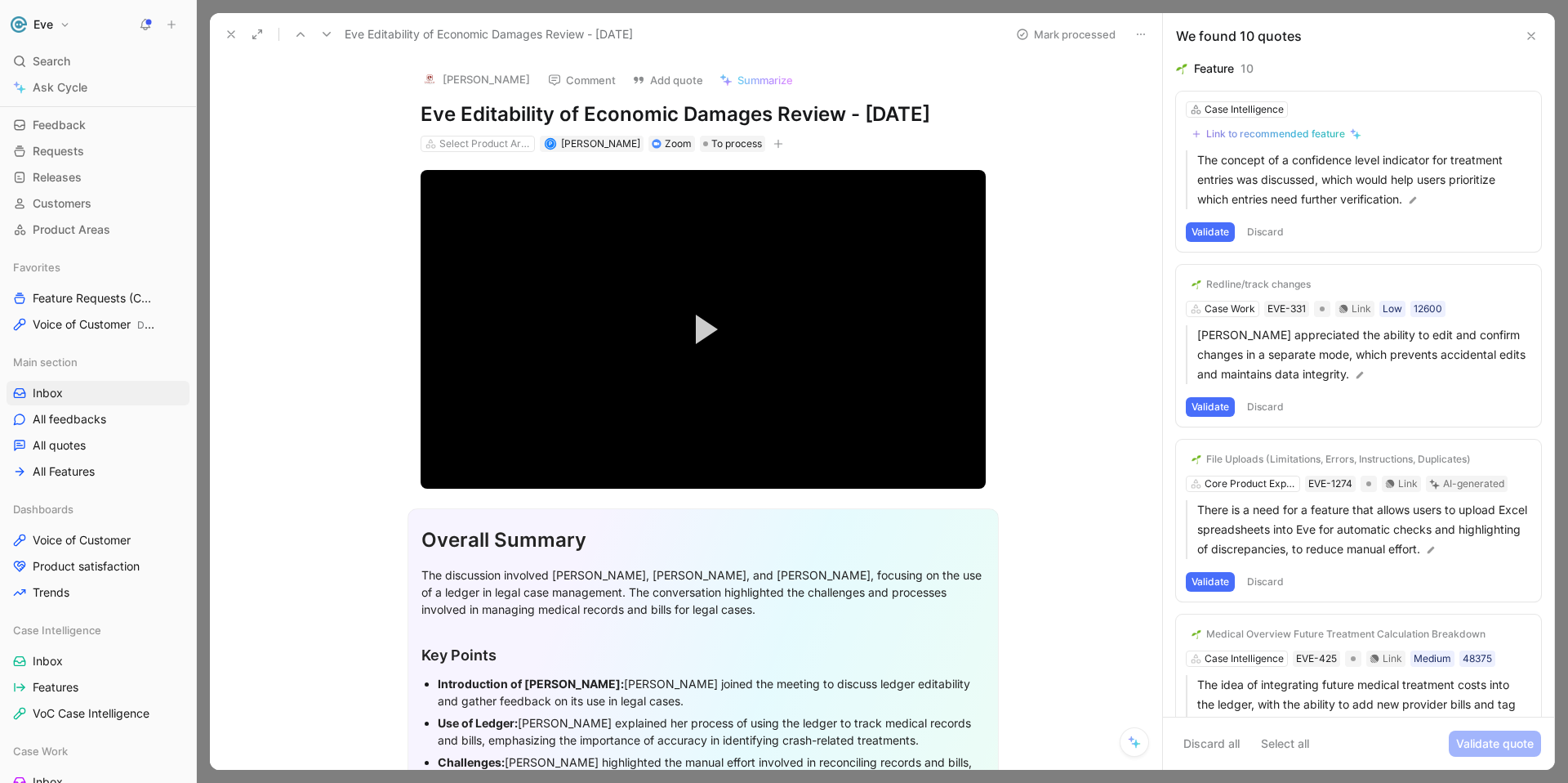
scroll to position [11, 0]
